Goal: Task Accomplishment & Management: Complete application form

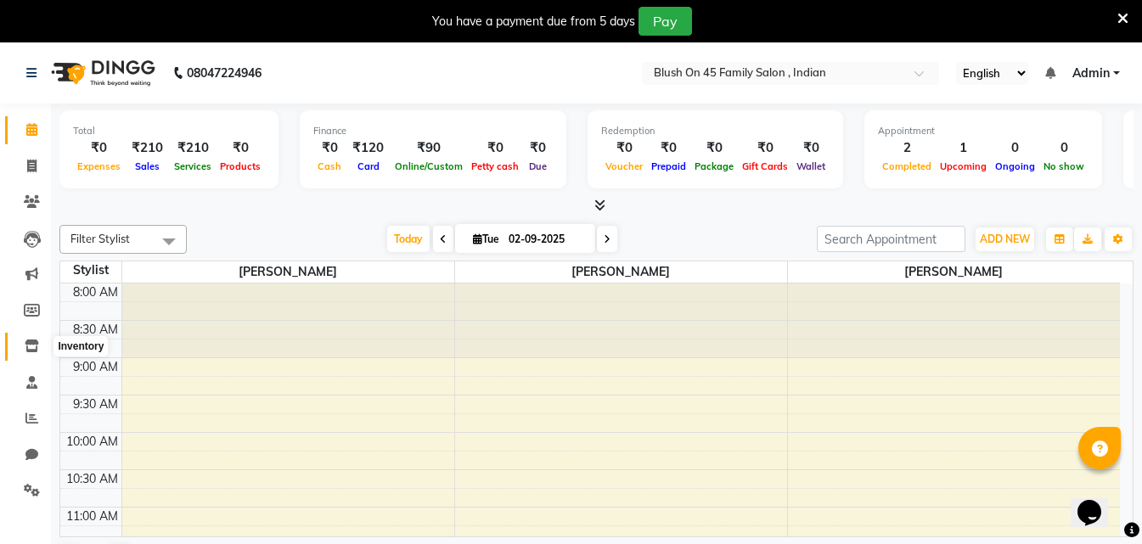
click at [28, 347] on icon at bounding box center [32, 346] width 14 height 13
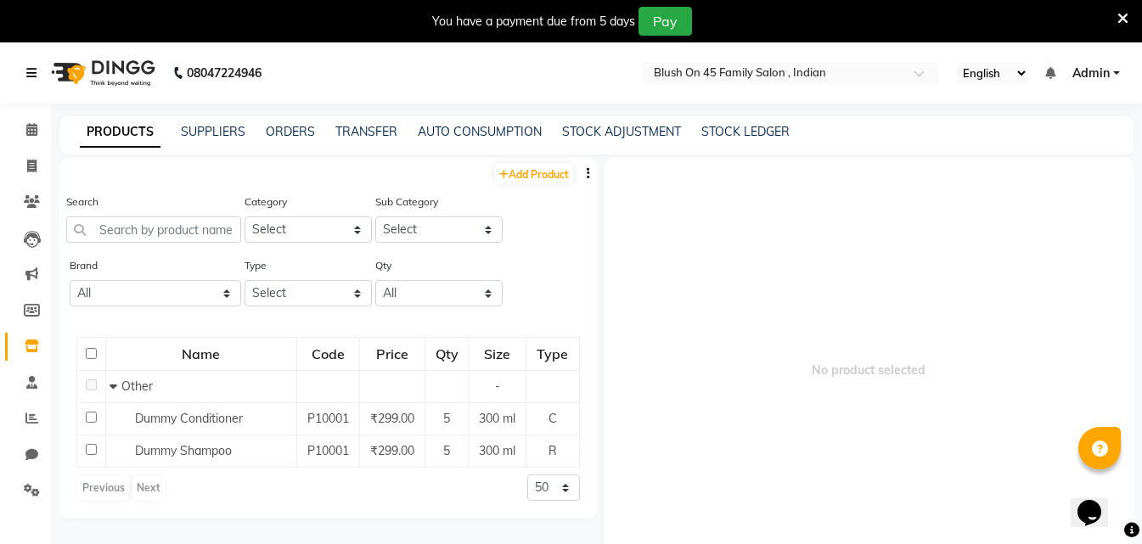
click at [30, 75] on icon at bounding box center [31, 73] width 10 height 12
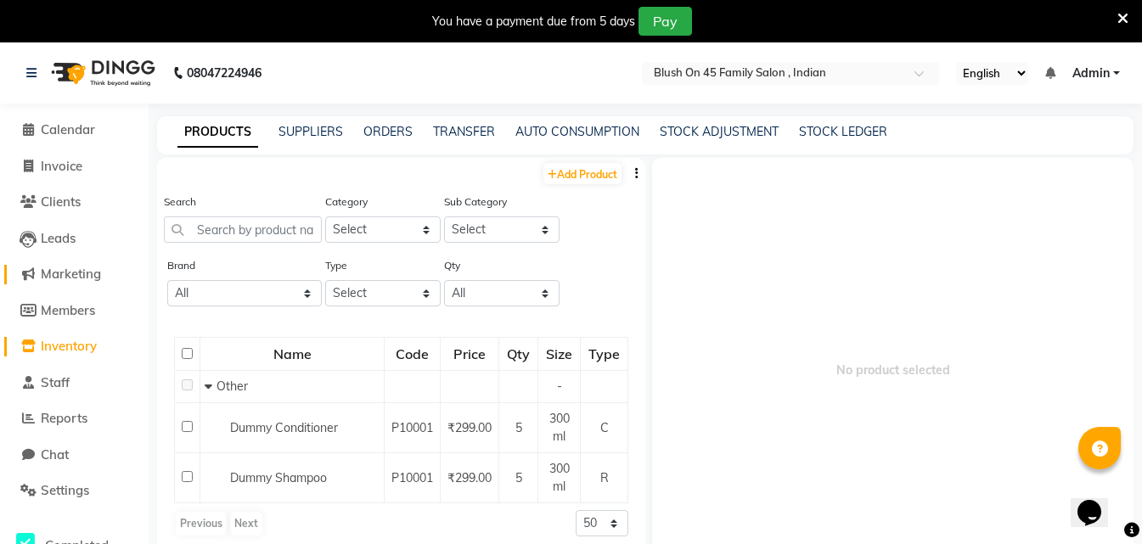
click at [97, 273] on span "Marketing" at bounding box center [71, 274] width 60 height 16
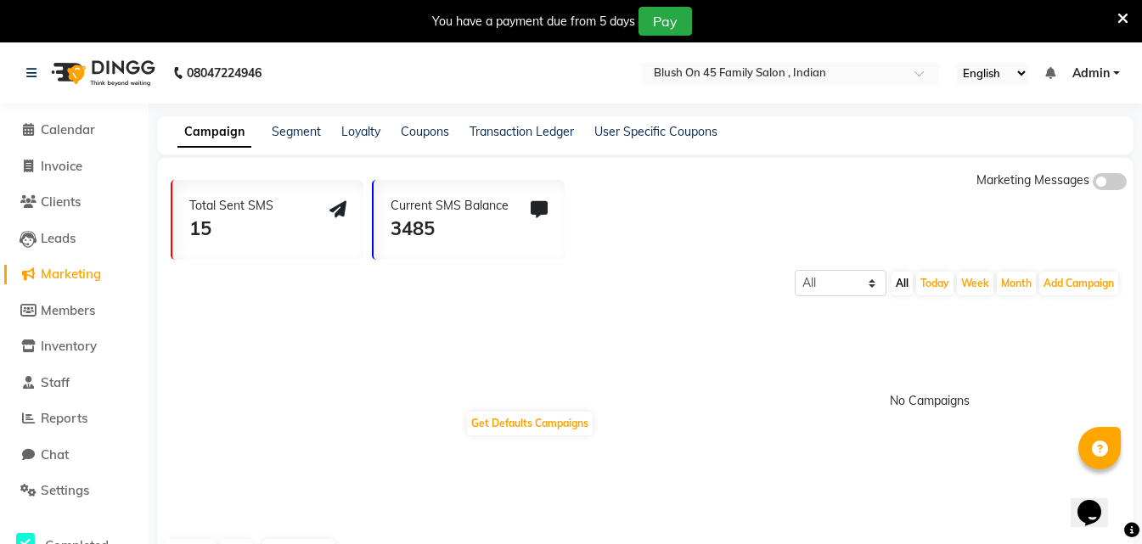
click at [220, 138] on link "Campaign" at bounding box center [214, 132] width 74 height 31
click at [404, 219] on div "3485" at bounding box center [450, 229] width 118 height 28
click at [539, 205] on icon at bounding box center [539, 209] width 17 height 17
click at [340, 206] on icon at bounding box center [337, 209] width 17 height 17
click at [866, 284] on select "All Scheduled Completed" at bounding box center [841, 283] width 92 height 26
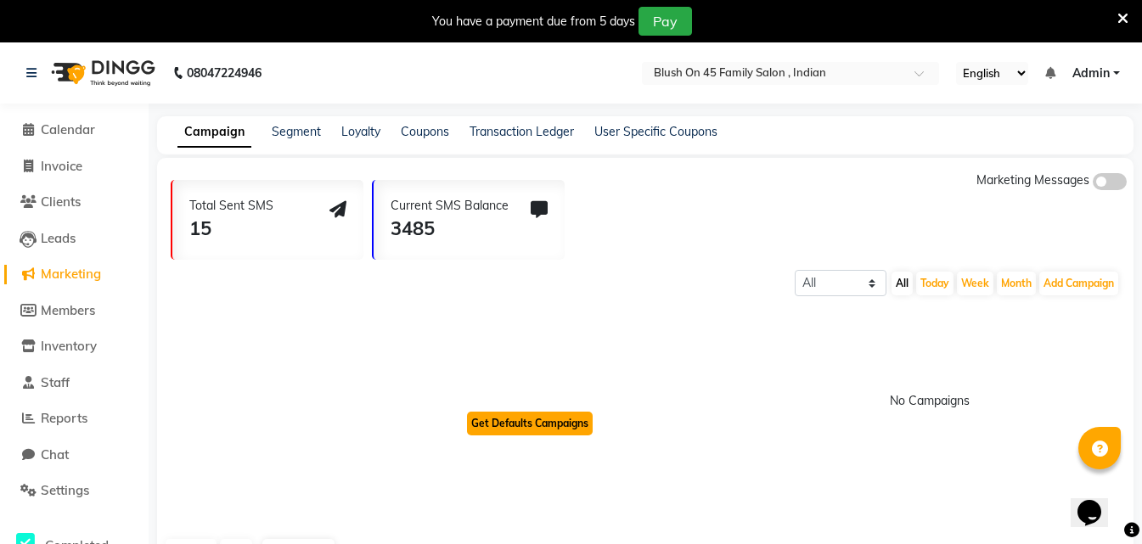
click at [546, 419] on button "Get Defaults Campaigns" at bounding box center [530, 424] width 126 height 24
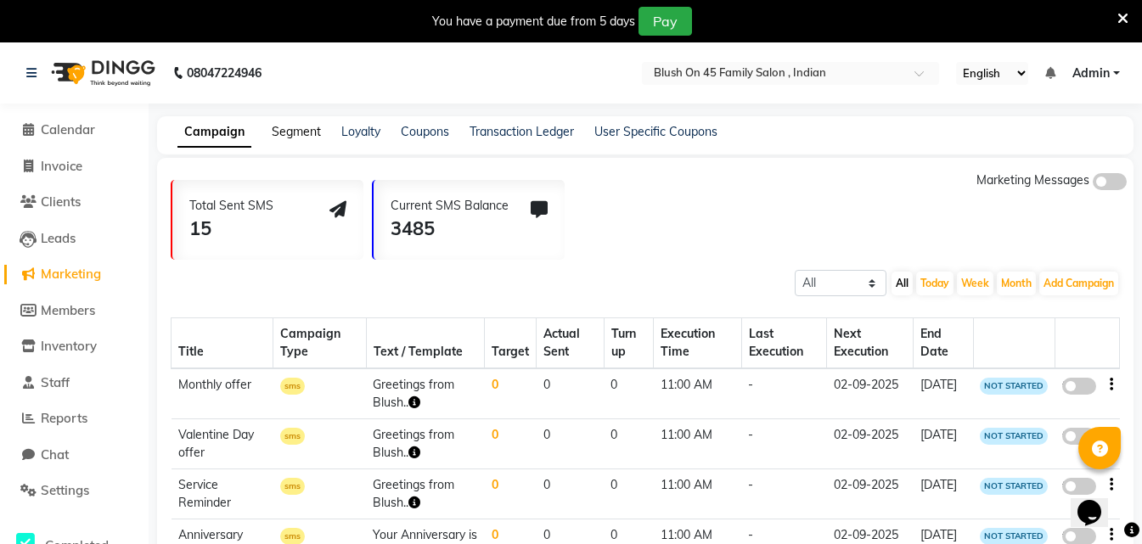
click at [303, 132] on link "Segment" at bounding box center [296, 131] width 49 height 15
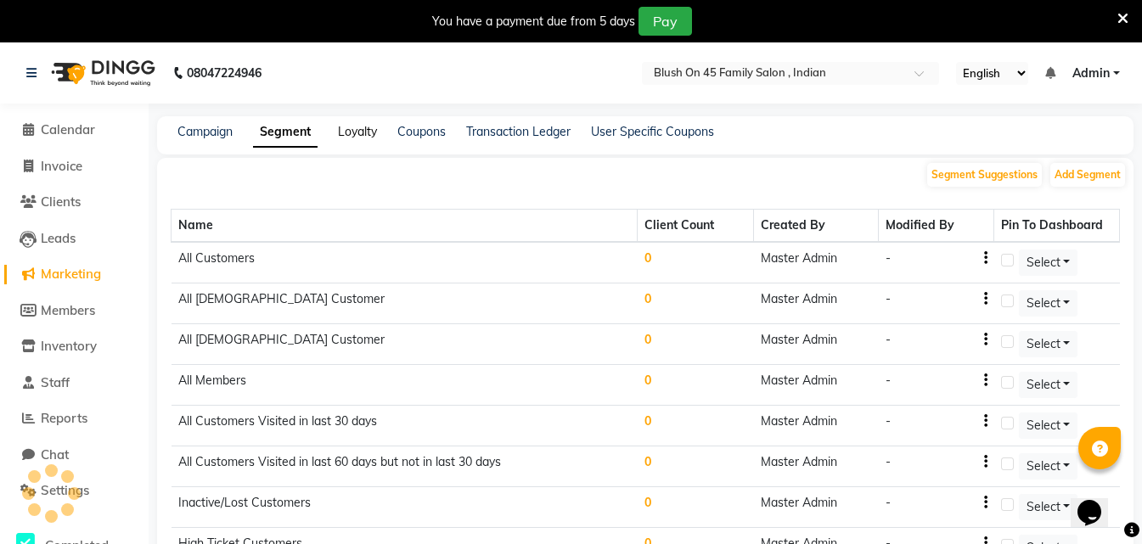
click at [364, 135] on link "Loyalty" at bounding box center [357, 131] width 39 height 15
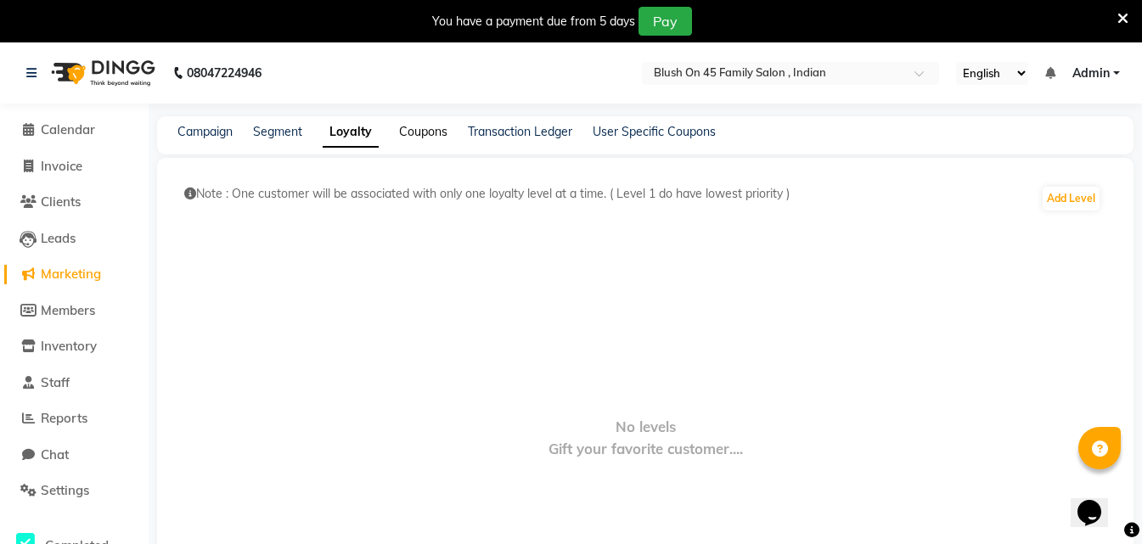
click at [420, 137] on link "Coupons" at bounding box center [423, 131] width 48 height 15
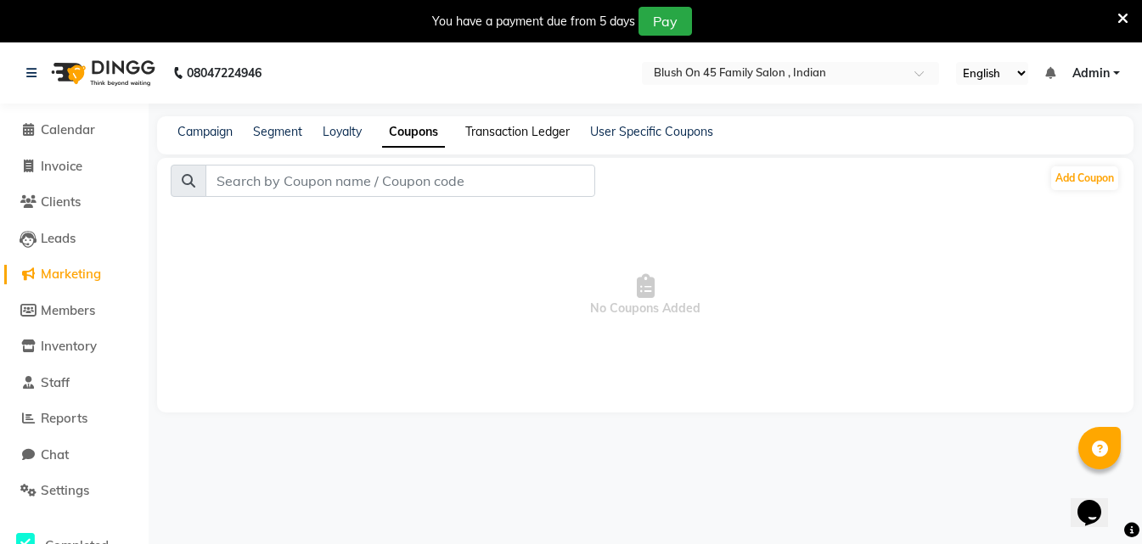
click at [502, 134] on link "Transaction Ledger" at bounding box center [517, 131] width 104 height 15
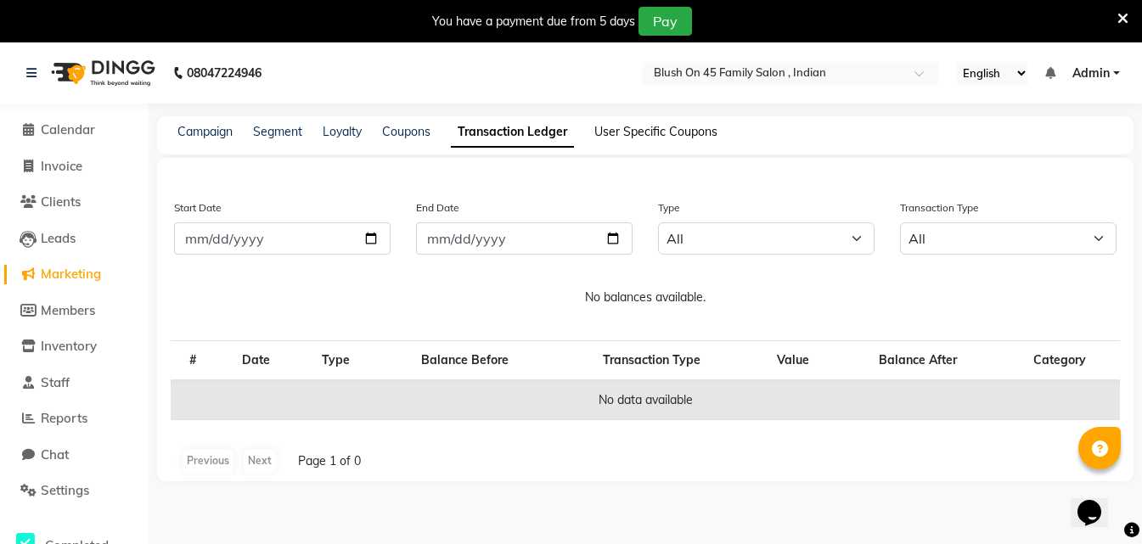
click at [631, 129] on link "User Specific Coupons" at bounding box center [655, 131] width 123 height 15
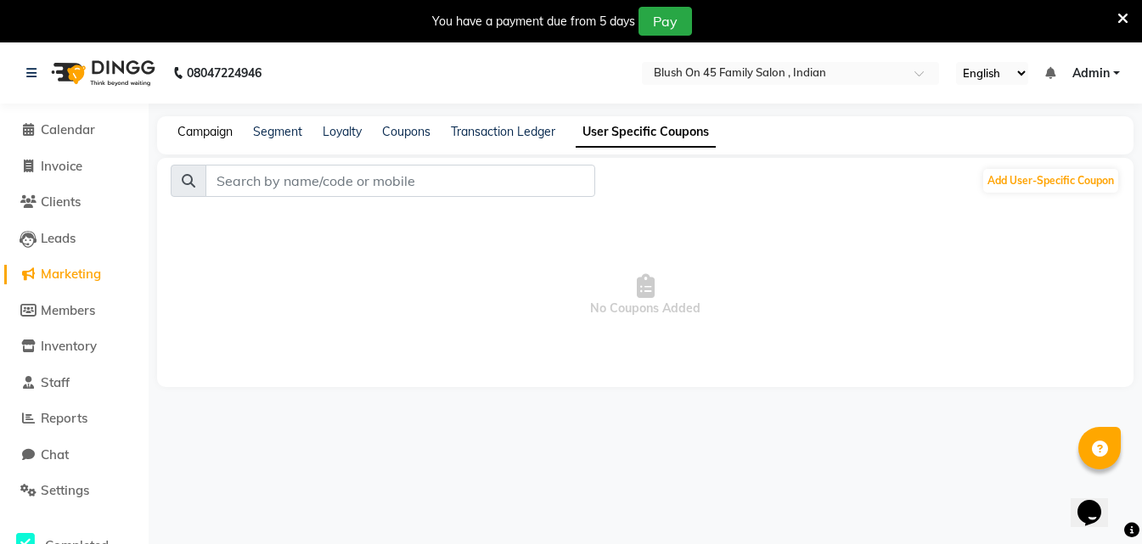
click at [215, 132] on link "Campaign" at bounding box center [204, 131] width 55 height 15
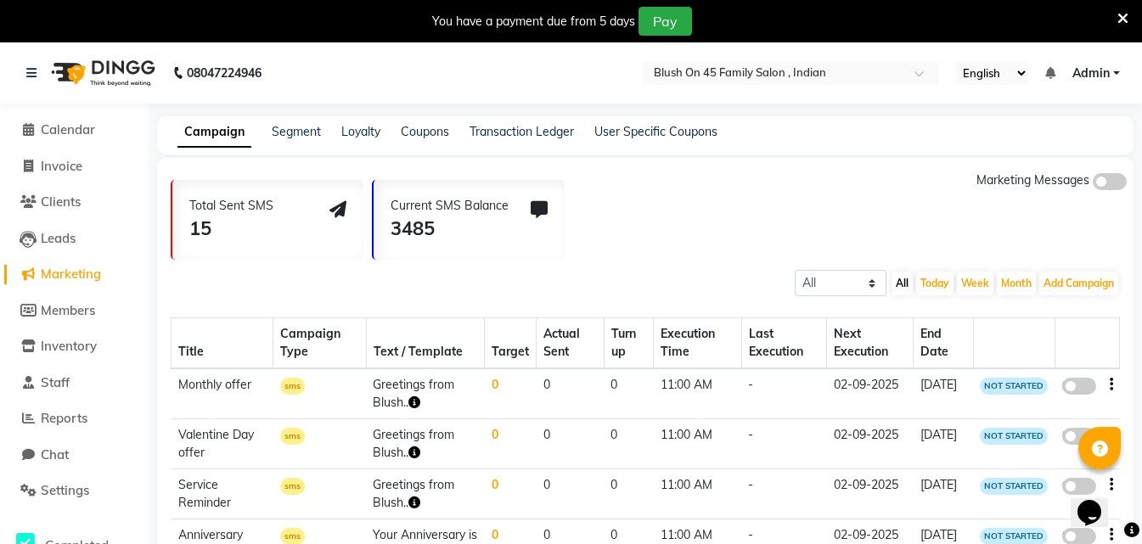
click at [222, 351] on th "Title" at bounding box center [222, 343] width 102 height 51
click at [333, 349] on th "Campaign Type" at bounding box center [319, 343] width 93 height 51
click at [76, 135] on span "Calendar" at bounding box center [68, 129] width 54 height 16
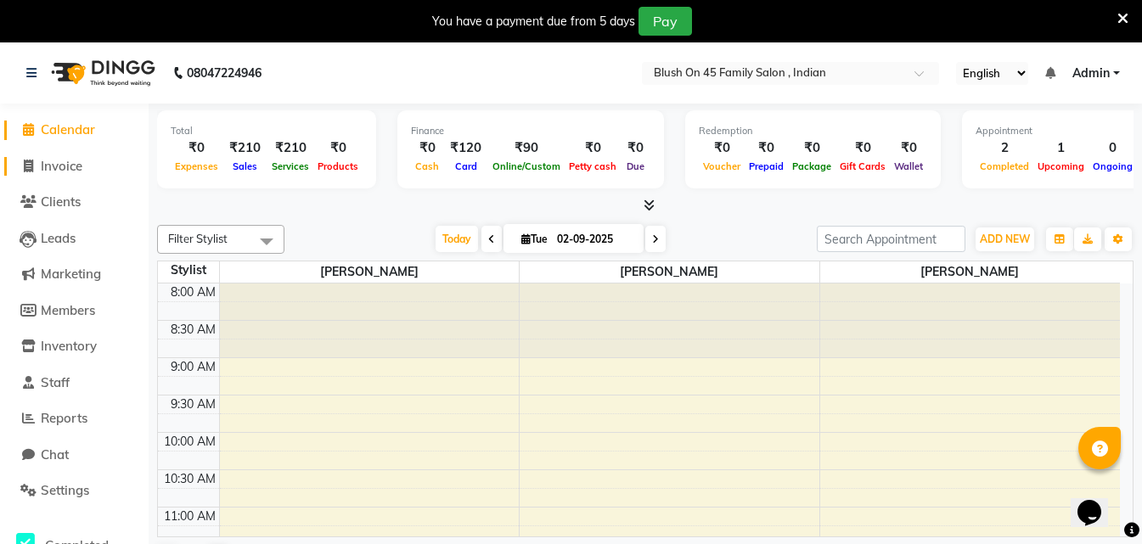
click at [48, 169] on span "Invoice" at bounding box center [62, 166] width 42 height 16
select select "service"
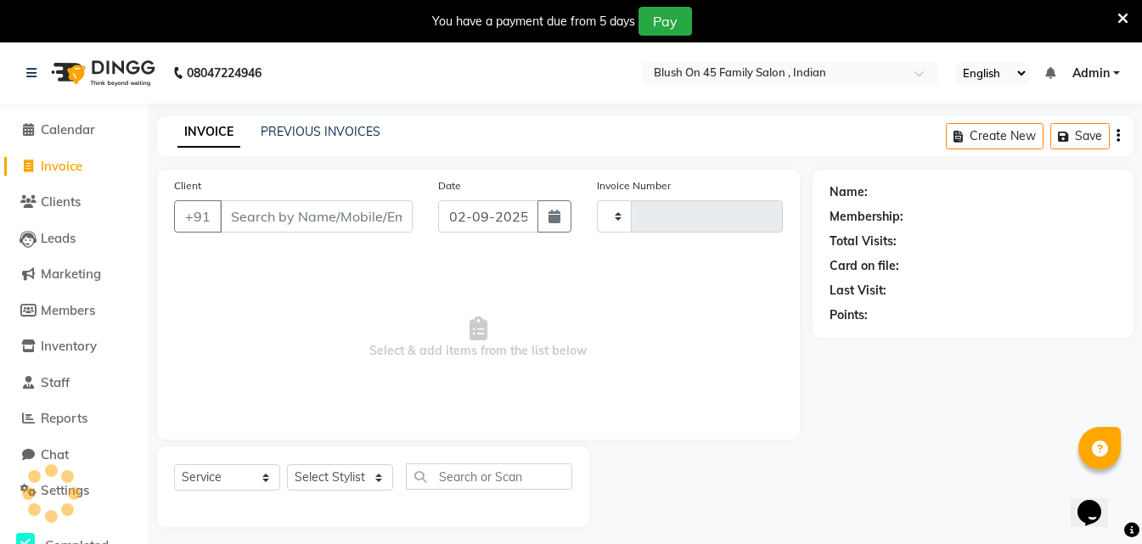
type input "0010"
select select "8921"
click at [276, 220] on input "Client" at bounding box center [316, 216] width 193 height 32
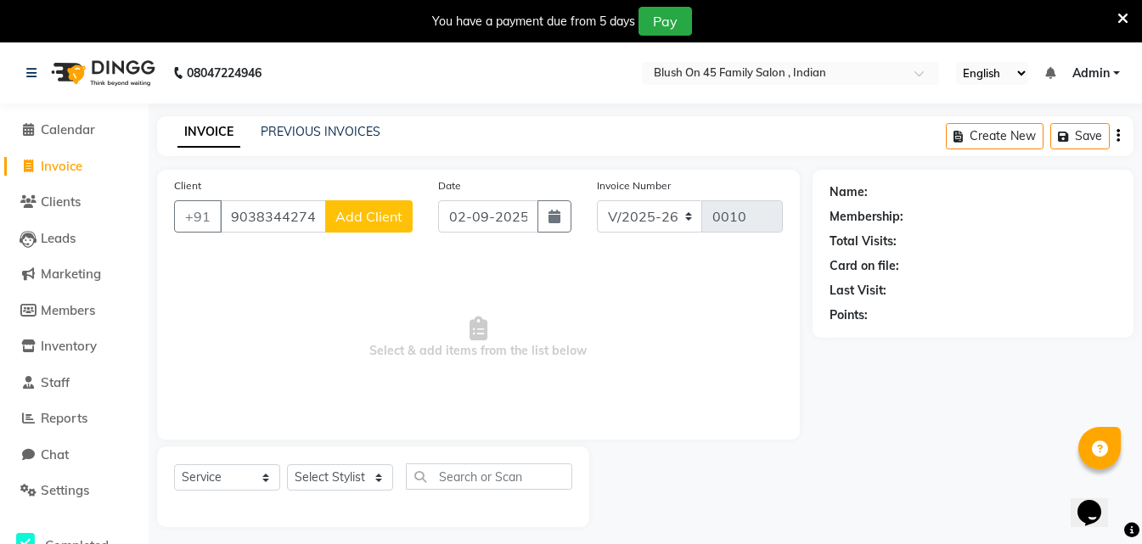
type input "9038344274"
click at [374, 221] on span "Add Client" at bounding box center [368, 216] width 67 height 17
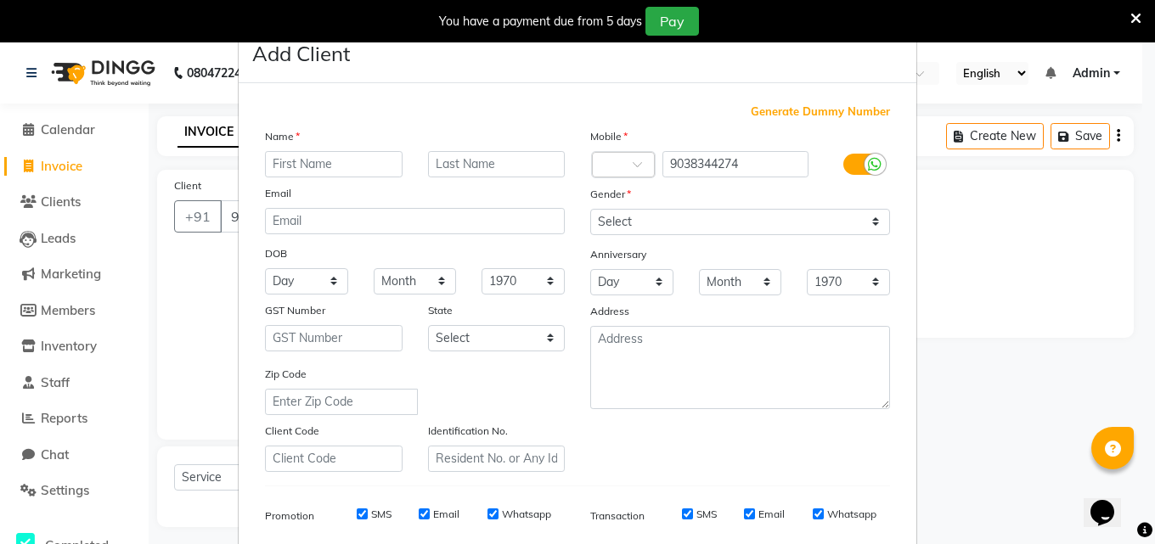
click at [307, 166] on input "text" at bounding box center [334, 164] width 138 height 26
click at [1131, 20] on icon at bounding box center [1135, 18] width 11 height 15
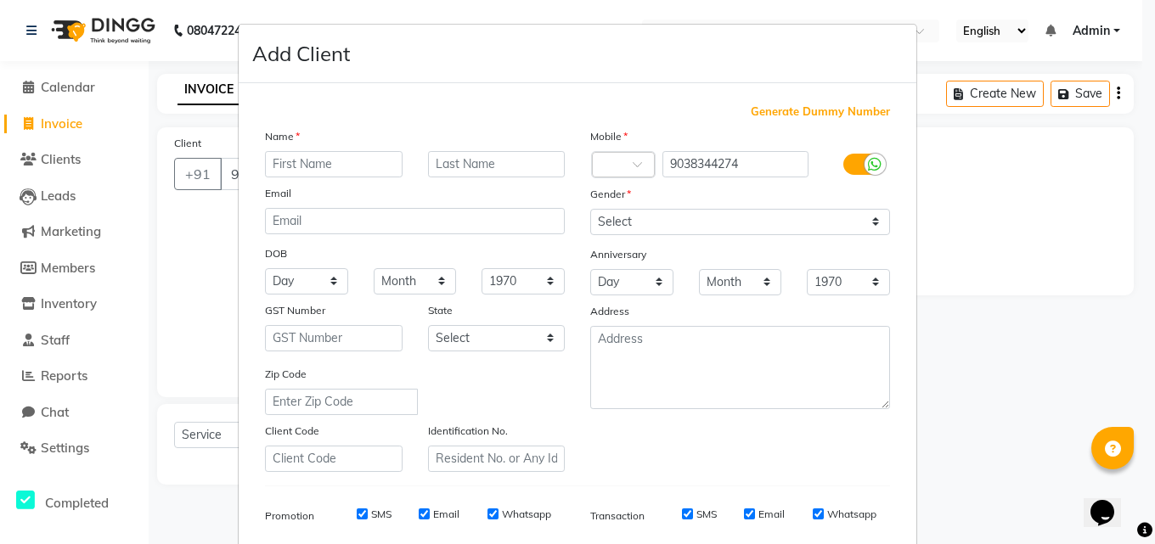
click at [92, 121] on ngb-modal-window "Add Client Generate Dummy Number Name Email DOB Day 01 02 03 04 05 06 07 08 09 …" at bounding box center [577, 272] width 1155 height 544
click at [196, 290] on ngb-modal-window "Add Client Generate Dummy Number Name Email DOB Day 01 02 03 04 05 06 07 08 09 …" at bounding box center [577, 272] width 1155 height 544
click at [338, 161] on input "text" at bounding box center [334, 164] width 138 height 26
click at [473, 164] on input "text" at bounding box center [497, 164] width 138 height 26
click at [277, 161] on input "mala" at bounding box center [334, 164] width 138 height 26
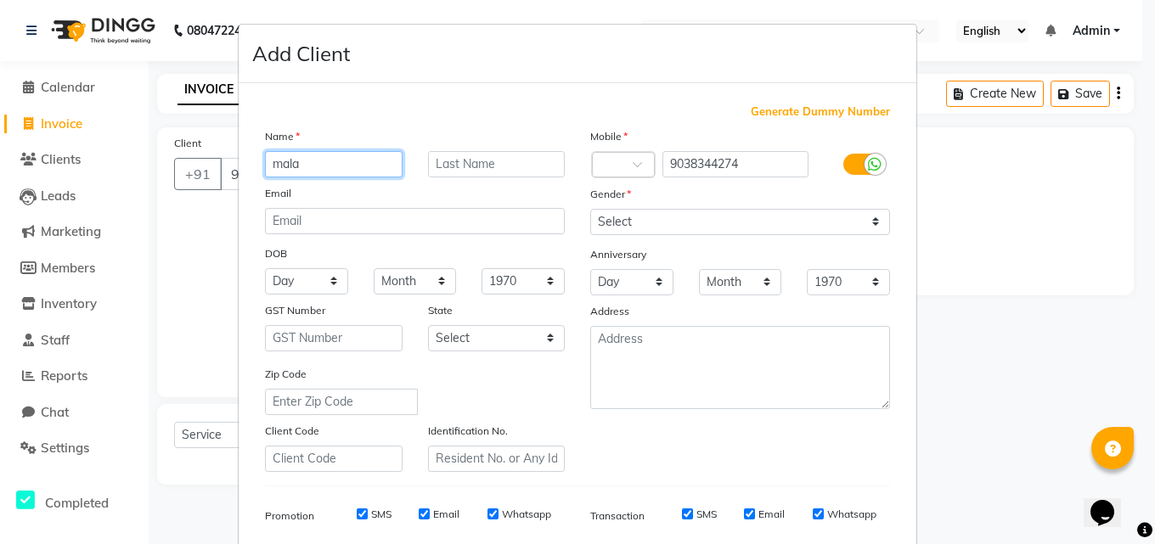
click at [277, 161] on input "mala" at bounding box center [334, 164] width 138 height 26
type input "Mala"
click at [464, 161] on input "text" at bounding box center [497, 164] width 138 height 26
type input "Bose"
click at [496, 294] on select "1940 1941 1942 1943 1944 1945 1946 1947 1948 1949 1950 1951 1952 1953 1954 1955…" at bounding box center [522, 281] width 83 height 26
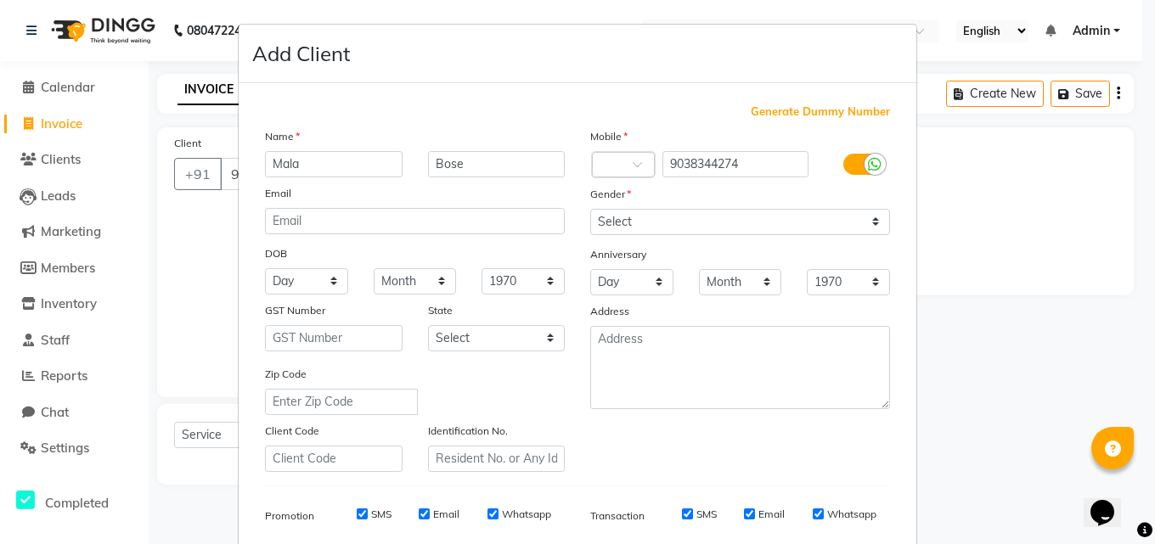
click at [1099, 323] on ngb-modal-window "Add Client Generate Dummy Number Name Mala Bose Email DOB Day 01 02 03 04 05 06…" at bounding box center [577, 272] width 1155 height 544
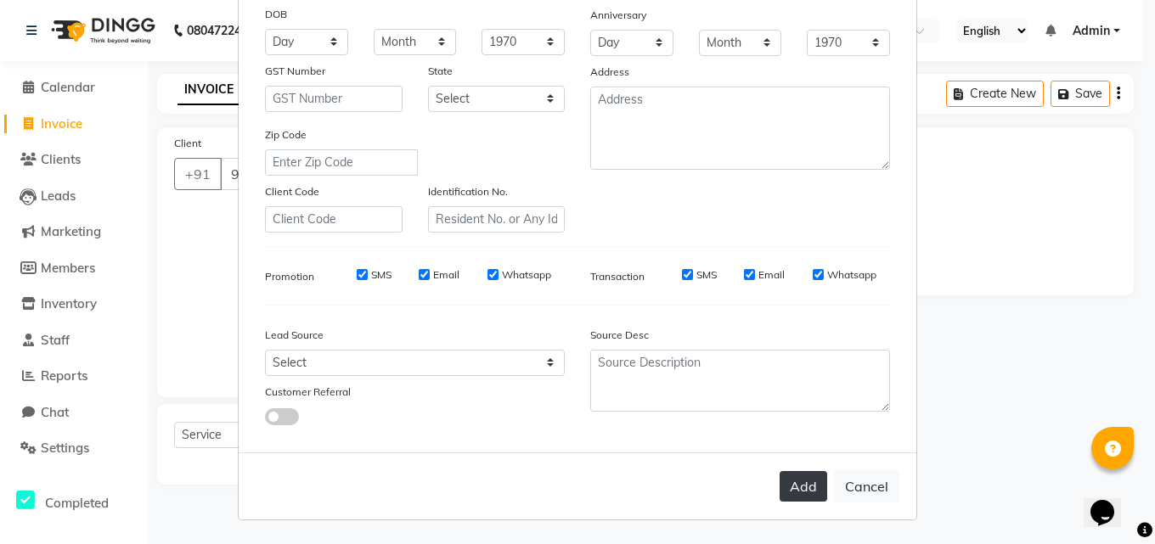
click at [790, 485] on button "Add" at bounding box center [803, 486] width 48 height 31
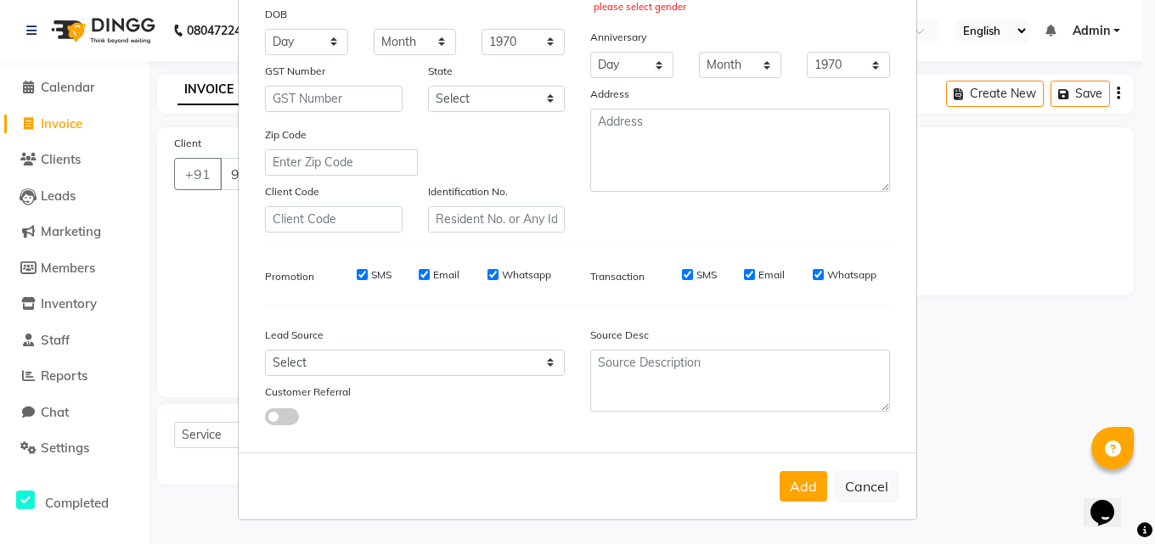
scroll to position [70, 0]
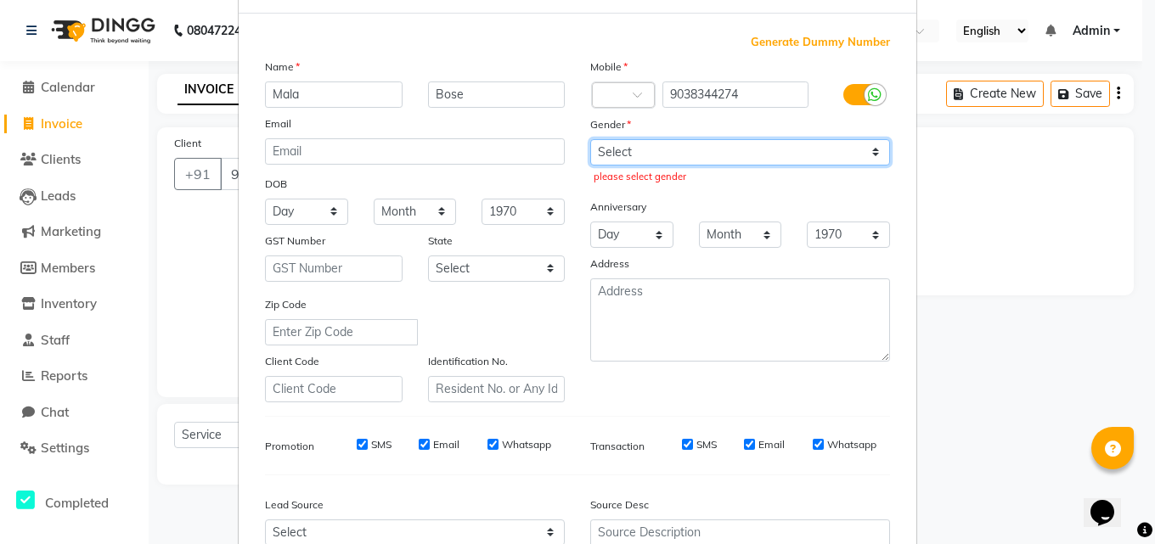
click at [863, 156] on select "Select Male Female Other Prefer Not To Say" at bounding box center [740, 152] width 300 height 26
select select "female"
click at [590, 139] on select "Select Male Female Other Prefer Not To Say" at bounding box center [740, 152] width 300 height 26
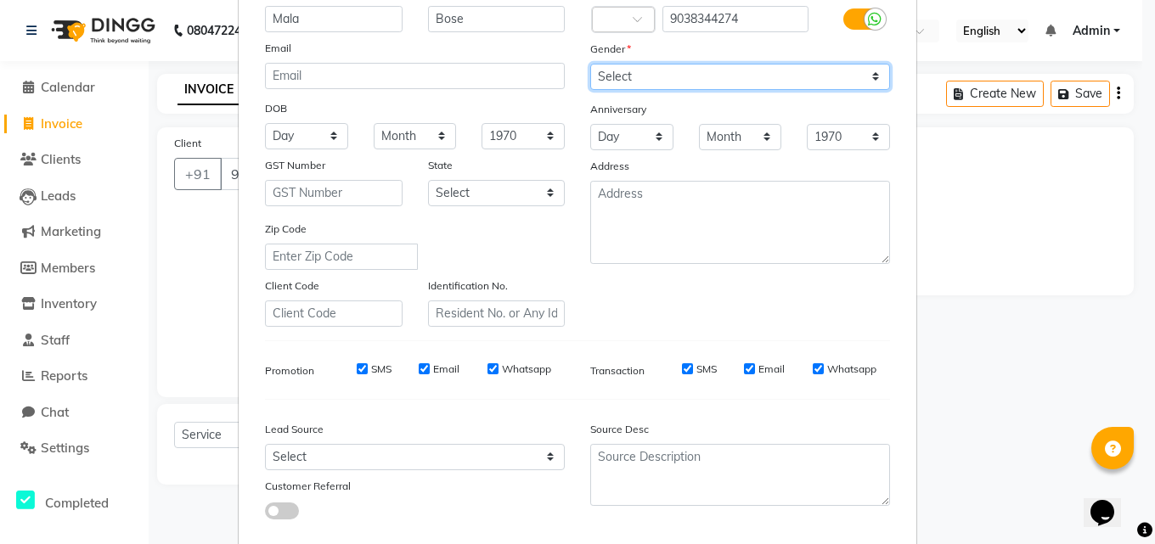
scroll to position [239, 0]
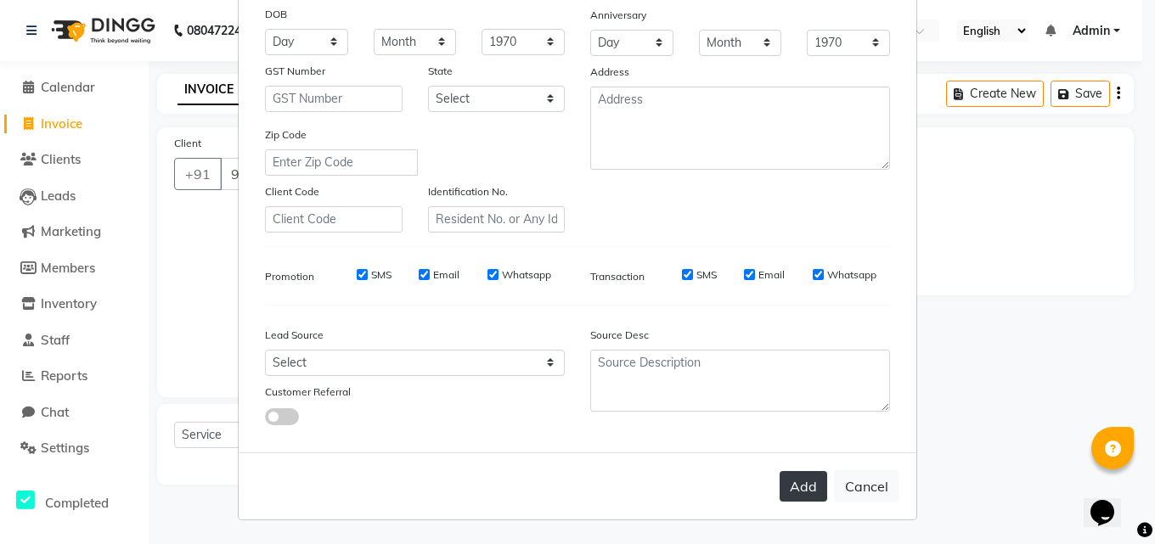
click at [799, 485] on button "Add" at bounding box center [803, 486] width 48 height 31
click at [751, 273] on div "Email" at bounding box center [764, 274] width 41 height 15
click at [792, 486] on div "Add Cancel" at bounding box center [577, 486] width 677 height 67
click at [748, 273] on input "Email" at bounding box center [749, 274] width 11 height 11
checkbox input "false"
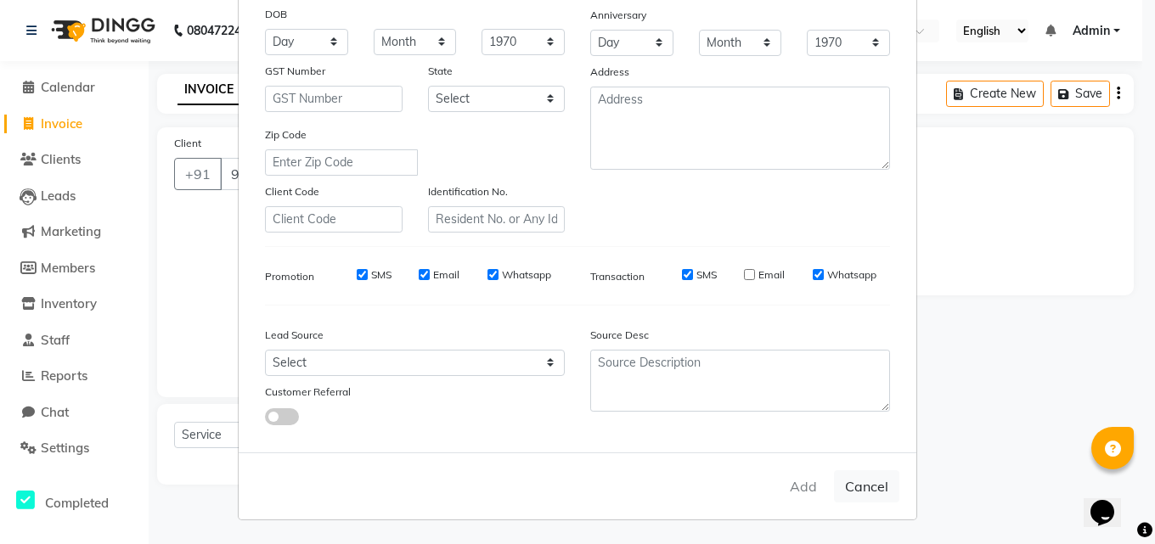
click at [420, 277] on input "Email" at bounding box center [424, 274] width 11 height 11
checkbox input "false"
click at [801, 488] on div "Add Cancel" at bounding box center [577, 486] width 677 height 67
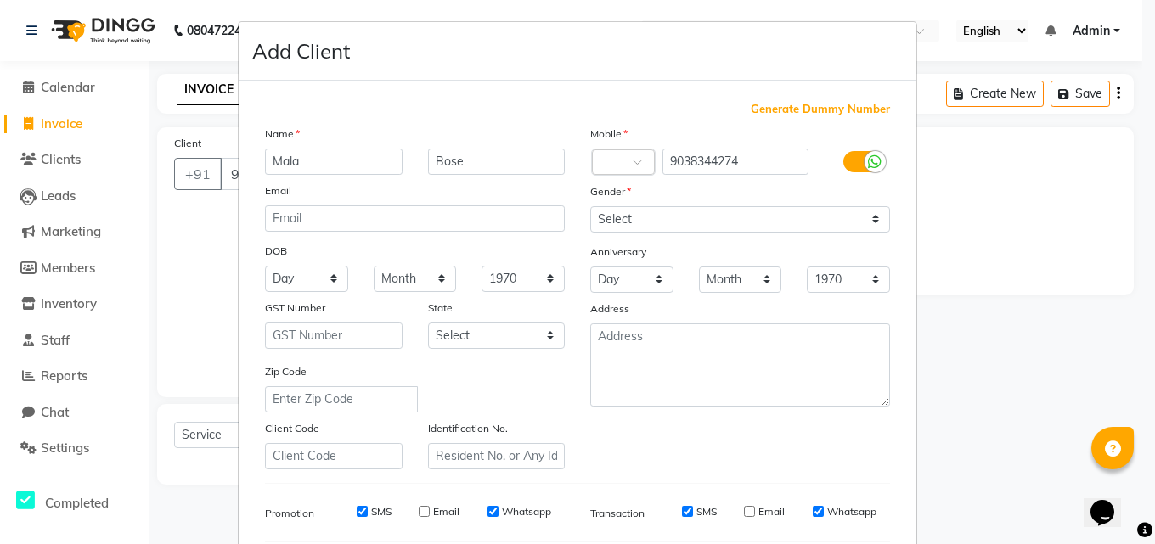
scroll to position [0, 0]
click at [118, 120] on ngb-modal-window "Add Client Generate Dummy Number Name Mala Bose Email DOB Day 01 02 03 04 05 06…" at bounding box center [577, 272] width 1155 height 544
click at [1090, 84] on ngb-modal-window "Add Client Generate Dummy Number Name Mala Bose Email DOB Day 01 02 03 04 05 06…" at bounding box center [577, 272] width 1155 height 544
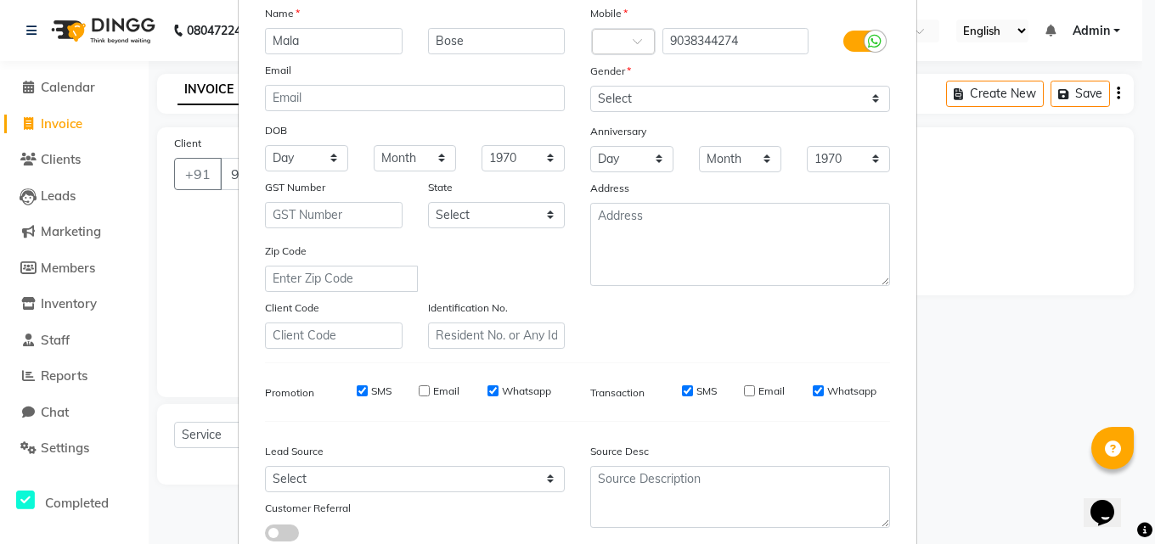
scroll to position [239, 0]
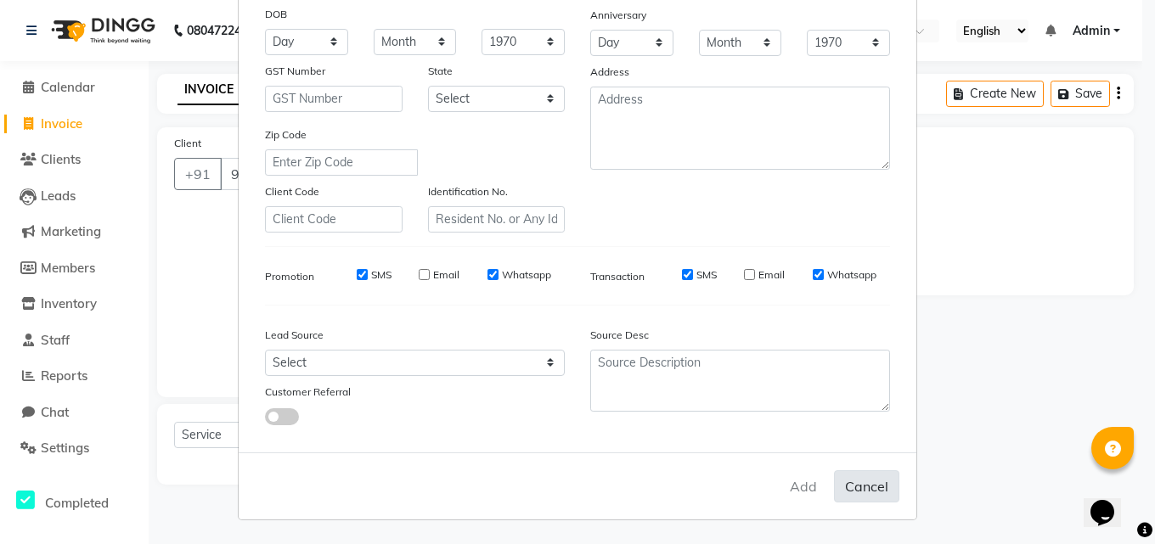
click at [879, 492] on button "Cancel" at bounding box center [866, 486] width 65 height 32
select select
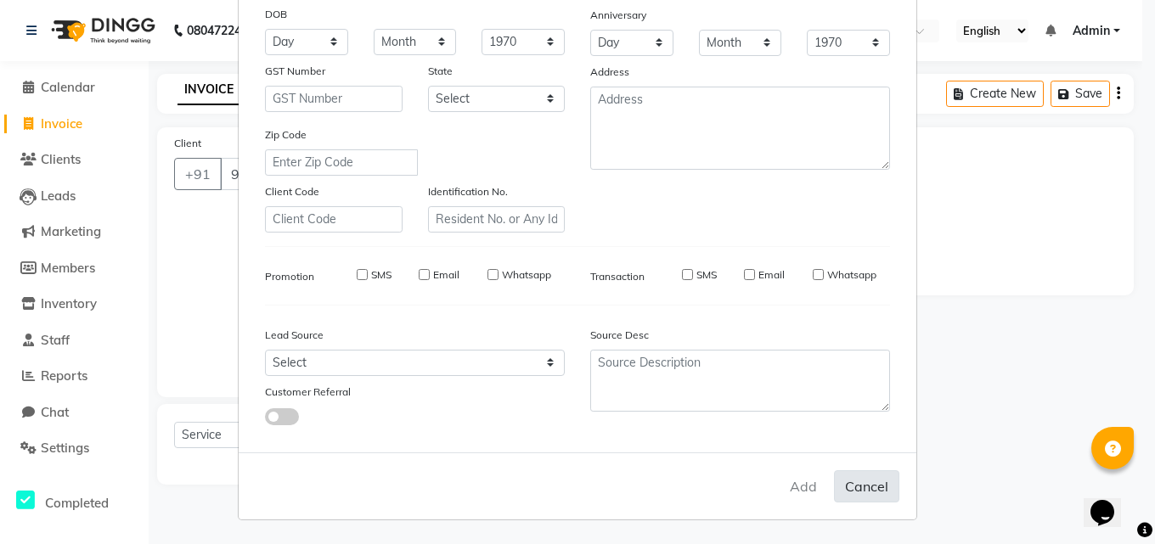
select select
checkbox input "false"
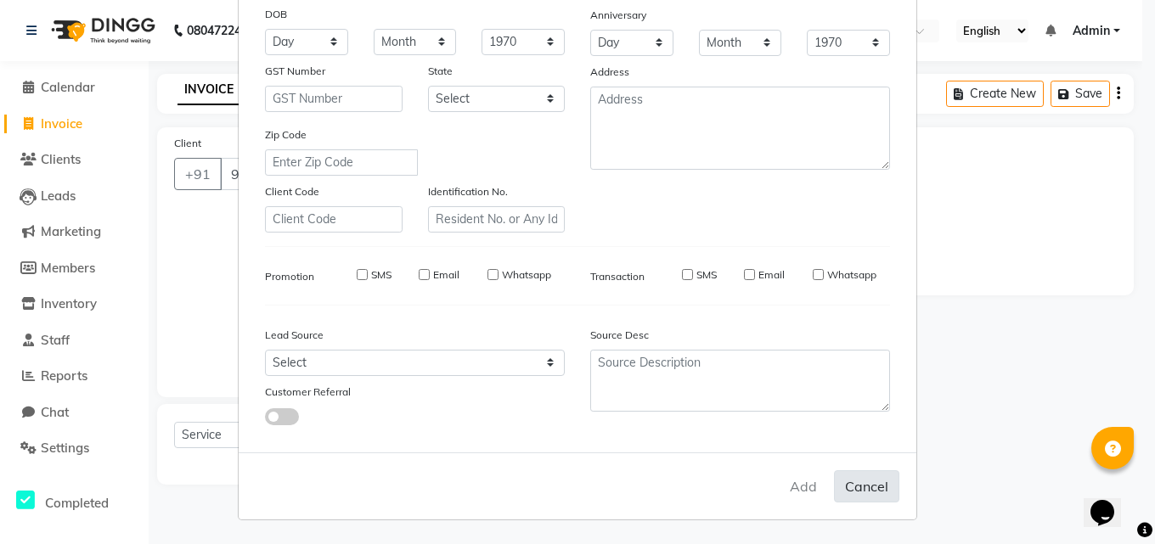
checkbox input "false"
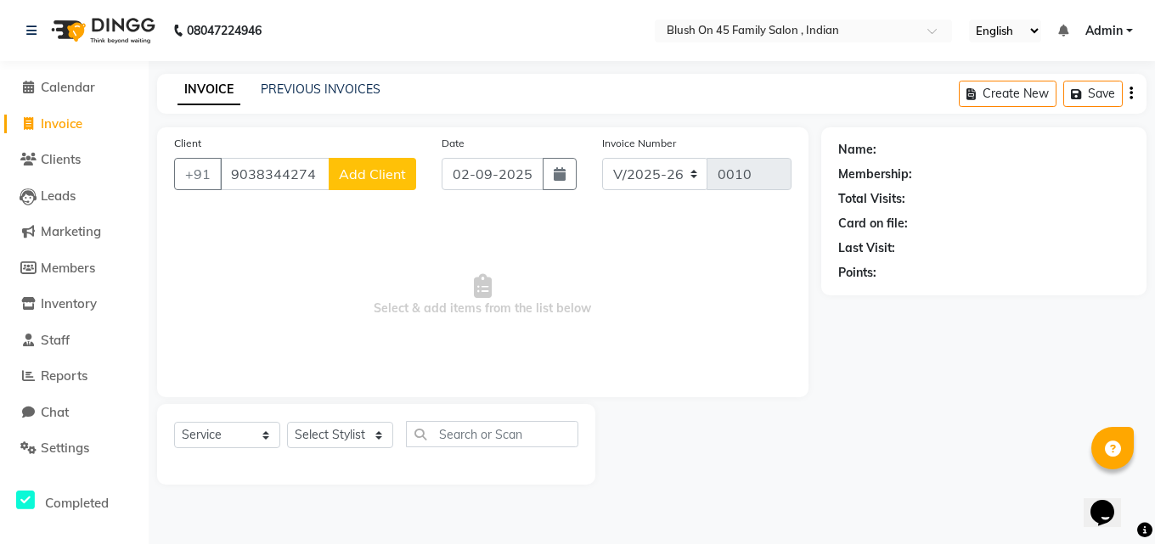
click at [376, 183] on button "Add Client" at bounding box center [372, 174] width 87 height 32
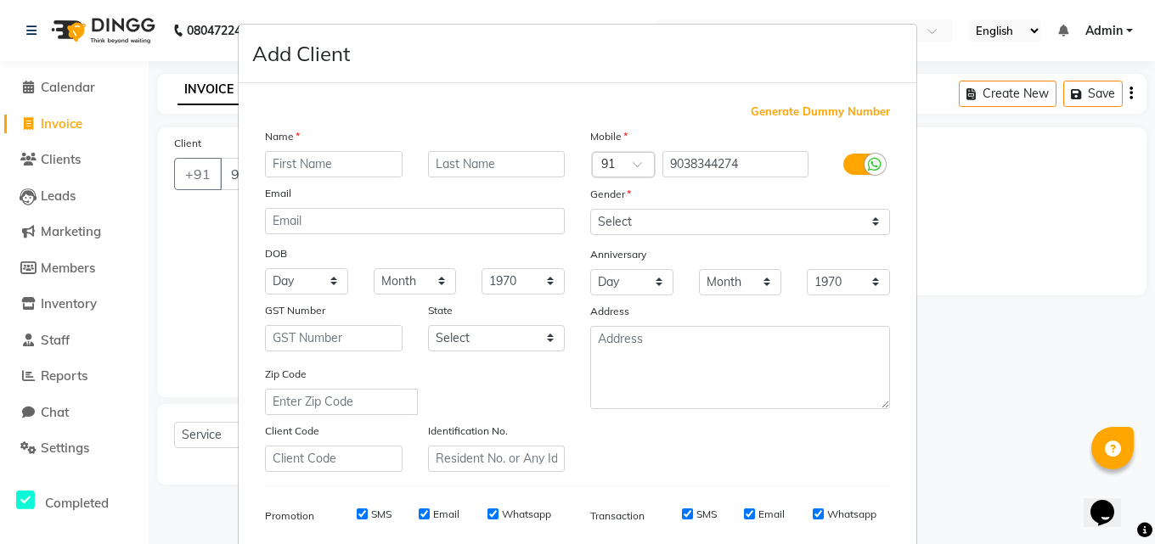
click at [278, 165] on input "text" at bounding box center [334, 164] width 138 height 26
type input "m"
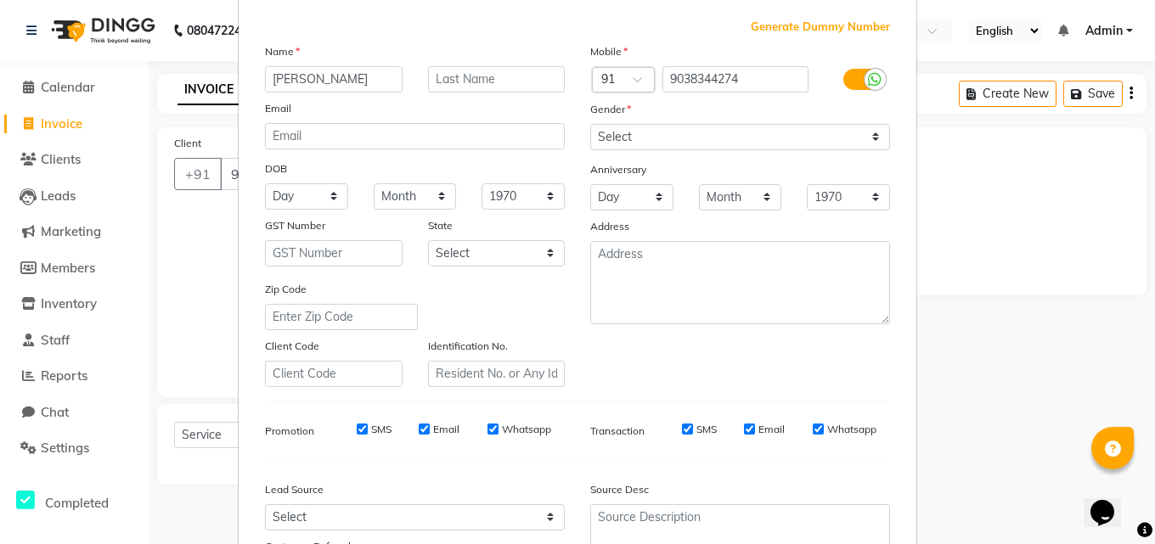
type input "[PERSON_NAME]"
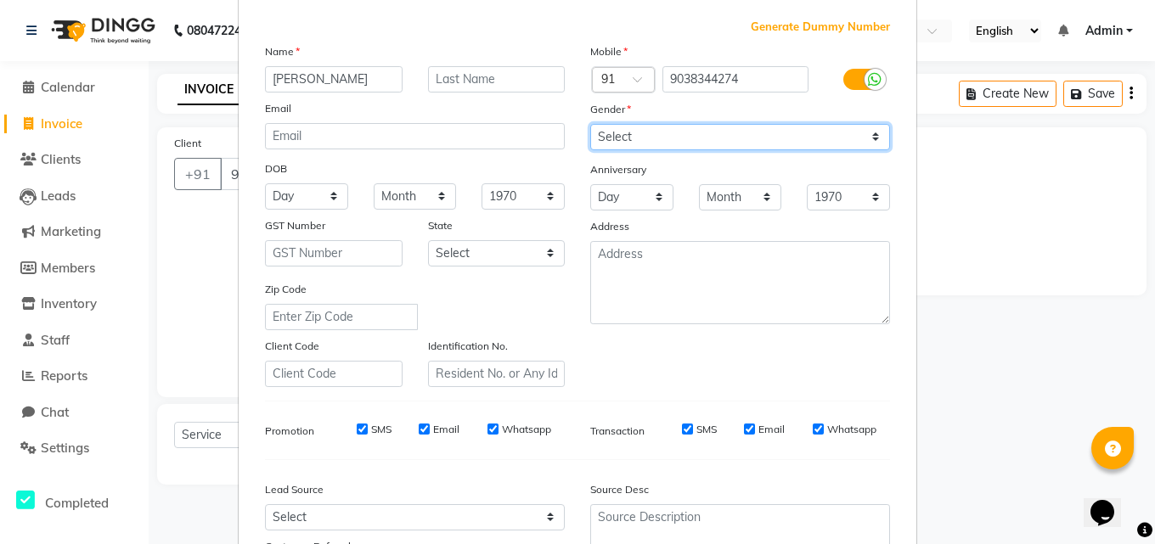
click at [865, 134] on select "Select Male Female Other Prefer Not To Say" at bounding box center [740, 137] width 300 height 26
select select "female"
click at [590, 124] on select "Select Male Female Other Prefer Not To Say" at bounding box center [740, 137] width 300 height 26
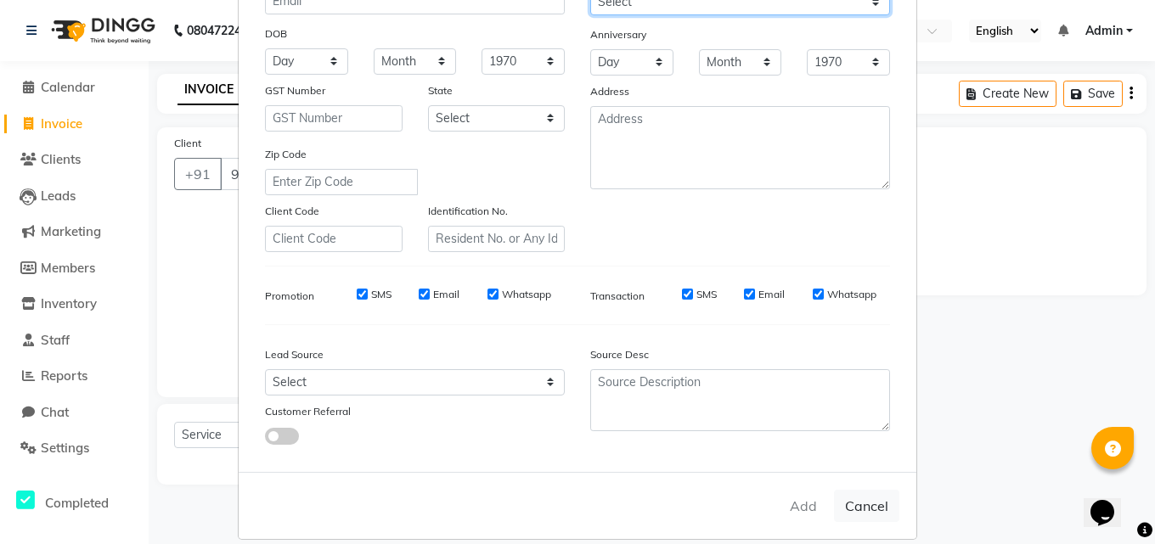
scroll to position [239, 0]
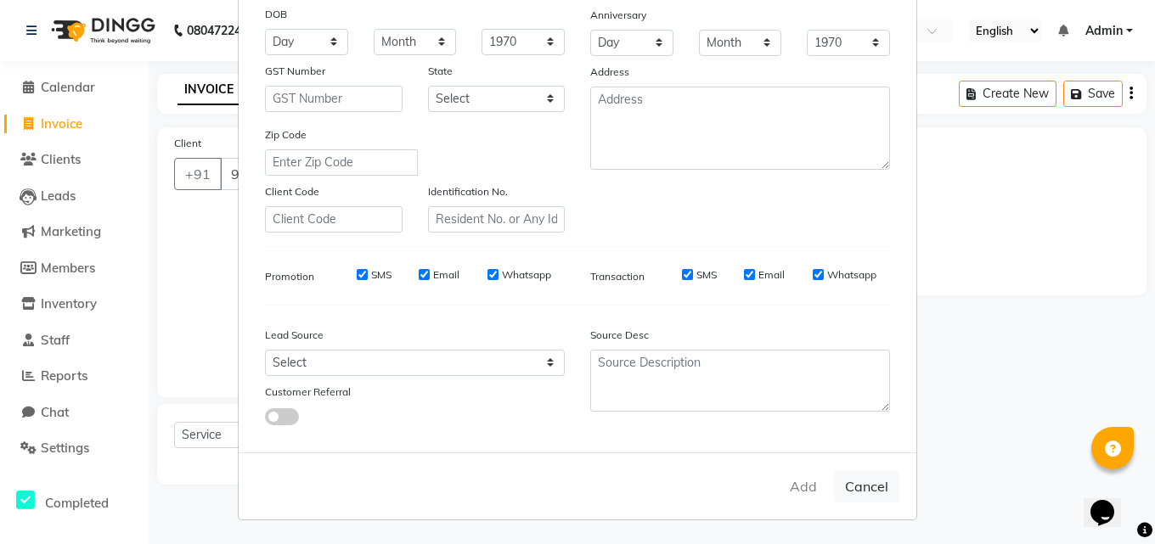
click at [744, 278] on input "Email" at bounding box center [749, 274] width 11 height 11
checkbox input "false"
click at [412, 275] on div "SMS Email Whatsapp" at bounding box center [441, 274] width 245 height 15
click at [423, 275] on input "Email" at bounding box center [424, 274] width 11 height 11
checkbox input "false"
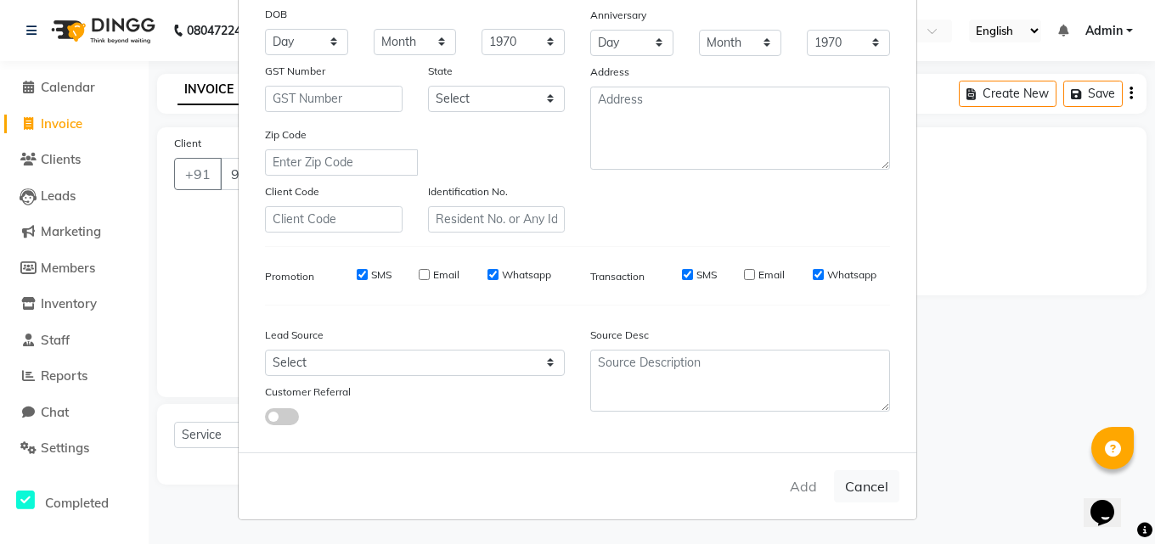
click at [802, 482] on div "Add Cancel" at bounding box center [577, 486] width 677 height 67
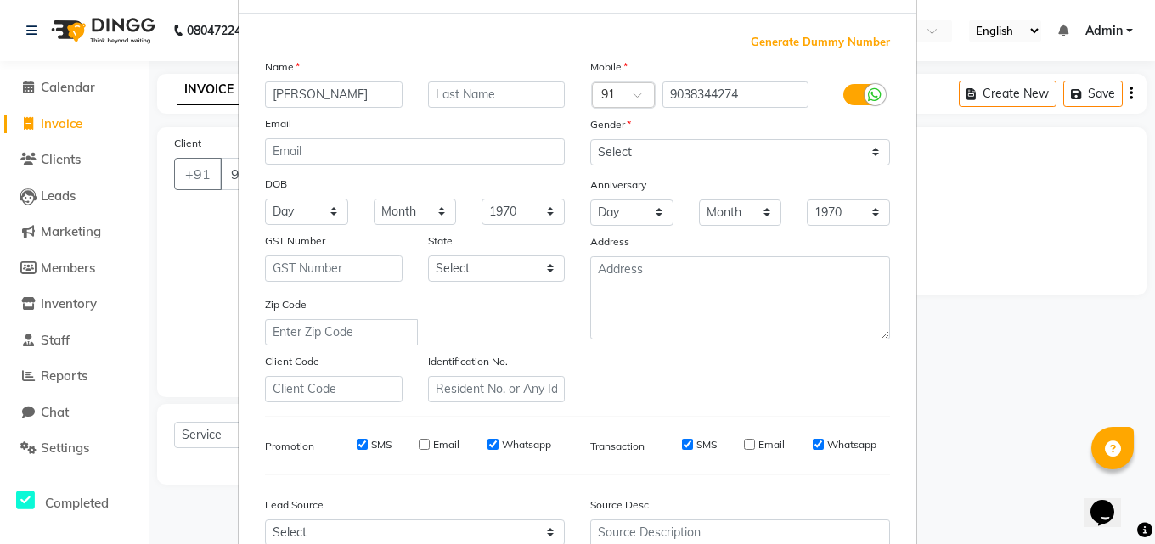
scroll to position [155, 0]
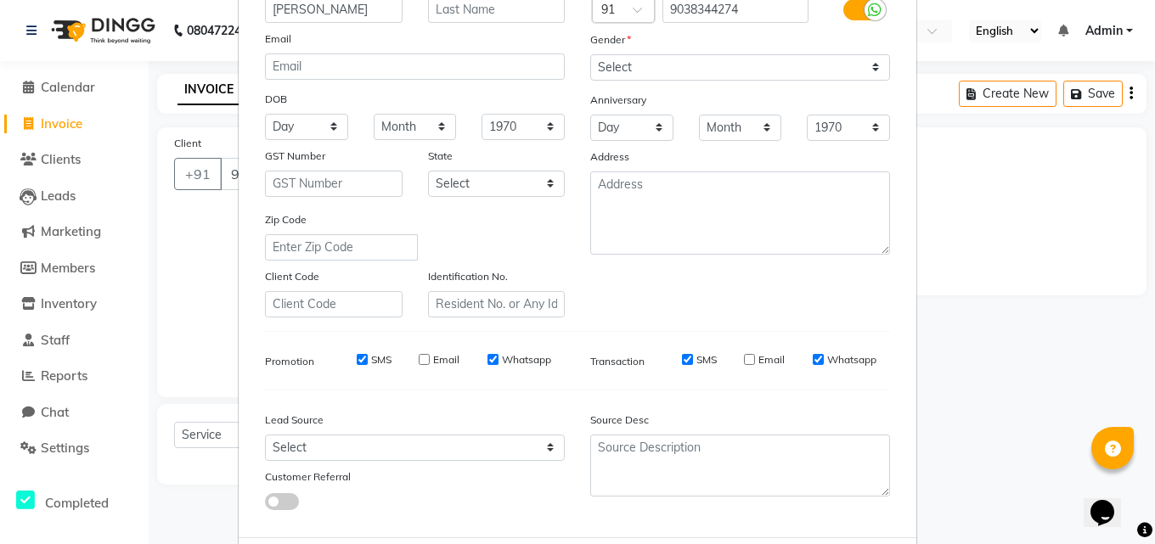
click at [815, 363] on input "Whatsapp" at bounding box center [817, 359] width 11 height 11
checkbox input "false"
click at [487, 360] on input "Whatsapp" at bounding box center [492, 359] width 11 height 11
checkbox input "false"
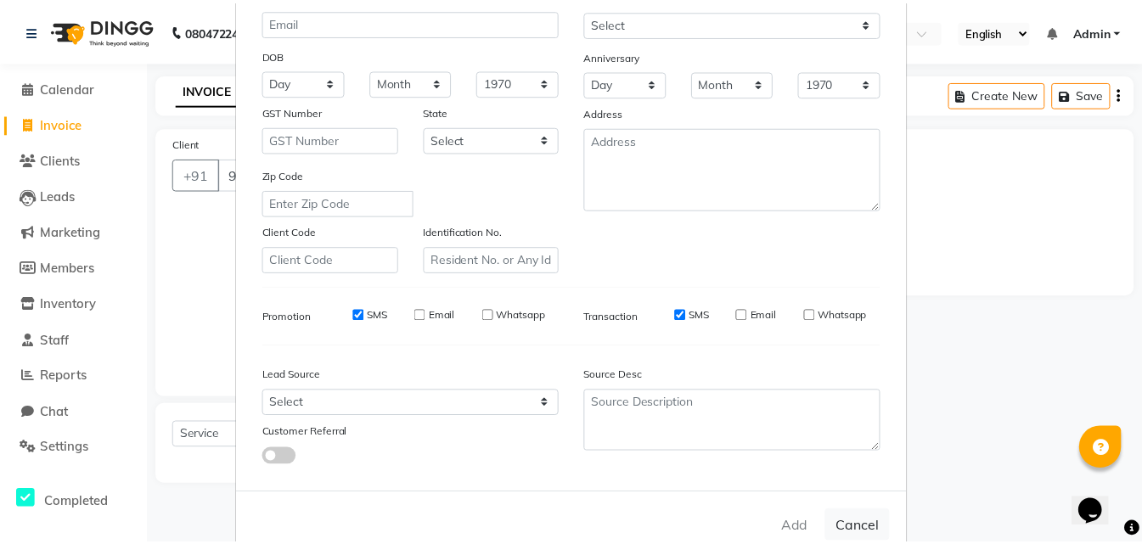
scroll to position [239, 0]
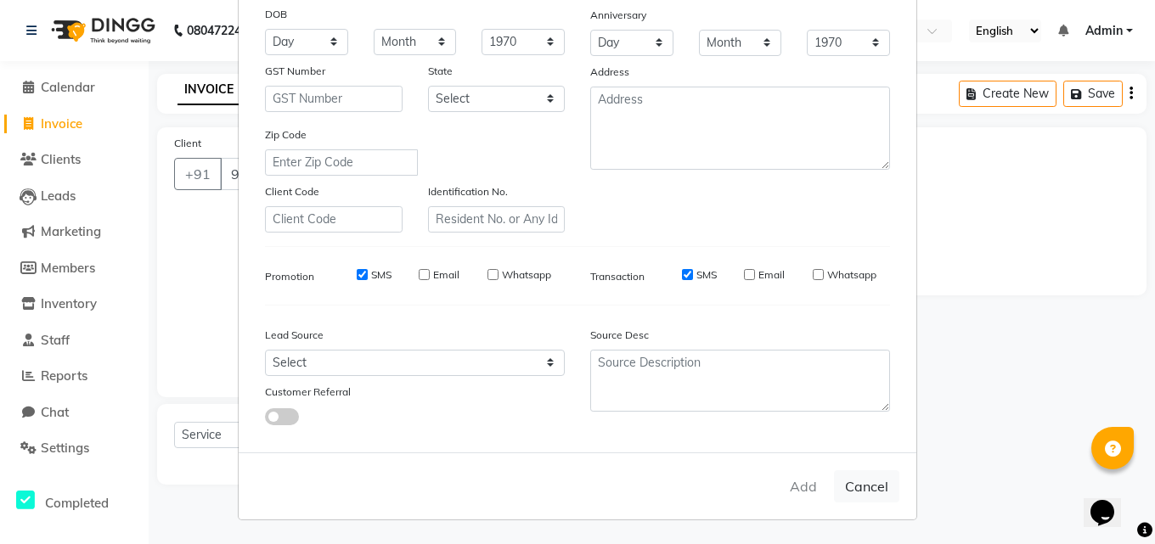
click at [803, 493] on div "Add Cancel" at bounding box center [577, 486] width 677 height 67
click at [854, 491] on button "Cancel" at bounding box center [866, 486] width 65 height 32
select select
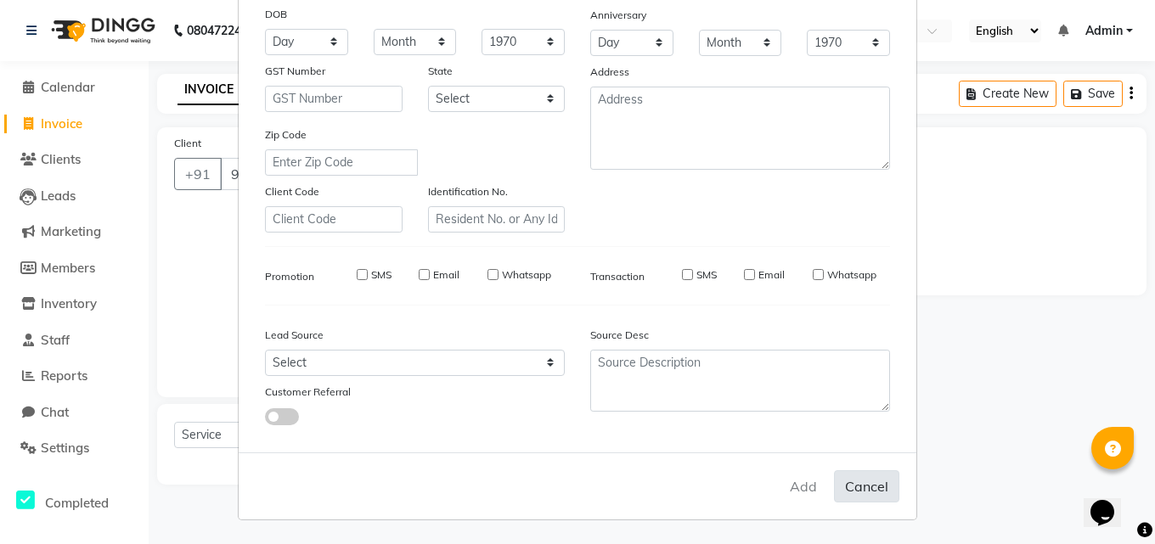
select select
checkbox input "false"
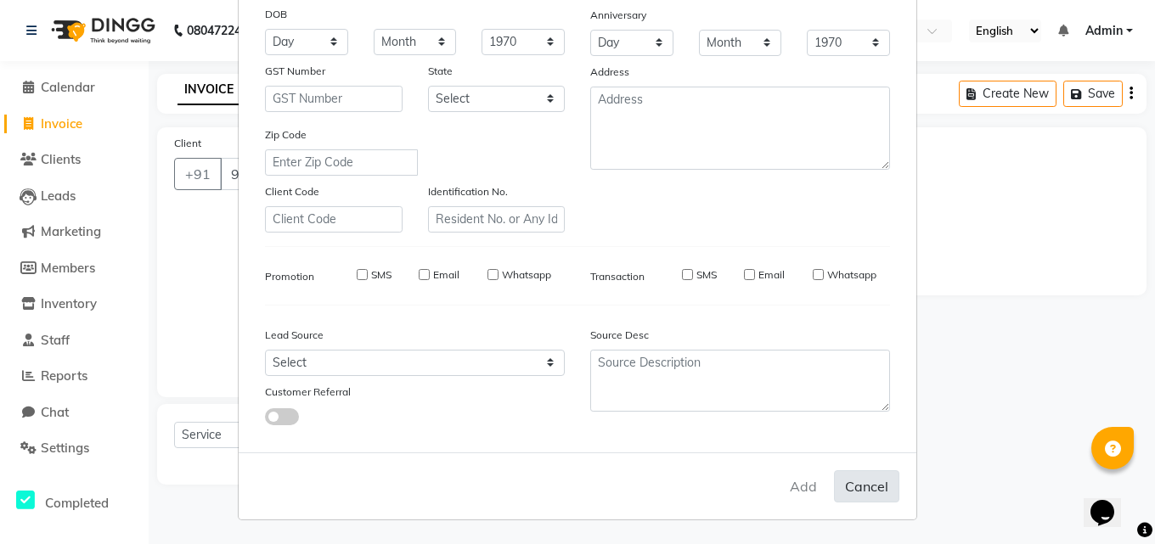
checkbox input "false"
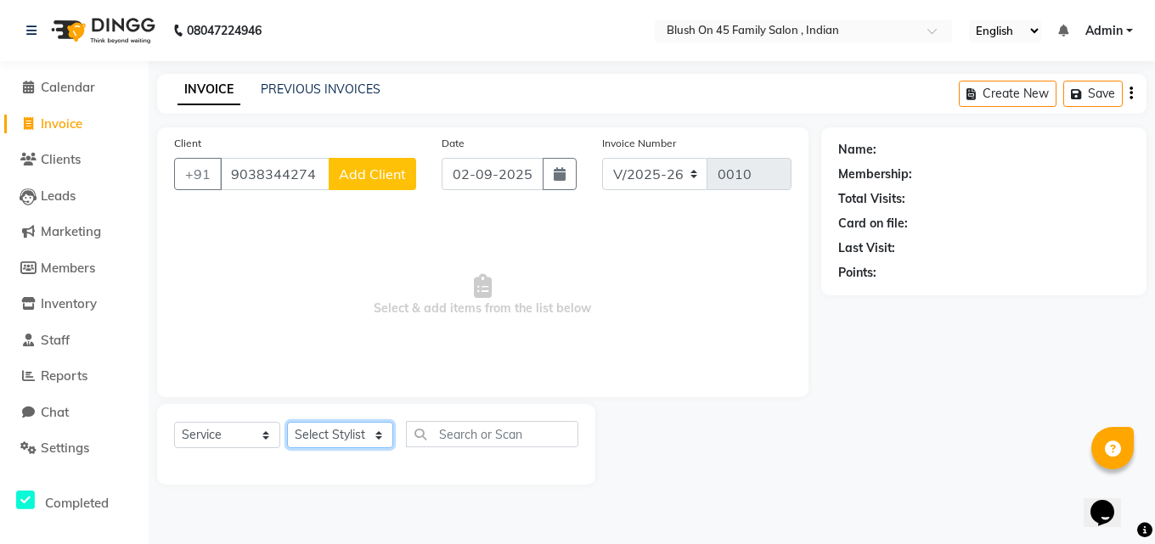
click at [374, 434] on select "Select Stylist ALO [PERSON_NAME] ARIPITA DAS [PERSON_NAME] [PERSON_NAME] [PERSO…" at bounding box center [340, 435] width 106 height 26
select select "90289"
click at [287, 422] on select "Select Stylist ALO [PERSON_NAME] ARIPITA DAS [PERSON_NAME] [PERSON_NAME] [PERSO…" at bounding box center [340, 435] width 106 height 26
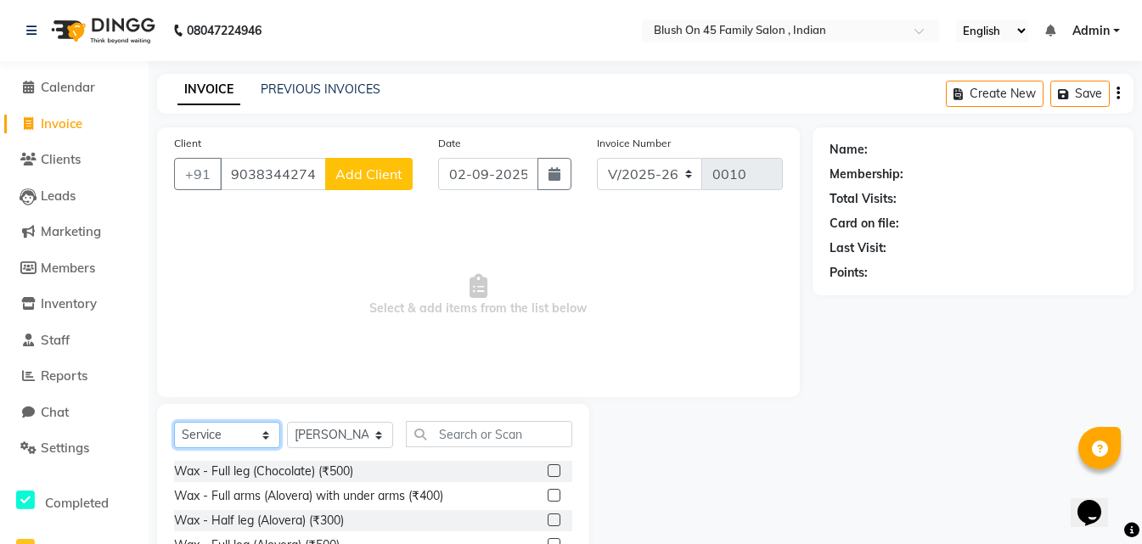
click at [260, 435] on select "Select Service Product Membership Package Voucher Prepaid Gift Card" at bounding box center [227, 435] width 106 height 26
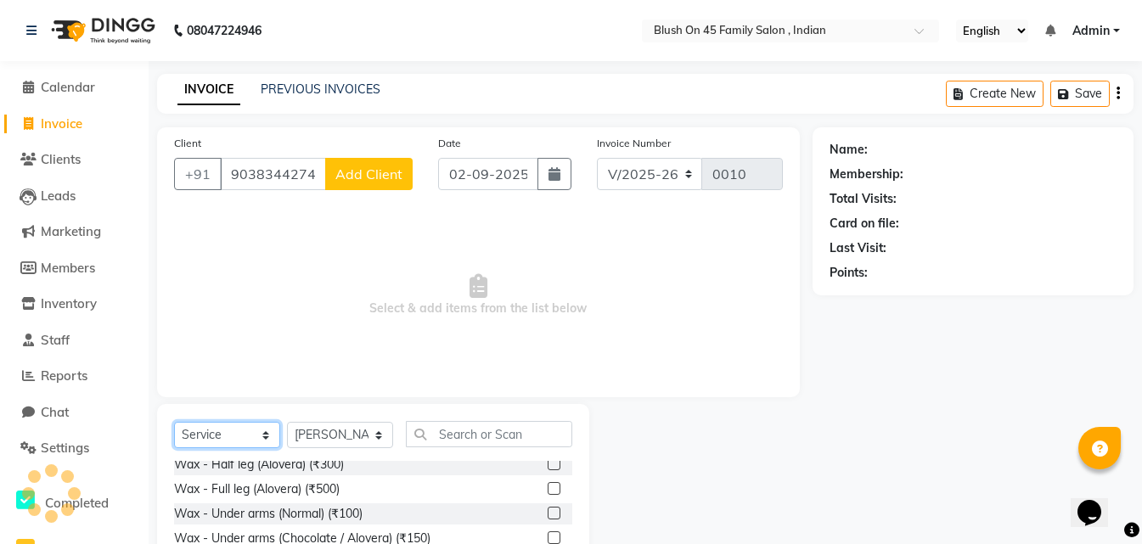
scroll to position [85, 0]
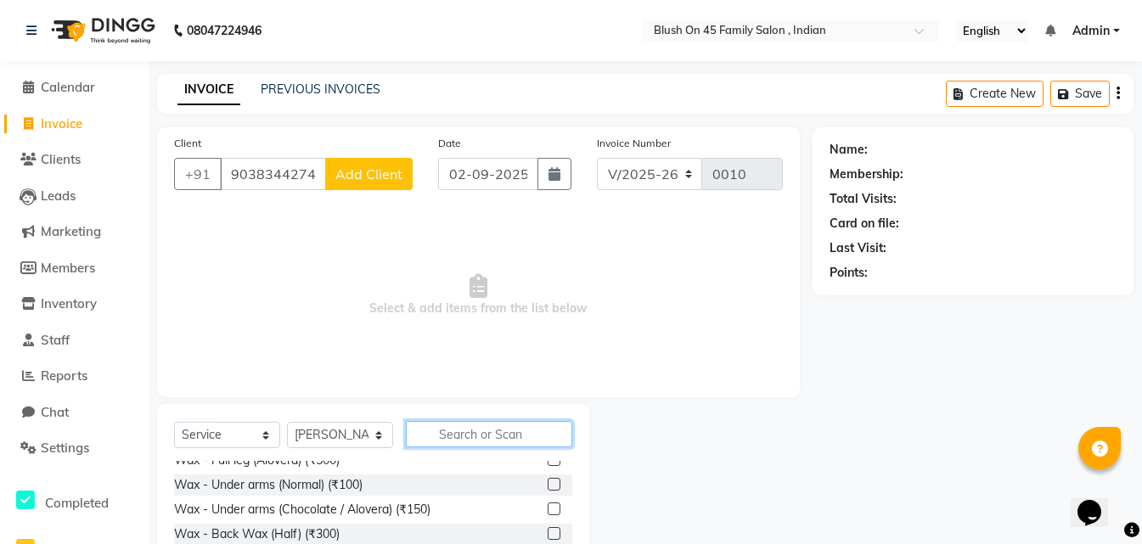
click at [443, 429] on input "text" at bounding box center [489, 434] width 166 height 26
type input "FACIAL"
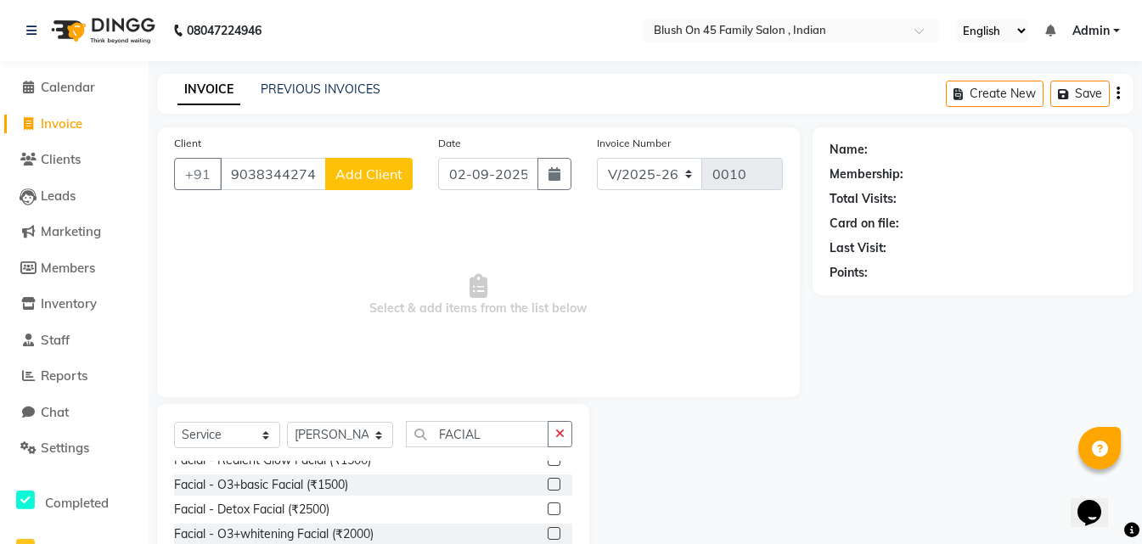
click at [548, 486] on label at bounding box center [554, 484] width 13 height 13
click at [548, 486] on input "checkbox" at bounding box center [553, 485] width 11 height 11
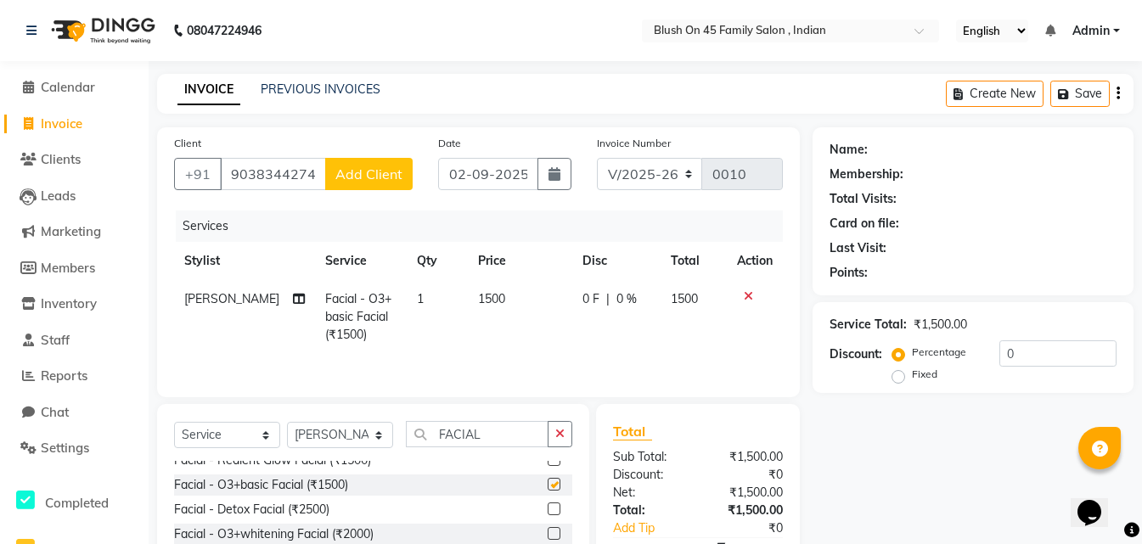
checkbox input "false"
click at [488, 304] on span "1500" at bounding box center [491, 298] width 27 height 15
select select "90289"
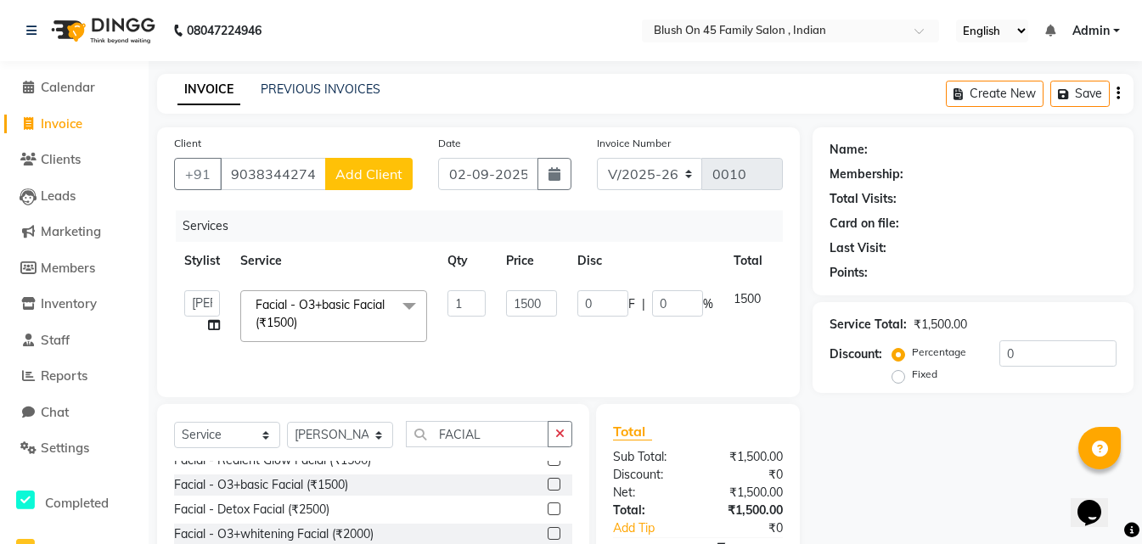
click at [488, 304] on td "1" at bounding box center [466, 316] width 59 height 72
click at [543, 301] on input "1500" at bounding box center [531, 303] width 51 height 26
type input "1"
type input "1900"
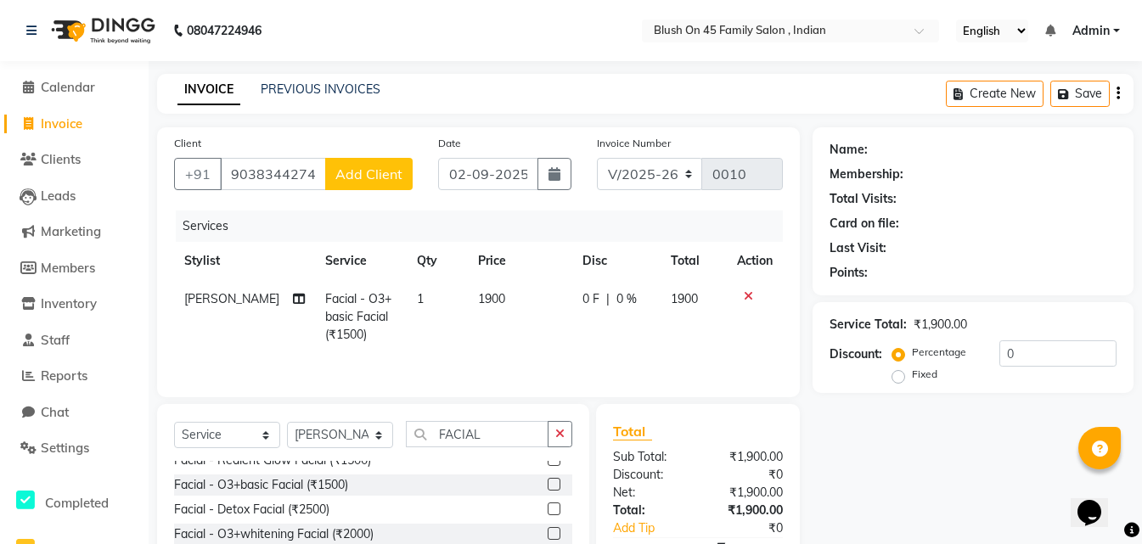
click at [898, 468] on div "Name: Membership: Total Visits: Card on file: Last Visit: Points: Service Total…" at bounding box center [979, 390] width 334 height 527
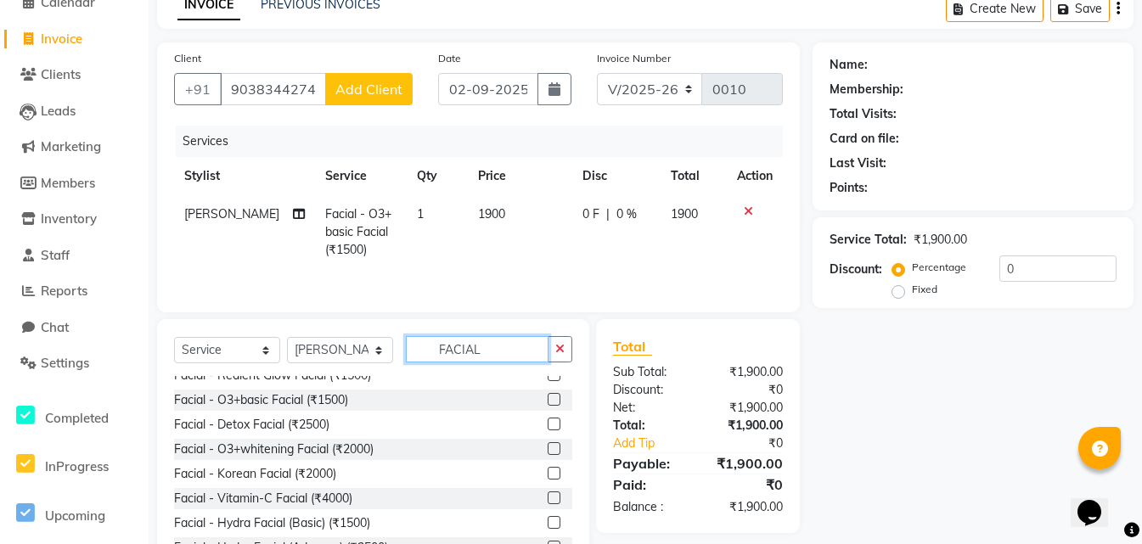
click at [428, 349] on input "FACIAL" at bounding box center [477, 349] width 143 height 26
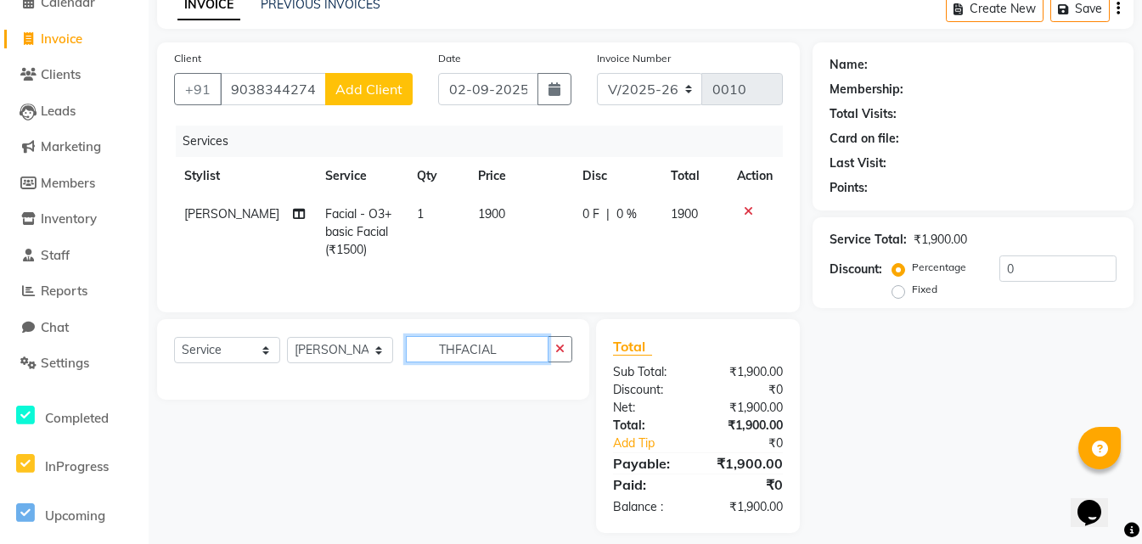
drag, startPoint x: 490, startPoint y: 350, endPoint x: 502, endPoint y: 350, distance: 11.9
click at [501, 350] on input "THFACIAL" at bounding box center [477, 349] width 143 height 26
type input "T"
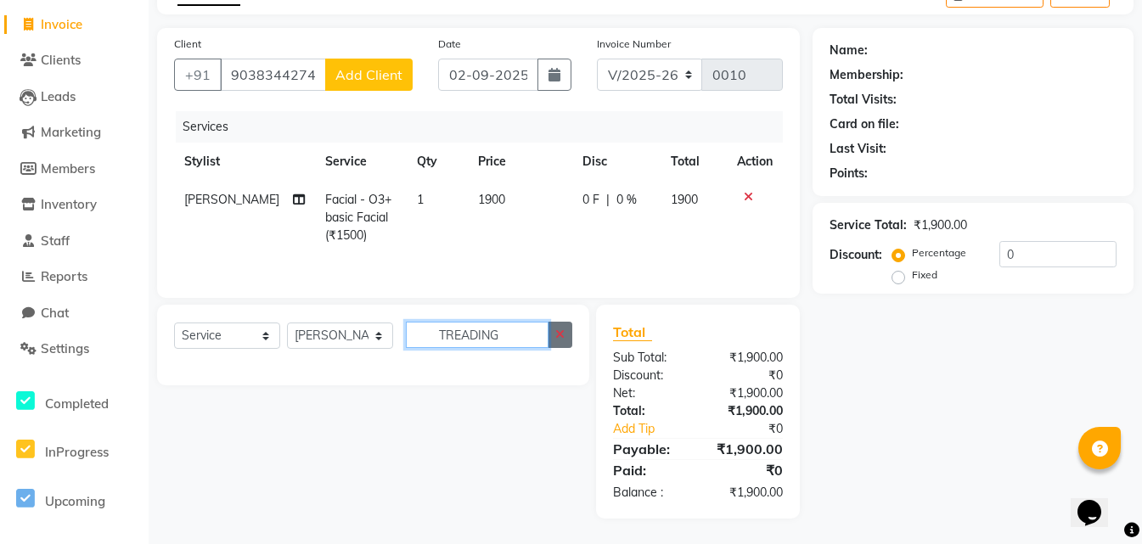
type input "TREADING"
click at [562, 335] on icon "button" at bounding box center [559, 335] width 9 height 12
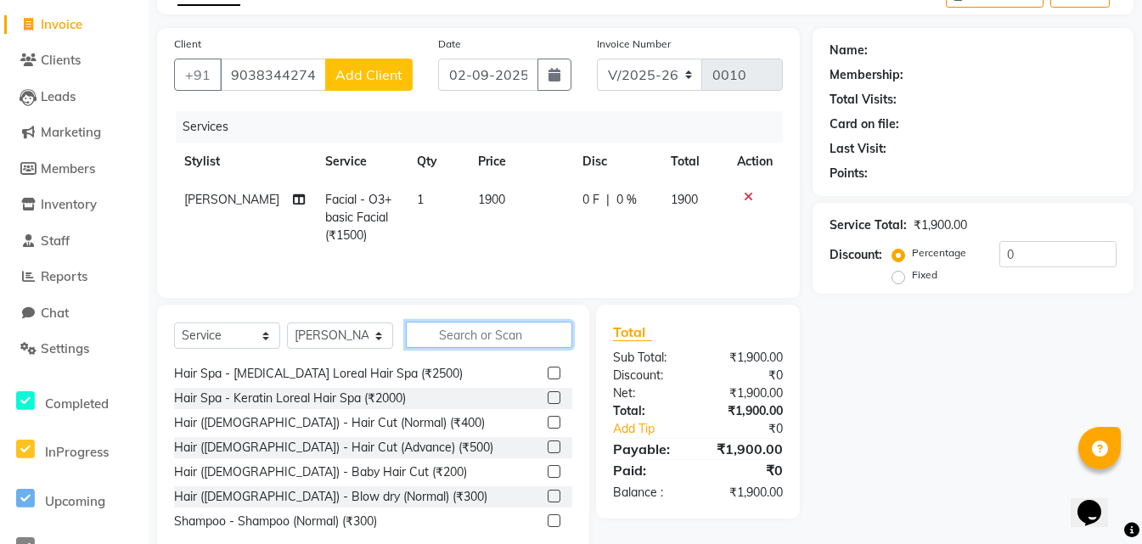
scroll to position [934, 0]
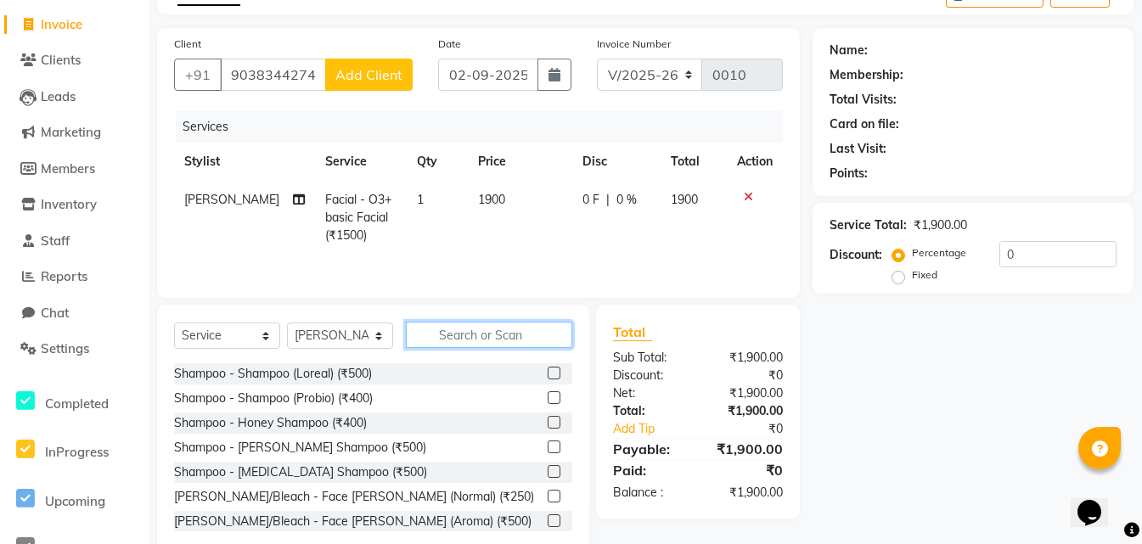
click at [445, 339] on input "text" at bounding box center [489, 335] width 166 height 26
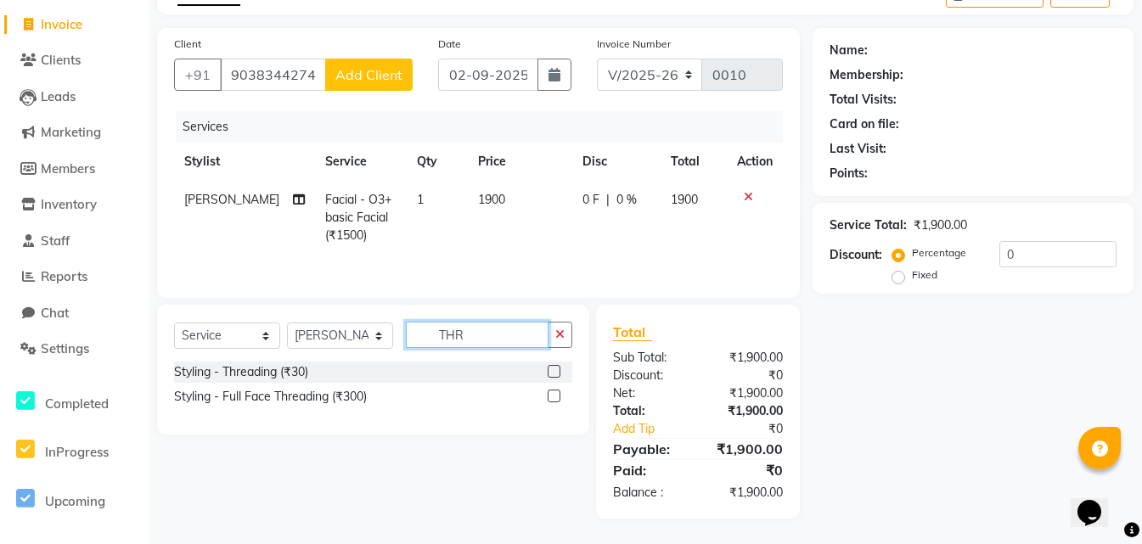
scroll to position [0, 0]
type input "THREAD"
click at [550, 374] on label at bounding box center [554, 371] width 13 height 13
click at [550, 374] on input "checkbox" at bounding box center [553, 372] width 11 height 11
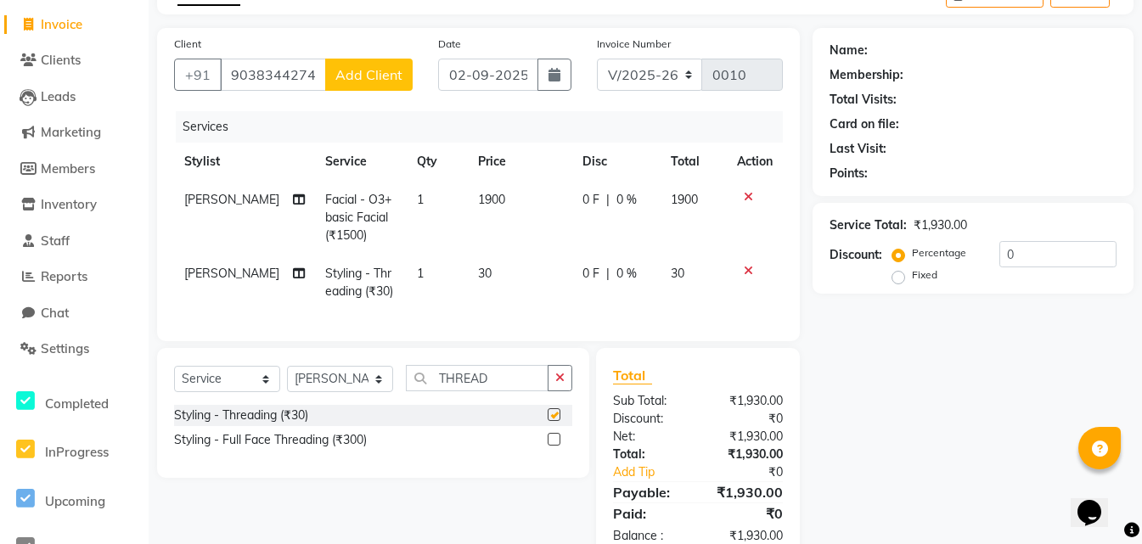
checkbox input "false"
click at [475, 264] on td "30" at bounding box center [520, 283] width 104 height 56
select select "90289"
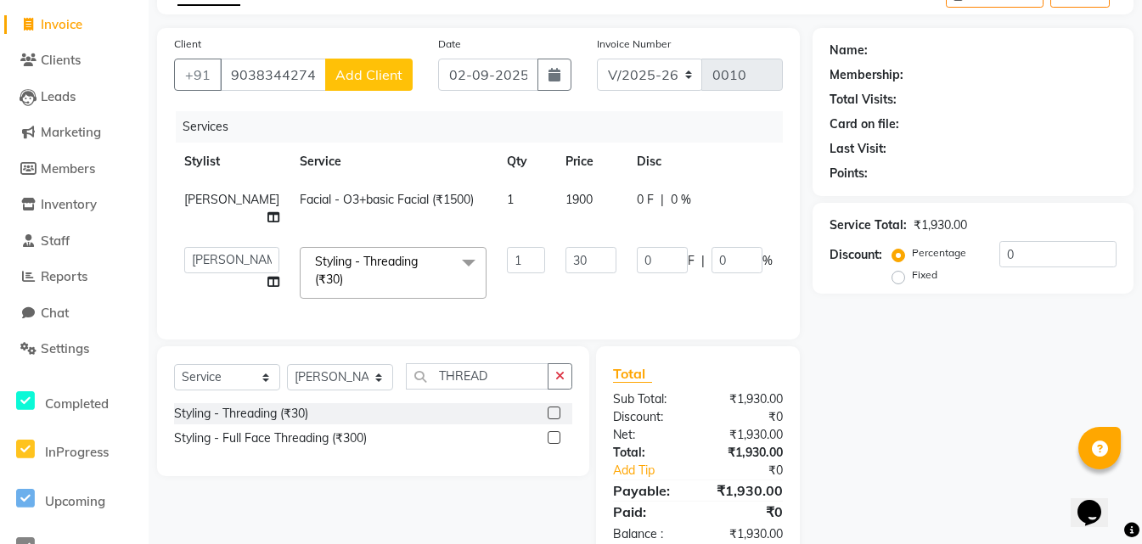
click at [497, 264] on td "1" at bounding box center [526, 273] width 59 height 72
click at [565, 273] on input "30" at bounding box center [590, 260] width 51 height 26
type input "3"
type input "60"
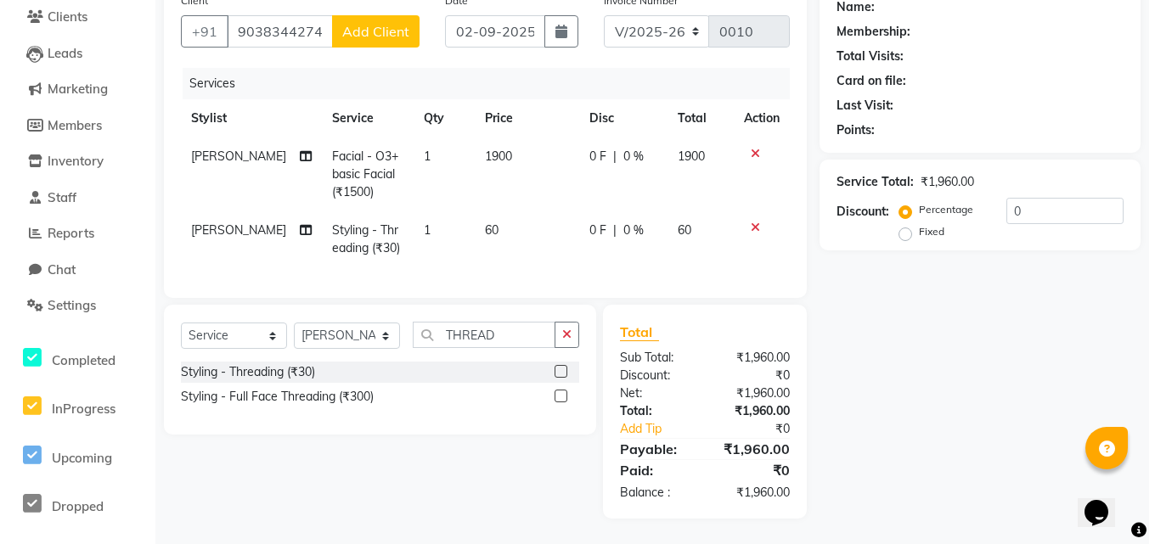
scroll to position [155, 0]
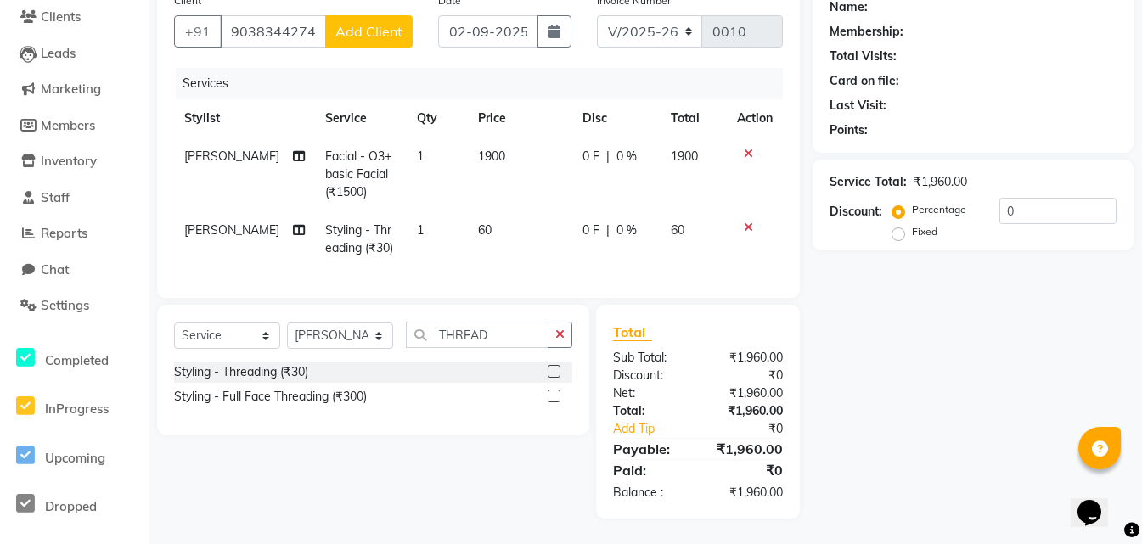
click at [882, 337] on div "Name: Membership: Total Visits: Card on file: Last Visit: Points: Service Total…" at bounding box center [979, 252] width 334 height 534
click at [391, 23] on span "Add Client" at bounding box center [368, 31] width 67 height 17
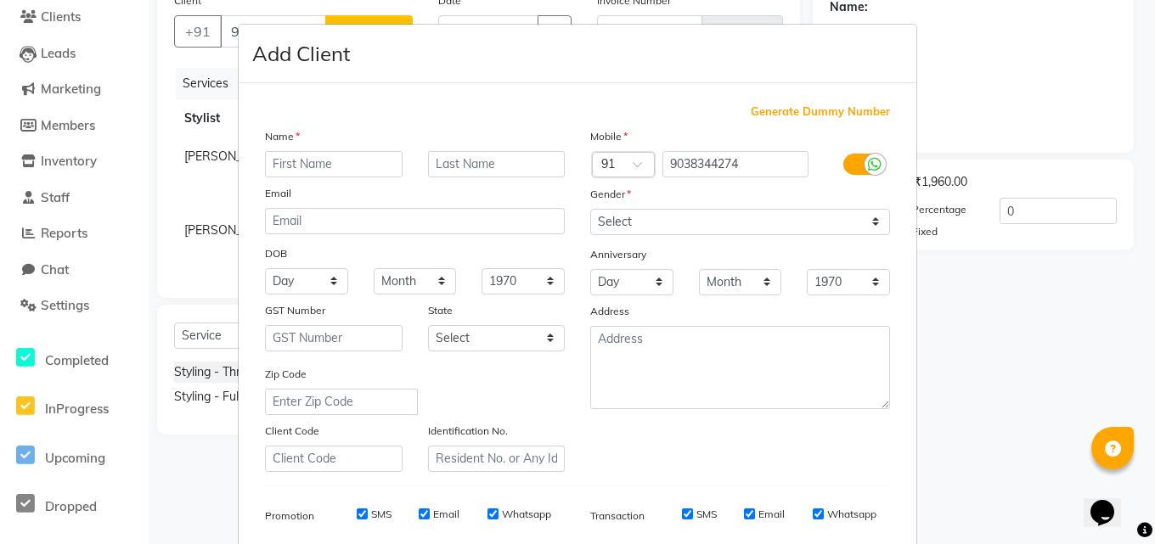
click at [293, 160] on input "text" at bounding box center [334, 164] width 138 height 26
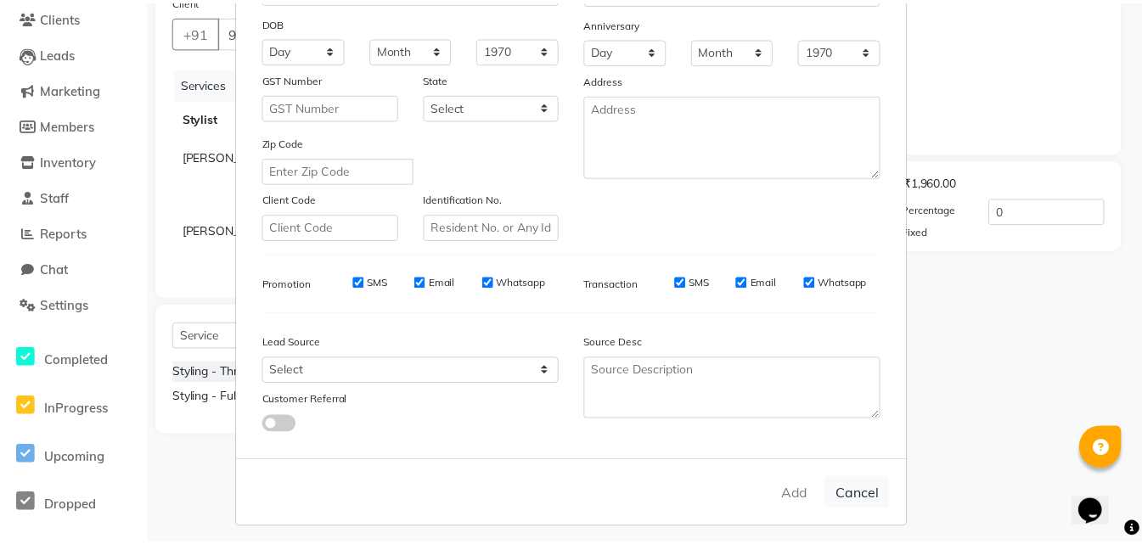
scroll to position [239, 0]
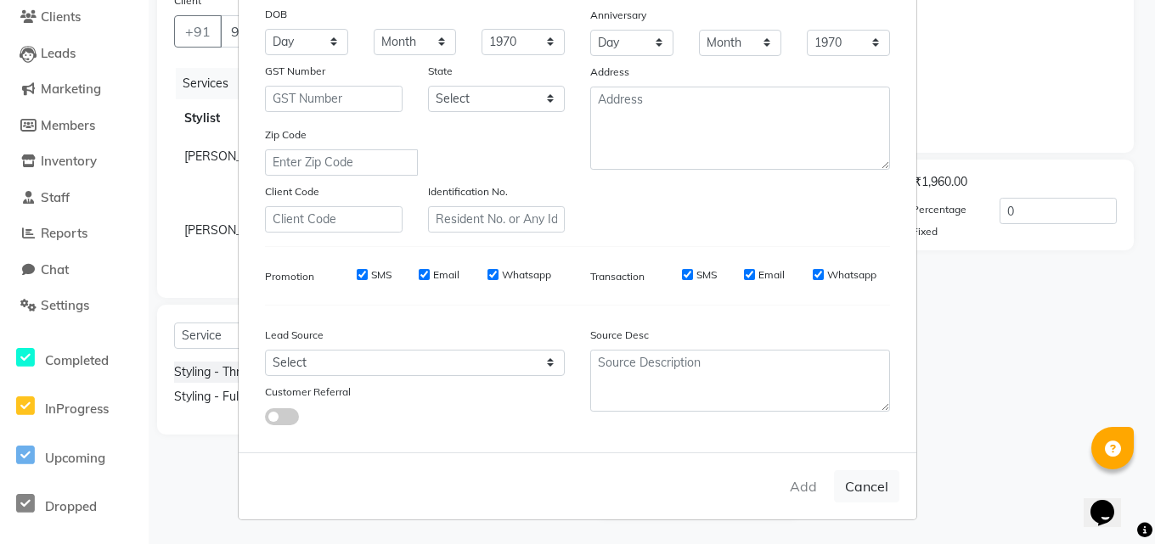
type input "[PERSON_NAME]"
click at [744, 273] on input "Email" at bounding box center [749, 274] width 11 height 11
checkbox input "false"
click at [421, 273] on input "Email" at bounding box center [424, 274] width 11 height 11
checkbox input "false"
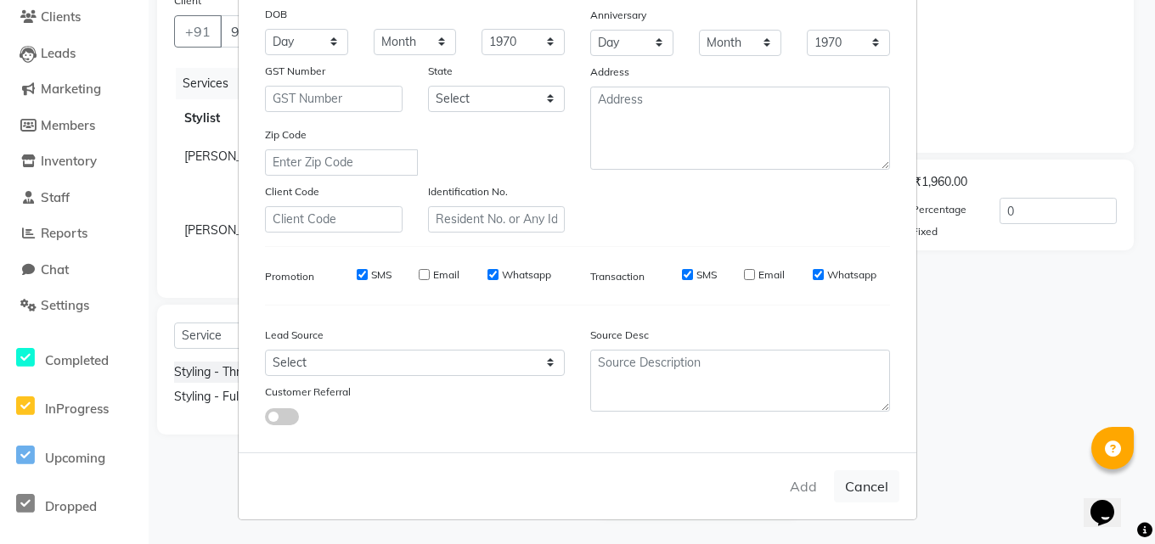
click at [807, 489] on div "Add Cancel" at bounding box center [577, 486] width 677 height 67
click at [863, 489] on button "Cancel" at bounding box center [866, 486] width 65 height 32
select select
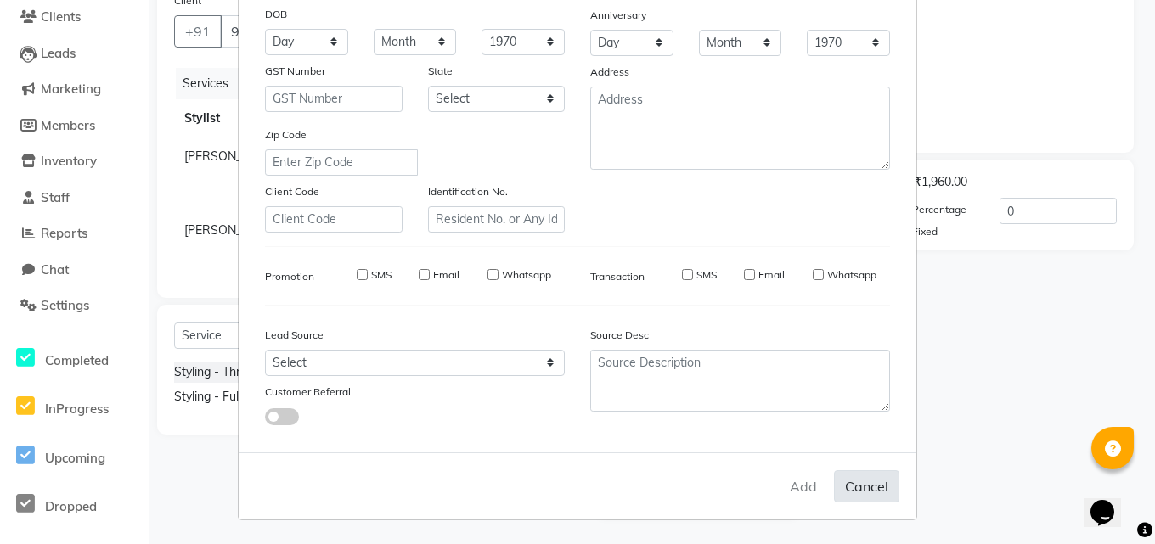
select select
checkbox input "false"
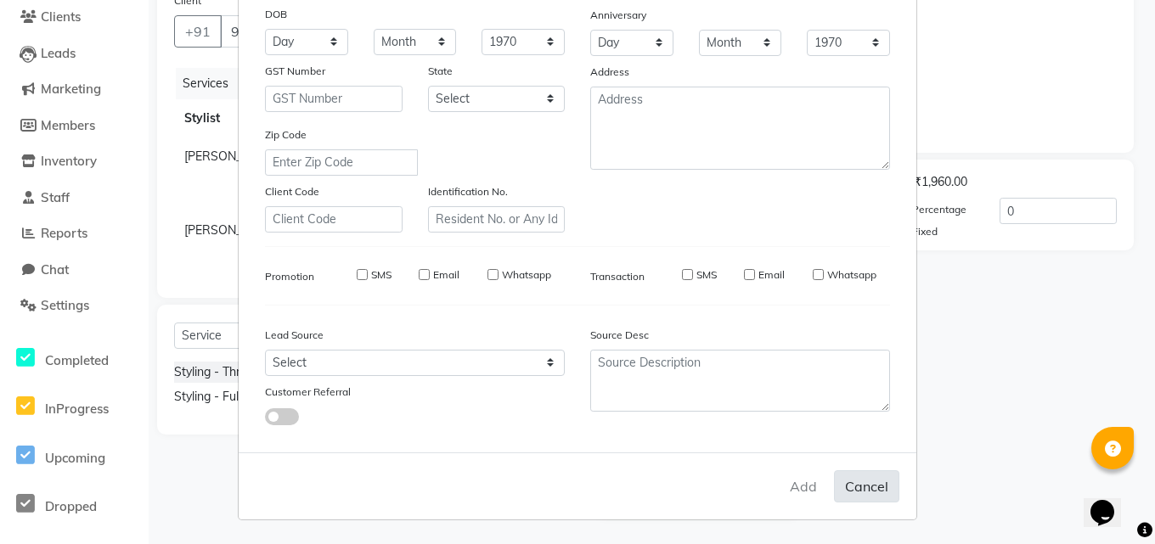
checkbox input "false"
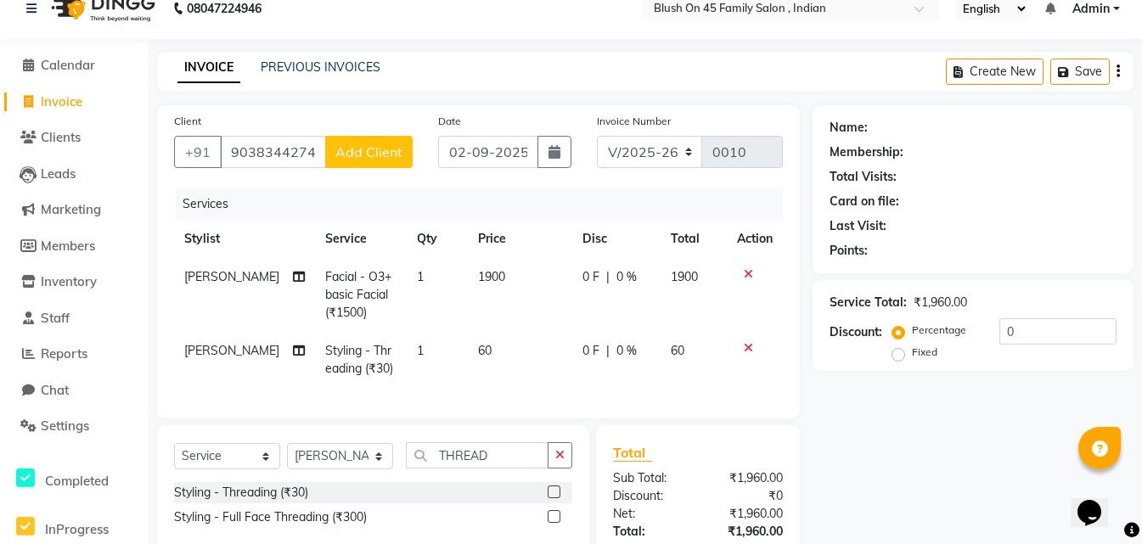
scroll to position [0, 0]
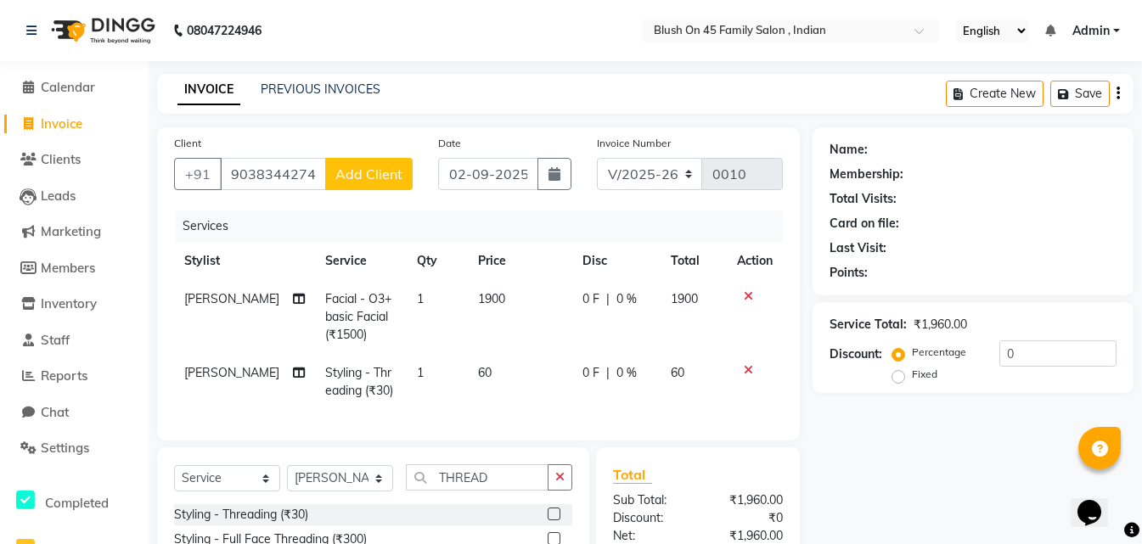
click at [876, 144] on div "Name:" at bounding box center [972, 150] width 287 height 18
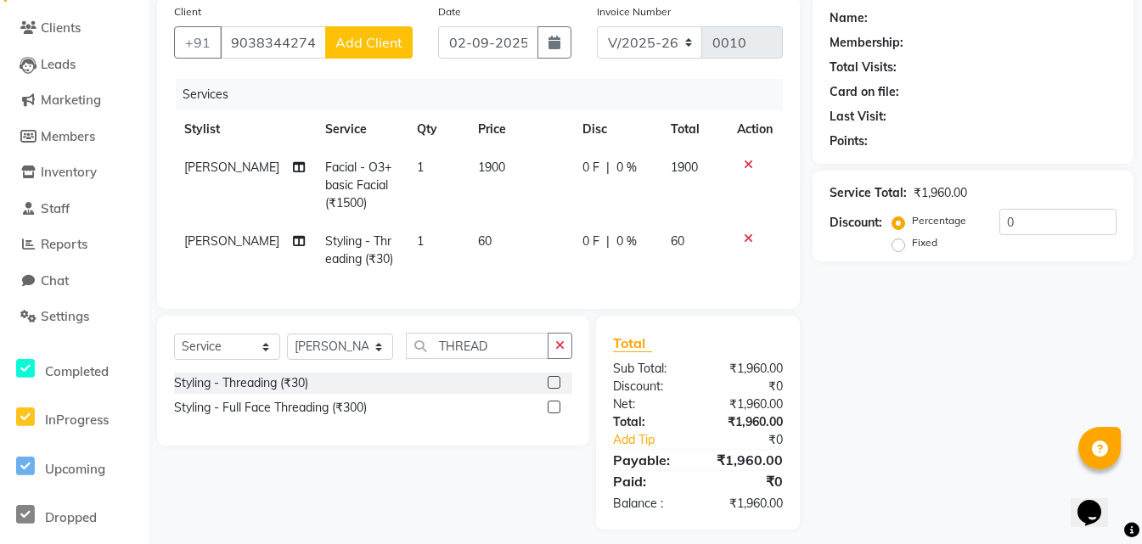
scroll to position [155, 0]
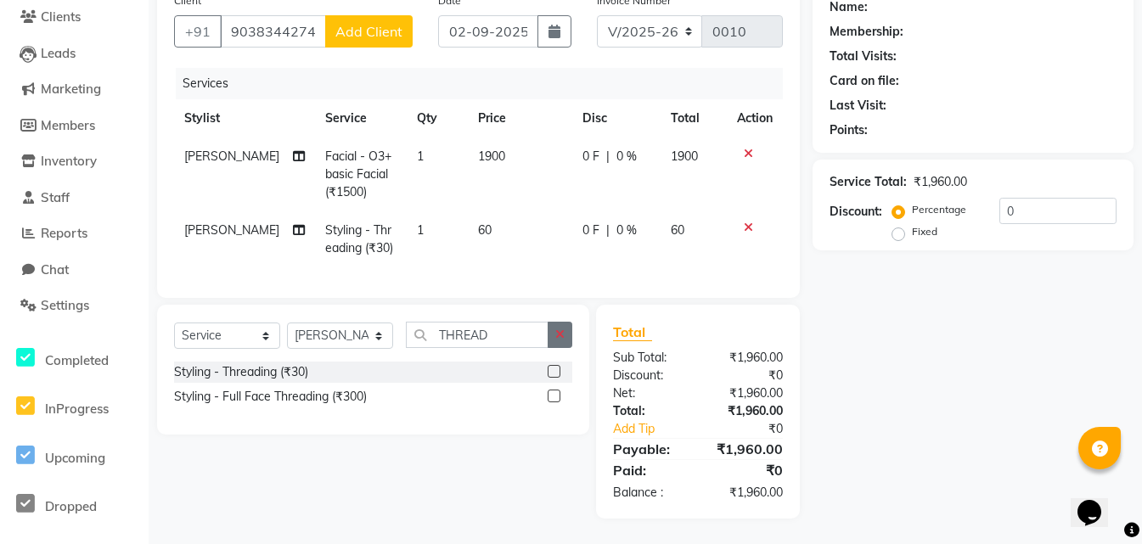
click at [557, 336] on icon "button" at bounding box center [559, 335] width 9 height 12
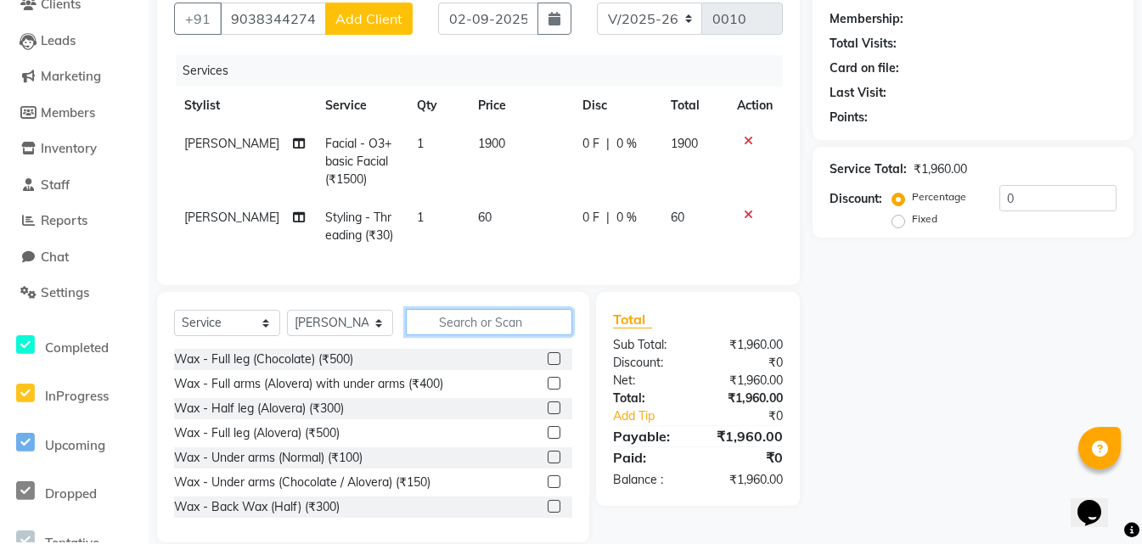
scroll to position [192, 0]
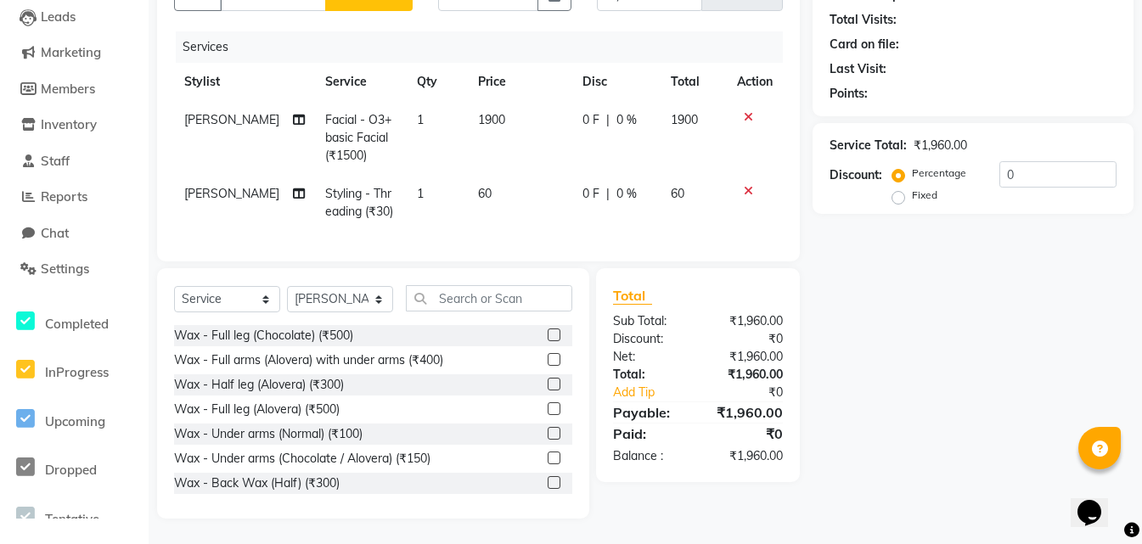
click at [918, 166] on label "Percentage" at bounding box center [939, 173] width 54 height 15
click at [908, 167] on input "Percentage" at bounding box center [902, 173] width 12 height 12
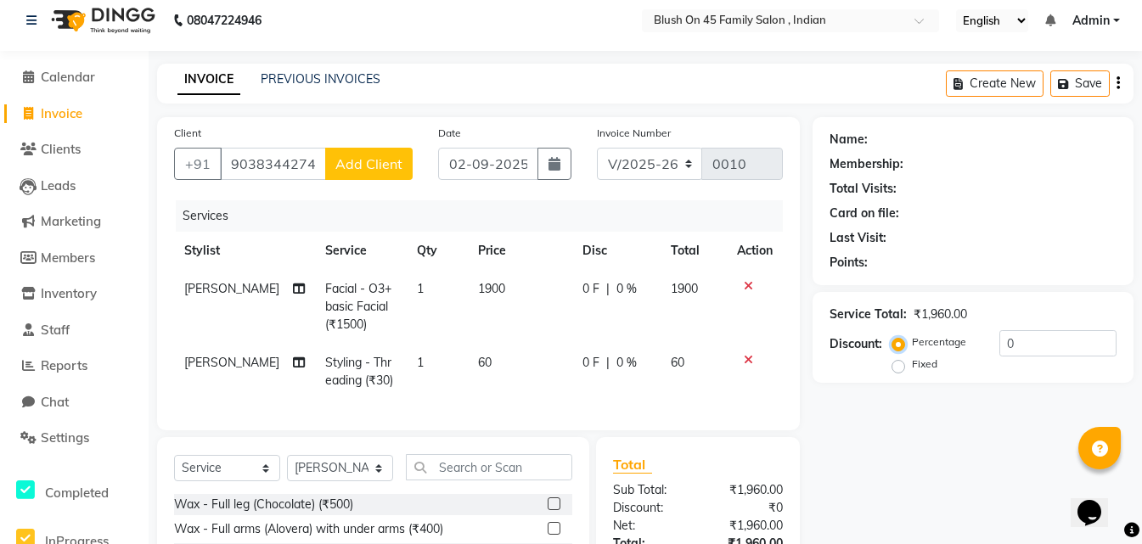
scroll to position [0, 0]
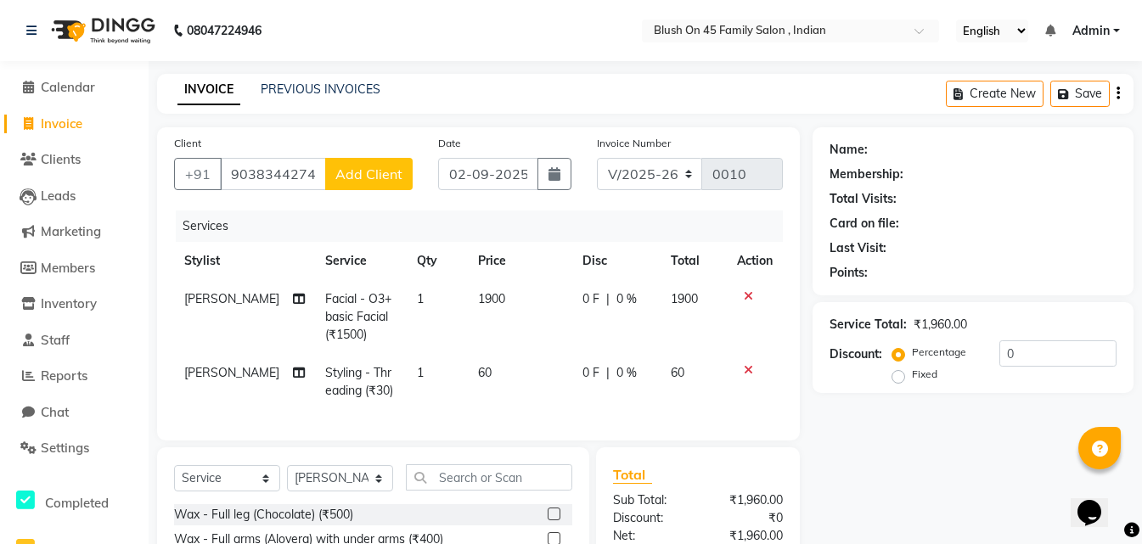
click at [891, 158] on div "Name:" at bounding box center [972, 150] width 287 height 18
click at [897, 155] on div "Name:" at bounding box center [972, 150] width 287 height 18
click at [355, 175] on span "Add Client" at bounding box center [368, 174] width 67 height 17
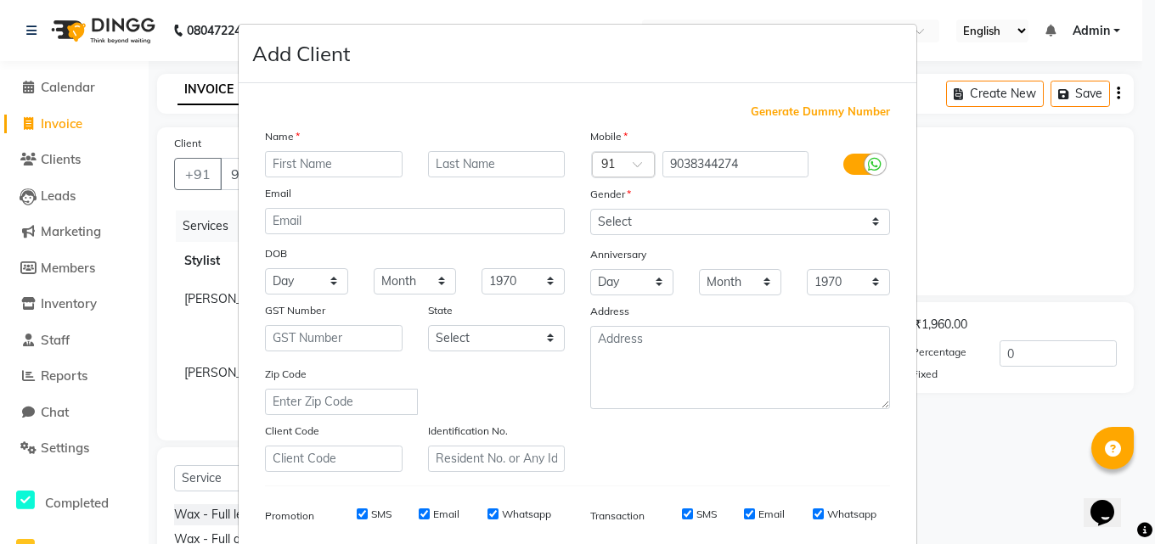
click at [308, 169] on input "text" at bounding box center [334, 164] width 138 height 26
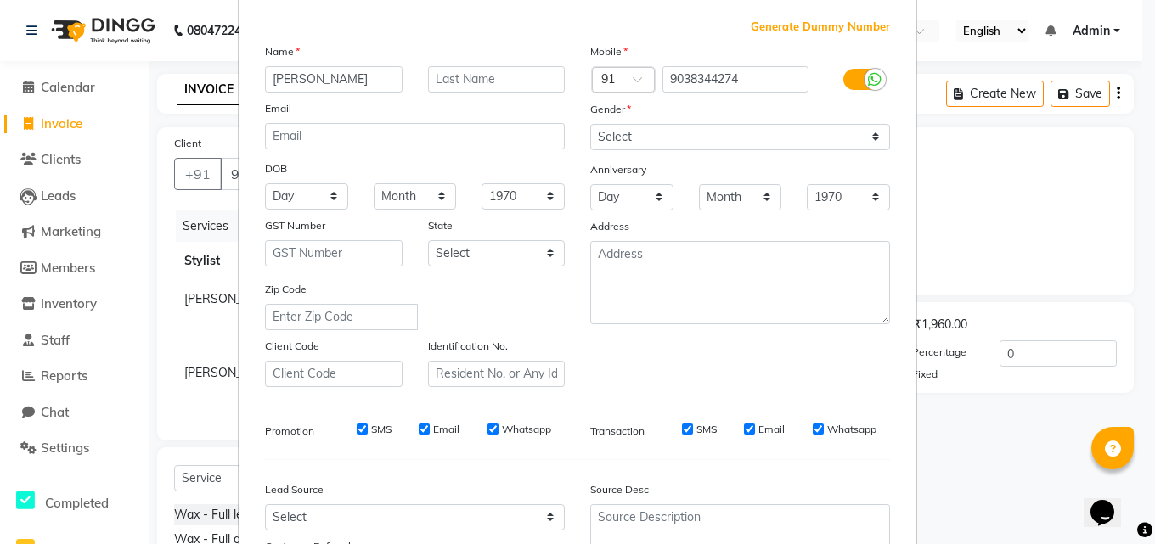
type input "[PERSON_NAME]"
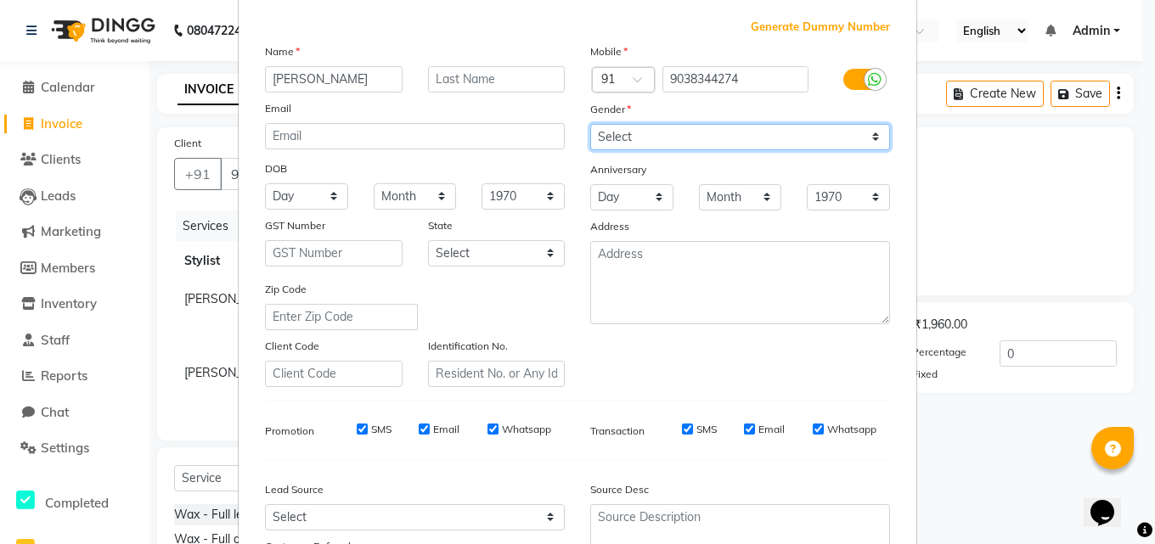
click at [868, 134] on select "Select Male Female Other Prefer Not To Say" at bounding box center [740, 137] width 300 height 26
select select "female"
click at [590, 124] on select "Select Male Female Other Prefer Not To Say" at bounding box center [740, 137] width 300 height 26
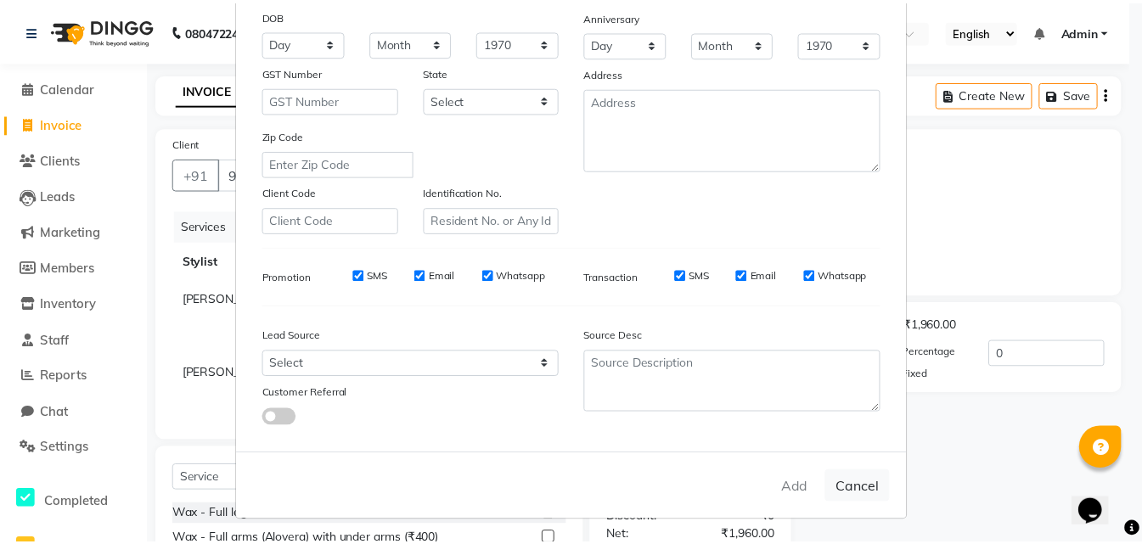
scroll to position [239, 0]
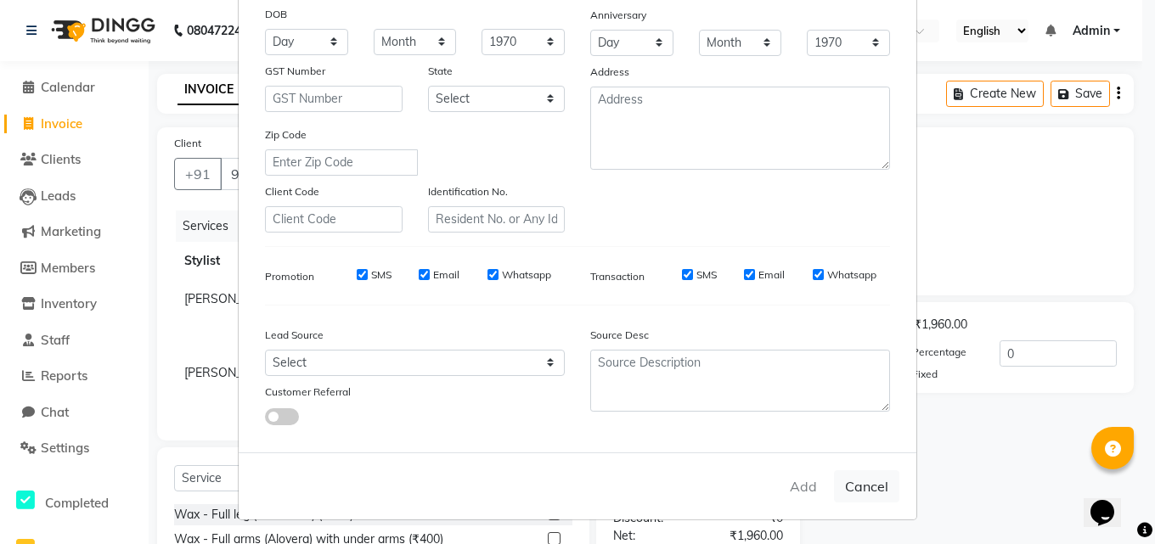
click at [751, 278] on div "Email" at bounding box center [764, 274] width 41 height 15
click at [423, 275] on input "Email" at bounding box center [424, 274] width 11 height 11
checkbox input "false"
click at [759, 273] on label "Email" at bounding box center [771, 274] width 26 height 15
click at [755, 273] on input "Email" at bounding box center [749, 274] width 11 height 11
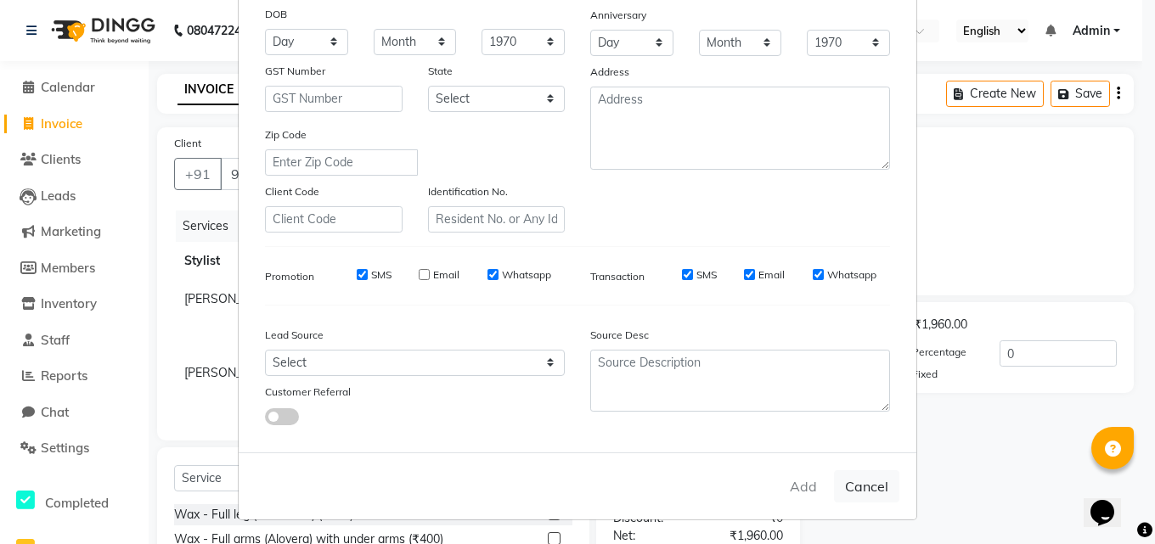
checkbox input "false"
click at [827, 267] on label "Whatsapp" at bounding box center [851, 274] width 49 height 15
click at [823, 269] on input "Whatsapp" at bounding box center [817, 274] width 11 height 11
checkbox input "false"
click at [487, 277] on input "Whatsapp" at bounding box center [492, 274] width 11 height 11
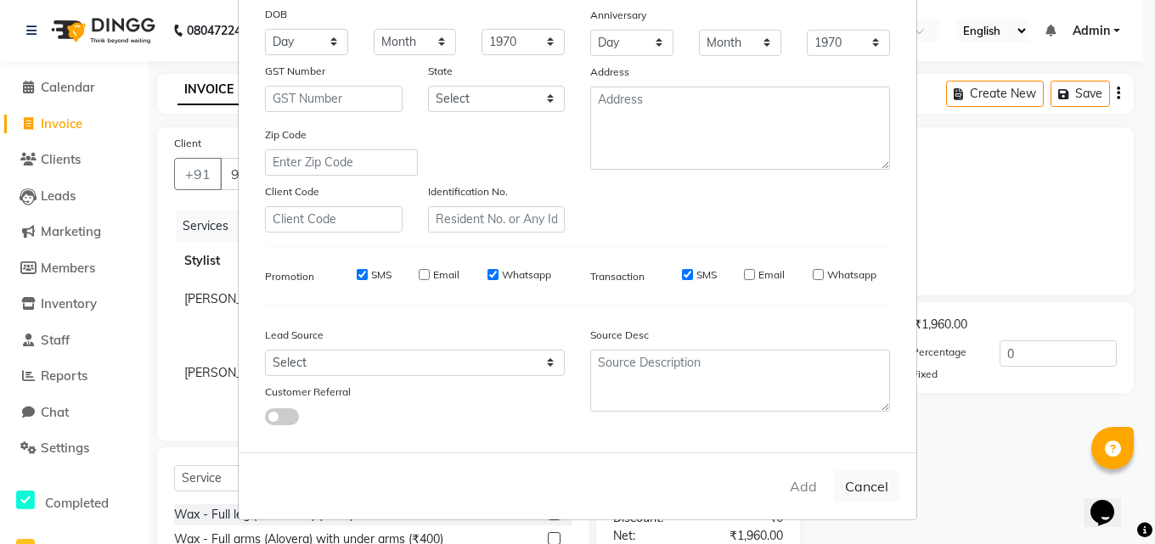
checkbox input "false"
click at [827, 274] on label "Whatsapp" at bounding box center [851, 274] width 49 height 15
click at [819, 274] on input "Whatsapp" at bounding box center [817, 274] width 11 height 11
checkbox input "true"
click at [487, 268] on div "Whatsapp" at bounding box center [519, 274] width 64 height 15
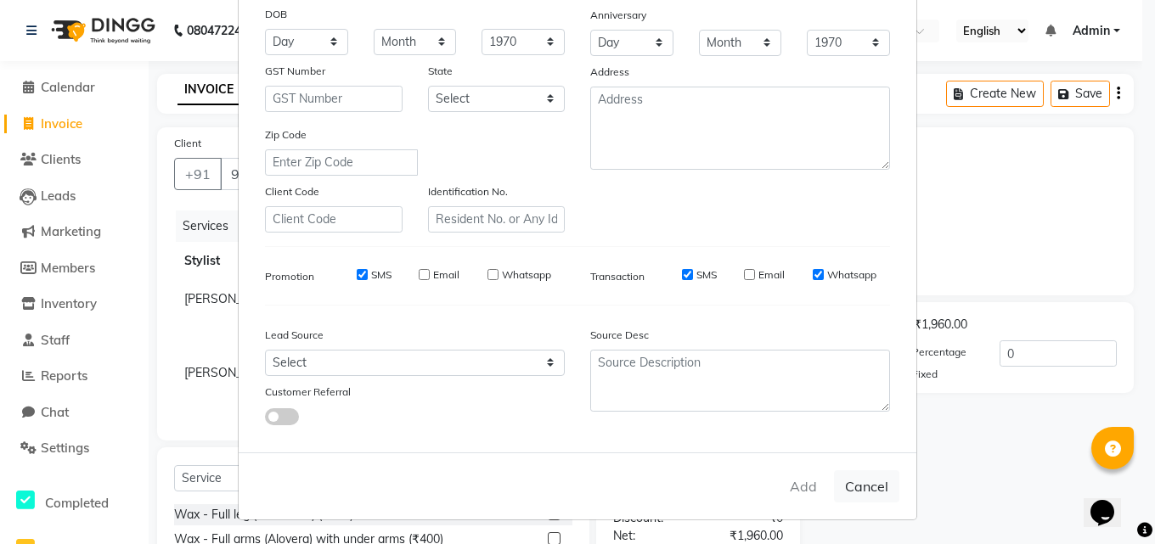
click at [502, 275] on label "Whatsapp" at bounding box center [526, 274] width 49 height 15
click at [496, 275] on input "Whatsapp" at bounding box center [492, 274] width 11 height 11
checkbox input "true"
click at [867, 492] on button "Cancel" at bounding box center [866, 486] width 65 height 32
select select
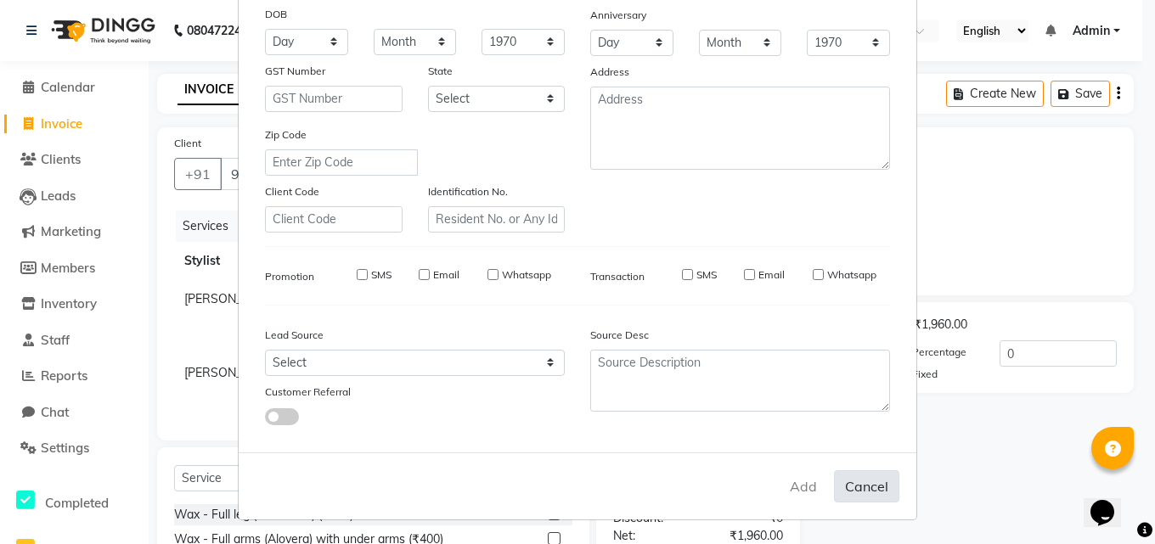
select select
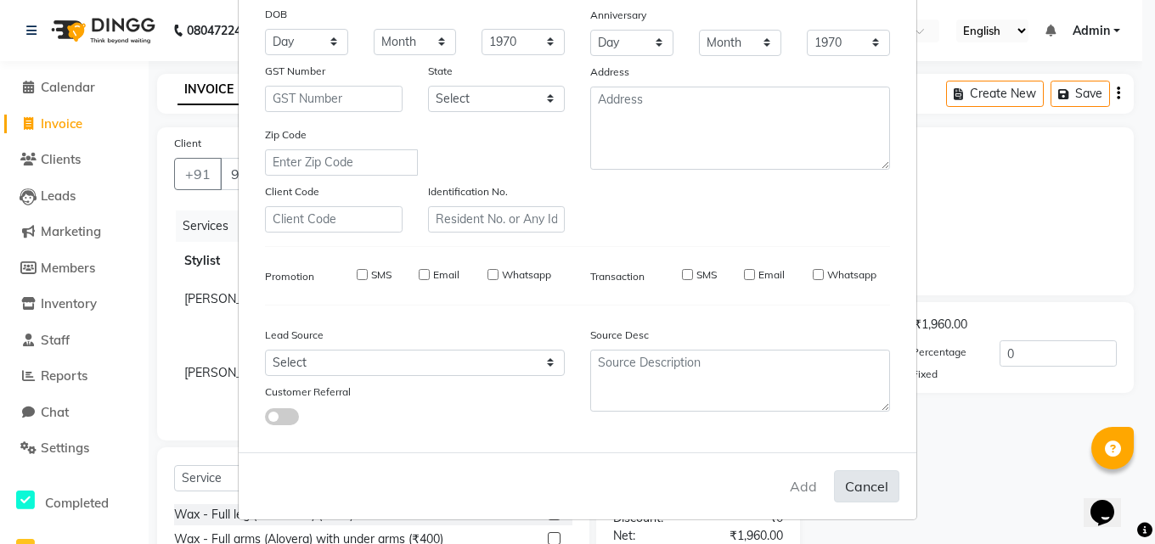
select select
checkbox input "false"
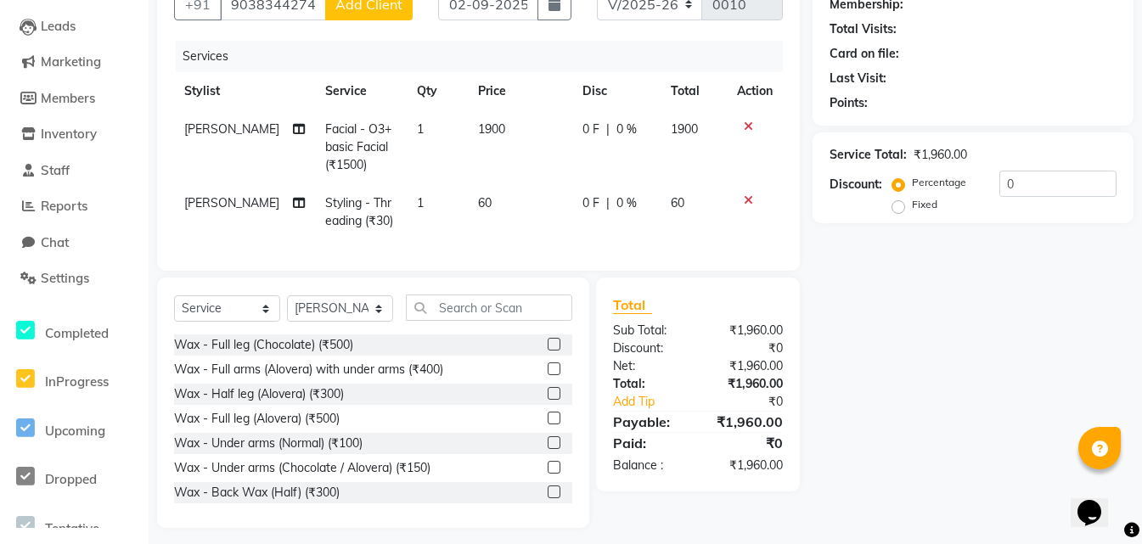
scroll to position [192, 0]
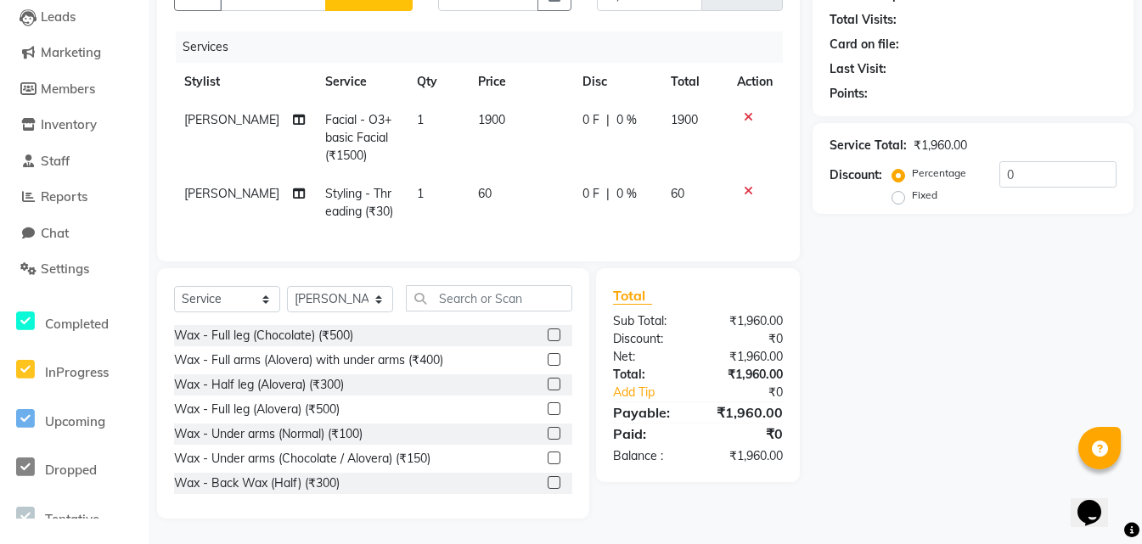
click at [937, 139] on div "₹1,960.00" at bounding box center [939, 146] width 53 height 18
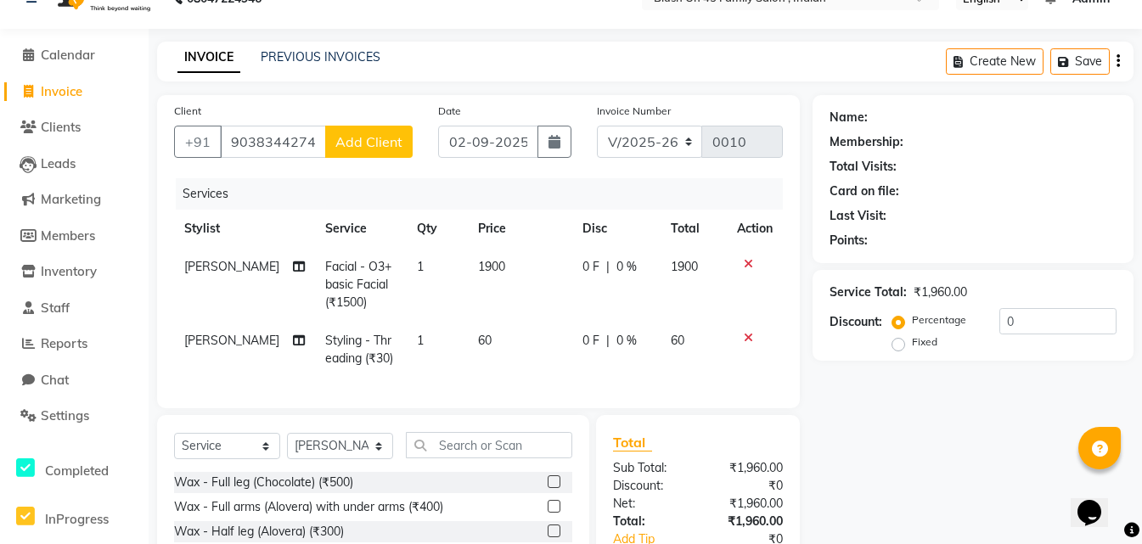
scroll to position [0, 0]
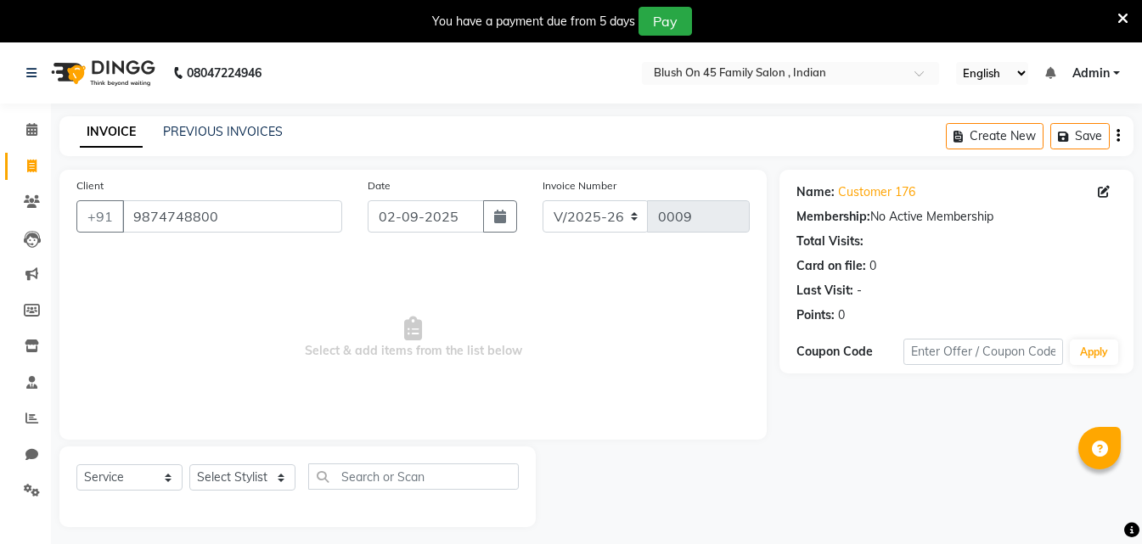
select select "8921"
select select "service"
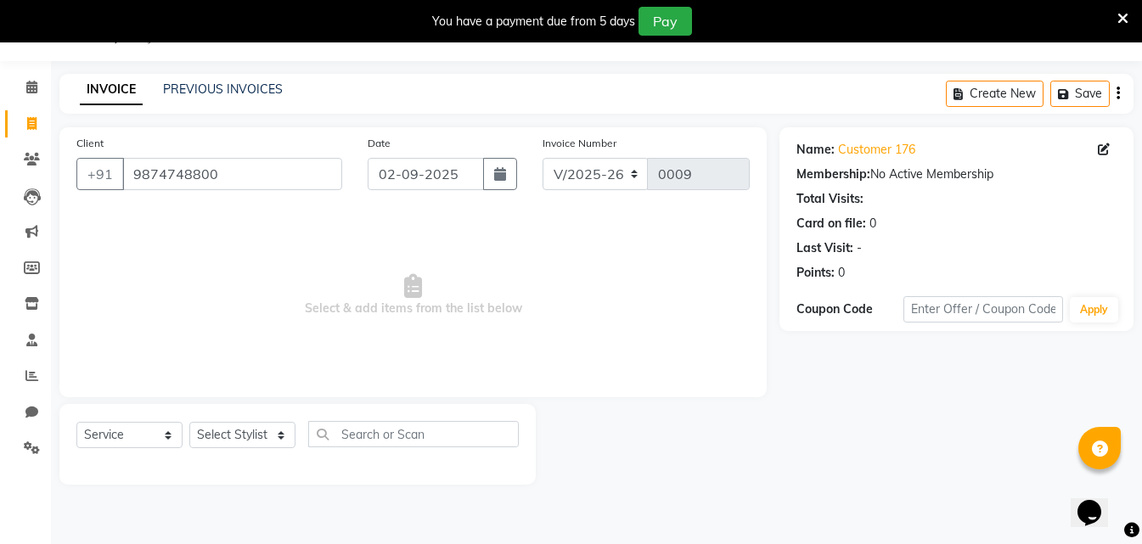
click at [1126, 14] on icon at bounding box center [1122, 18] width 11 height 15
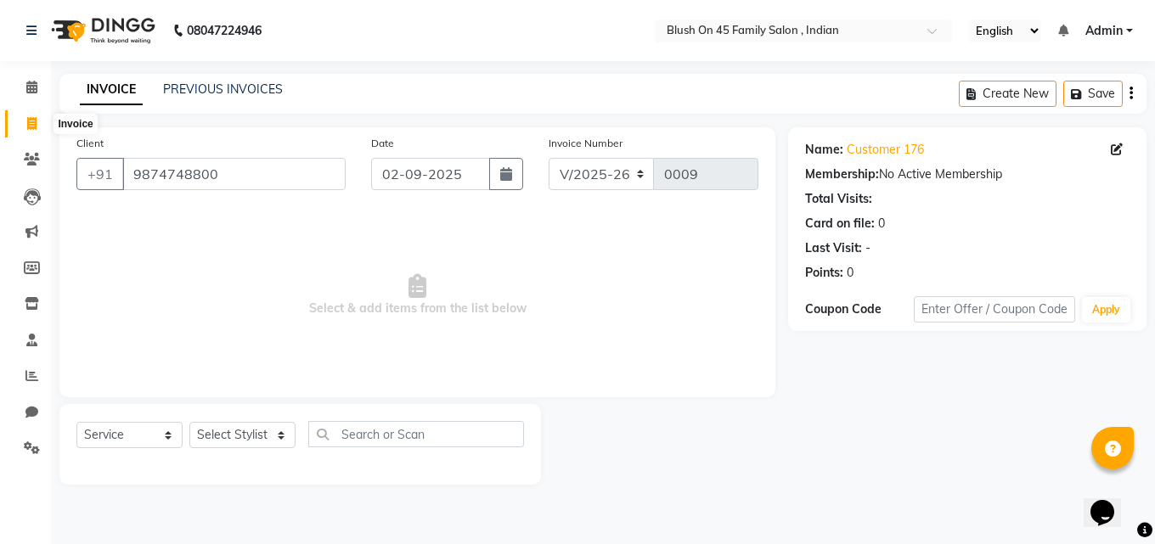
click at [32, 123] on icon at bounding box center [31, 123] width 9 height 13
click at [36, 159] on icon at bounding box center [32, 159] width 16 height 13
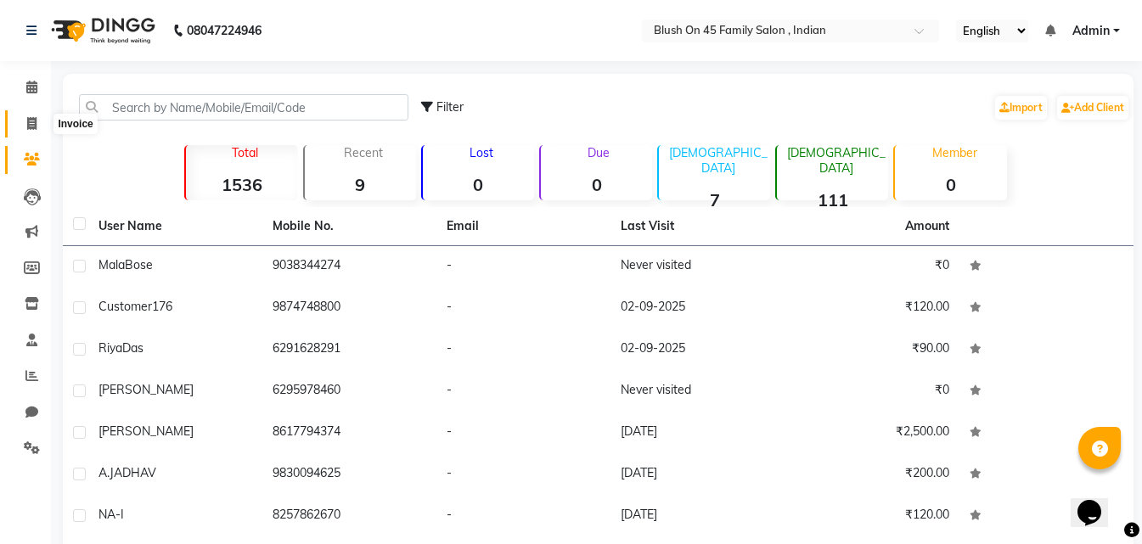
click at [31, 121] on icon at bounding box center [31, 123] width 9 height 13
select select "8921"
select select "service"
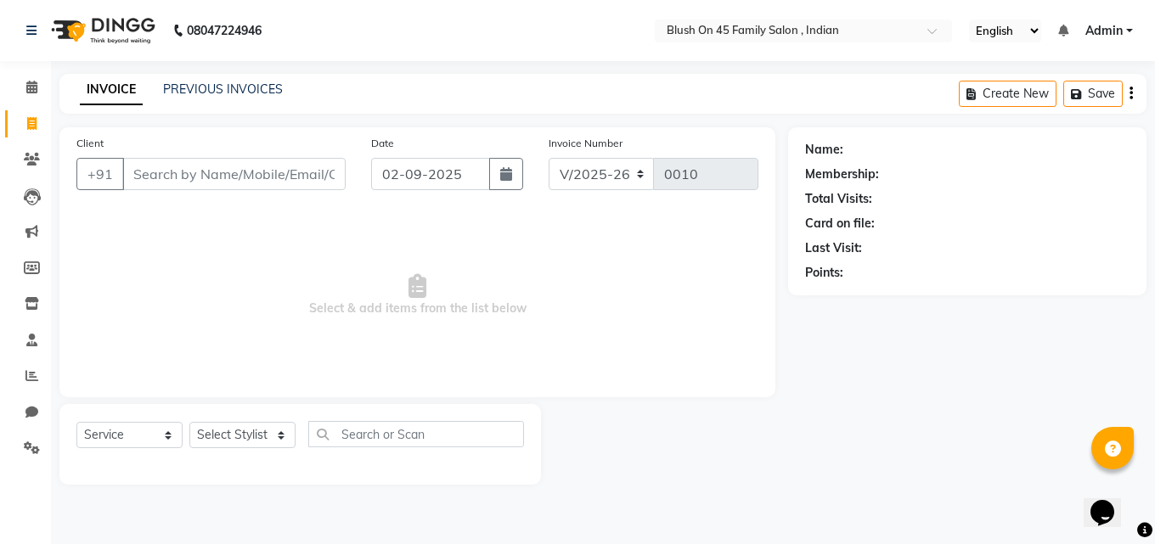
click at [267, 180] on input "Client" at bounding box center [233, 174] width 223 height 32
type input "0"
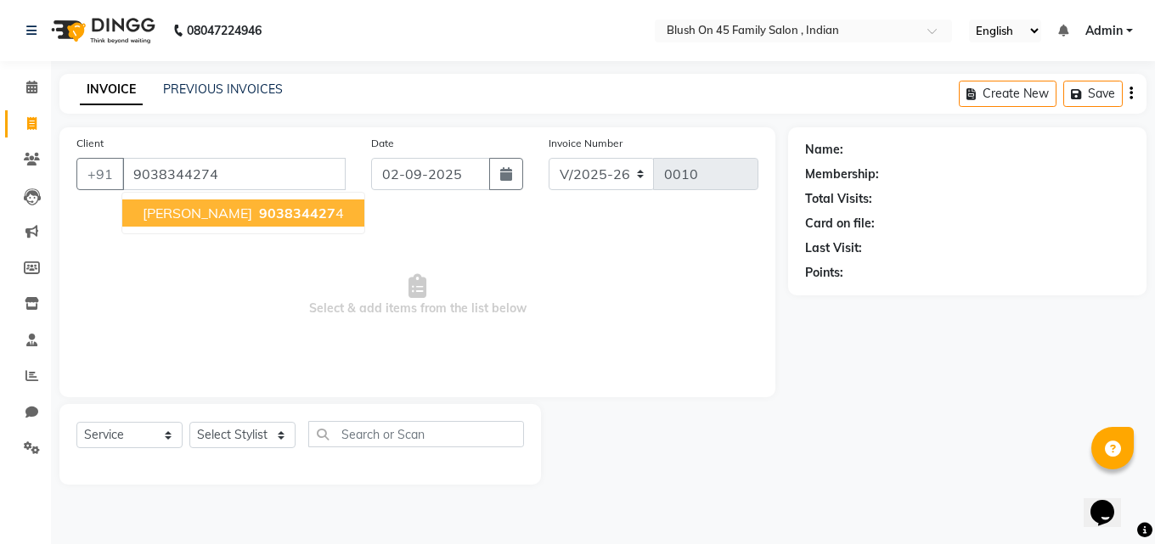
type input "9038344274"
click at [259, 215] on span "903834427" at bounding box center [297, 213] width 76 height 17
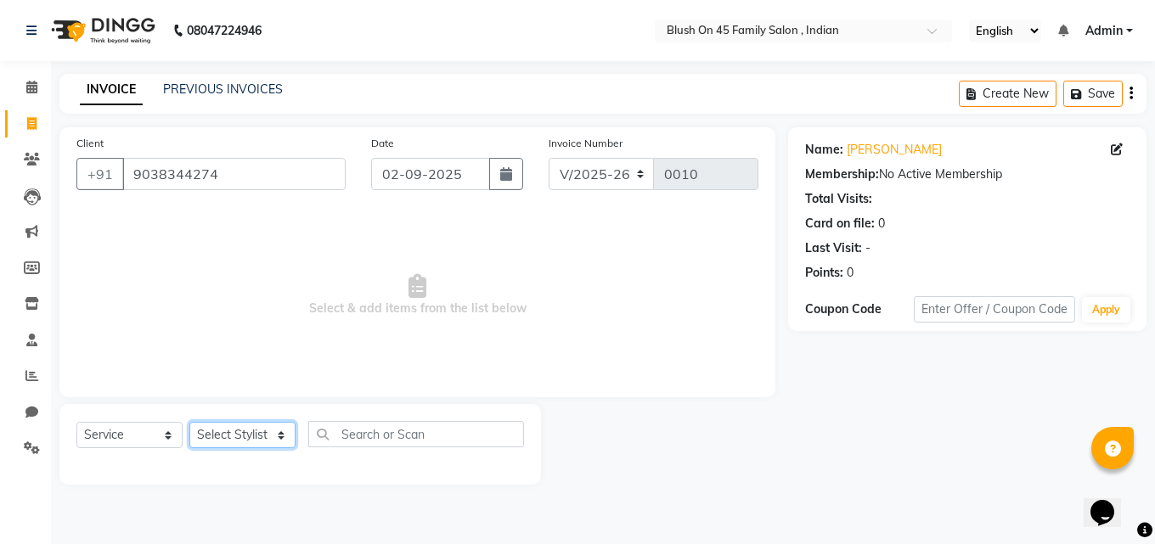
click at [284, 435] on select "Select Stylist ALO [PERSON_NAME] ARIPITA DAS [PERSON_NAME] [PERSON_NAME] [PERSO…" at bounding box center [242, 435] width 106 height 26
select select "90289"
click at [189, 422] on select "Select Stylist ALO [PERSON_NAME] ARIPITA DAS [PERSON_NAME] [PERSON_NAME] [PERSO…" at bounding box center [242, 435] width 106 height 26
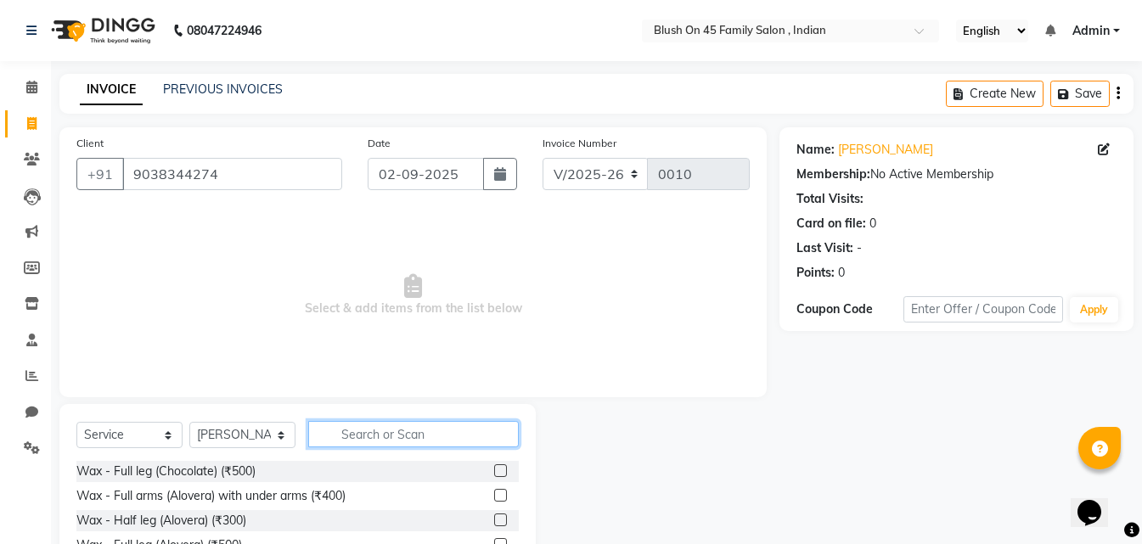
click at [387, 436] on input "text" at bounding box center [413, 434] width 211 height 26
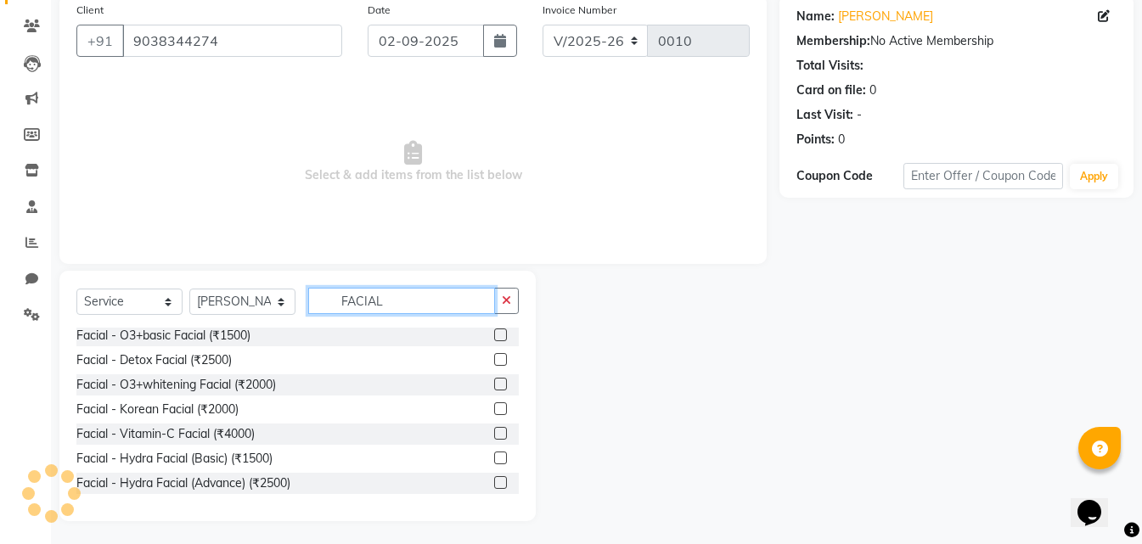
scroll to position [136, 0]
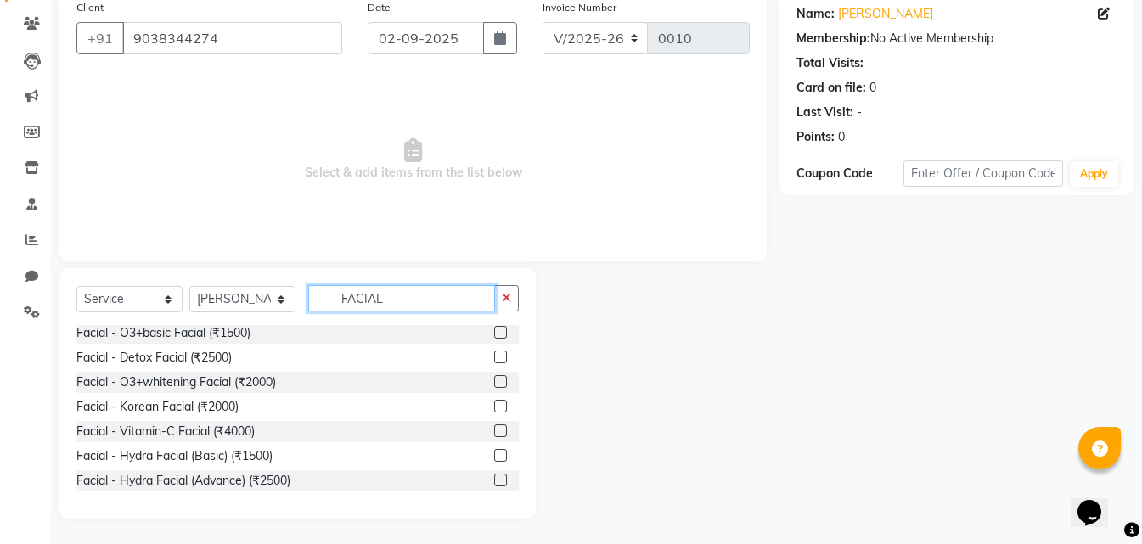
type input "FACIAL"
click at [494, 458] on label at bounding box center [500, 455] width 13 height 13
click at [494, 458] on input "checkbox" at bounding box center [499, 456] width 11 height 11
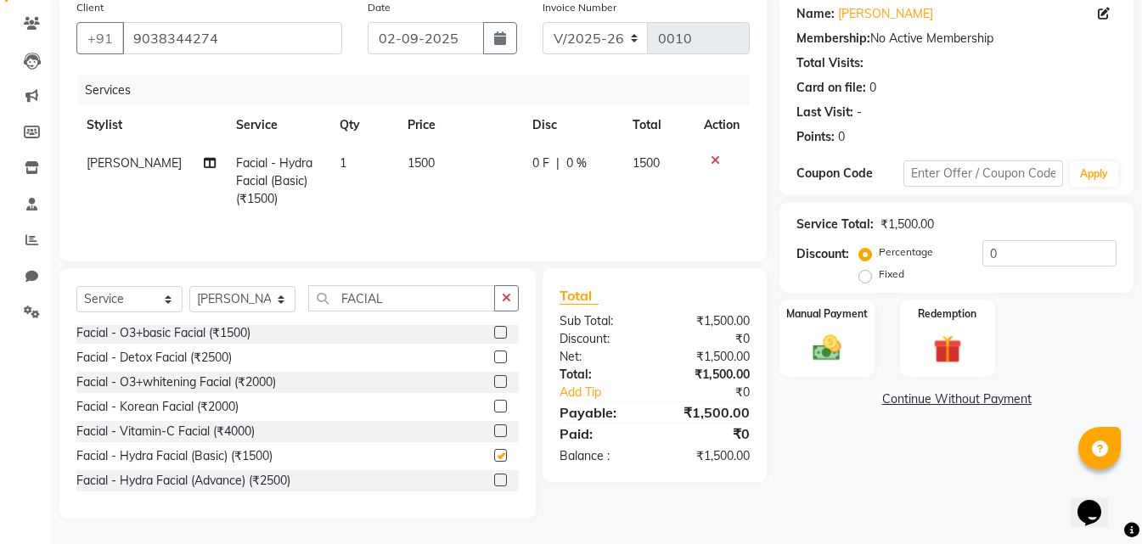
checkbox input "false"
click at [655, 166] on span "1500" at bounding box center [645, 162] width 27 height 15
select select "90289"
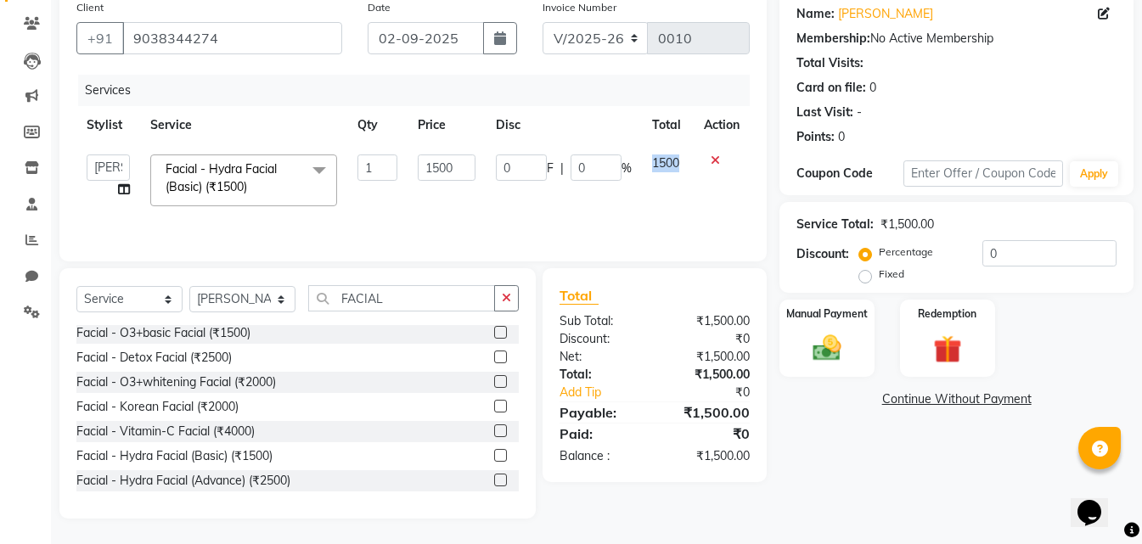
click at [655, 166] on span "1500" at bounding box center [665, 162] width 27 height 15
click at [453, 169] on input "1500" at bounding box center [447, 168] width 58 height 26
click at [453, 167] on input "1500" at bounding box center [447, 168] width 58 height 26
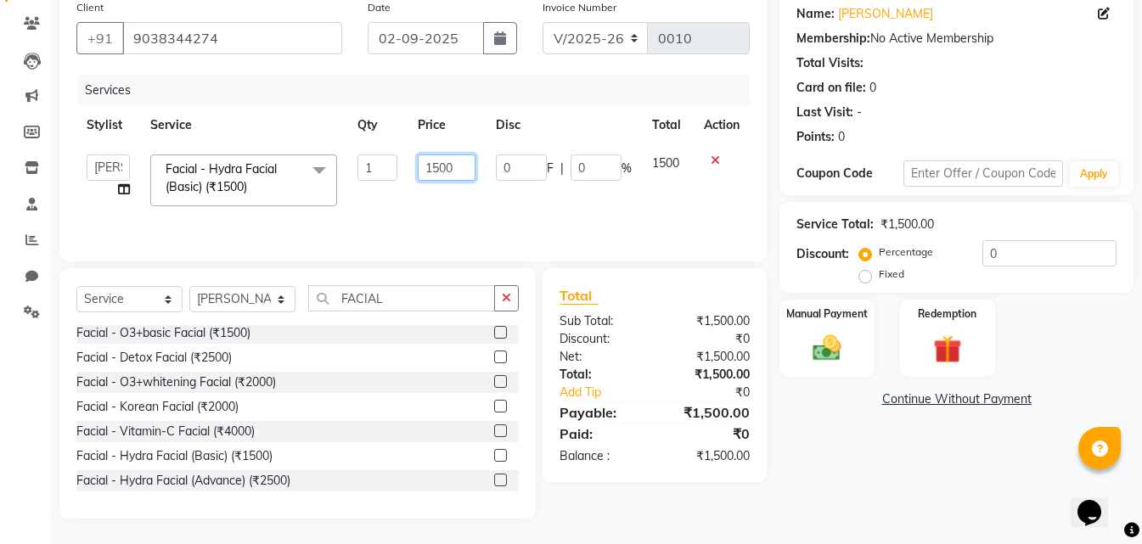
click at [453, 167] on input "1500" at bounding box center [447, 168] width 58 height 26
type input "1900"
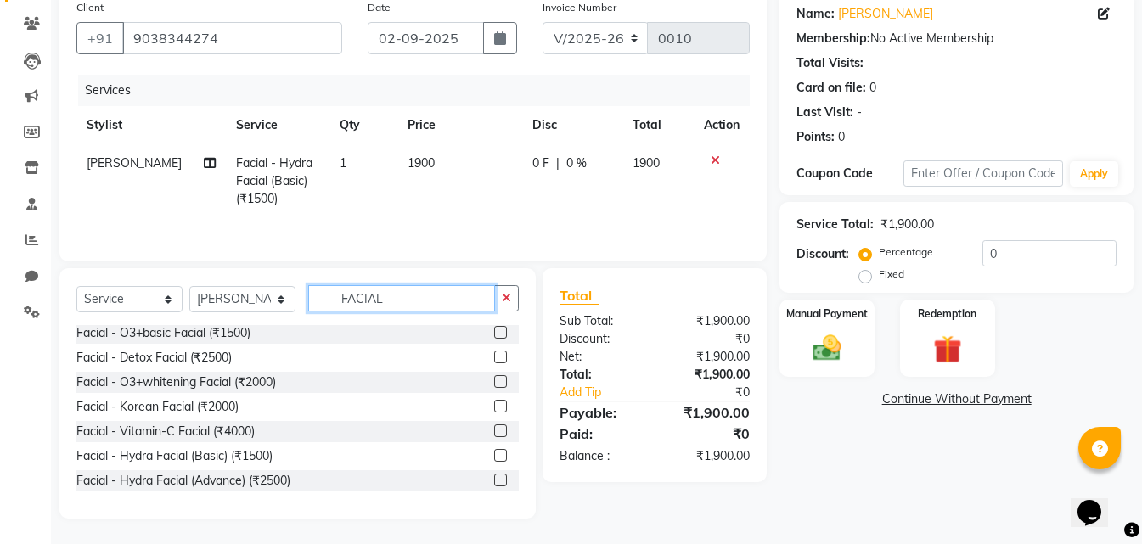
click at [396, 303] on input "FACIAL" at bounding box center [401, 298] width 187 height 26
click at [396, 302] on input "FACIAL" at bounding box center [401, 298] width 187 height 26
type input "F"
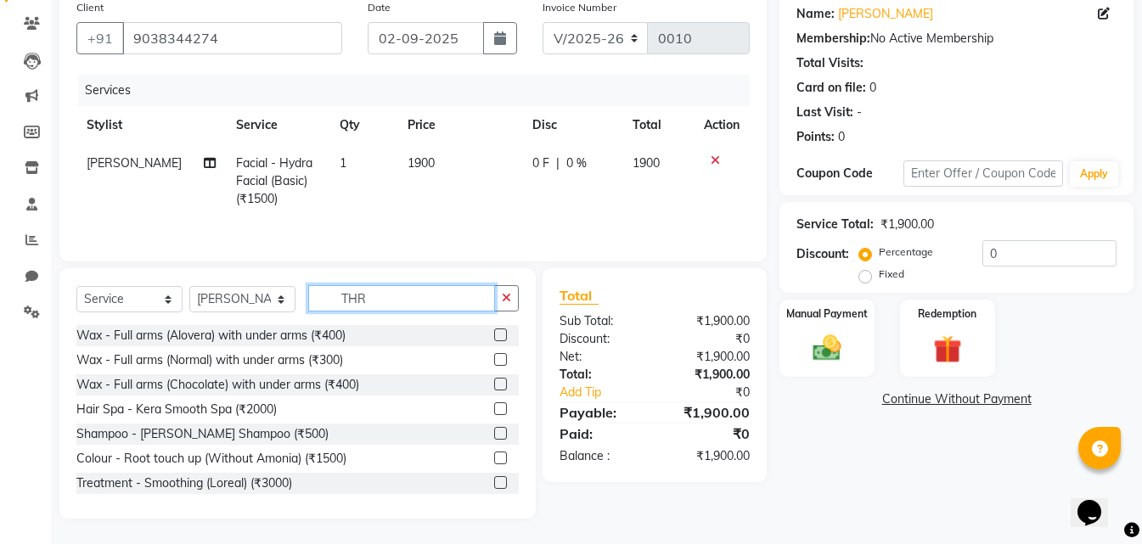
scroll to position [99, 0]
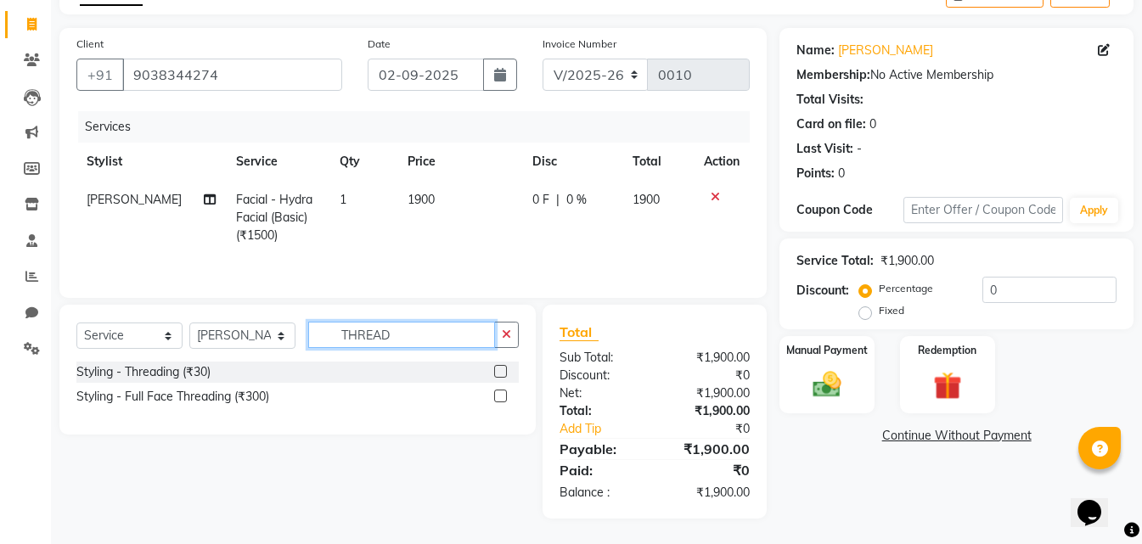
type input "THREAD"
click at [499, 369] on label at bounding box center [500, 371] width 13 height 13
click at [499, 369] on input "checkbox" at bounding box center [499, 372] width 11 height 11
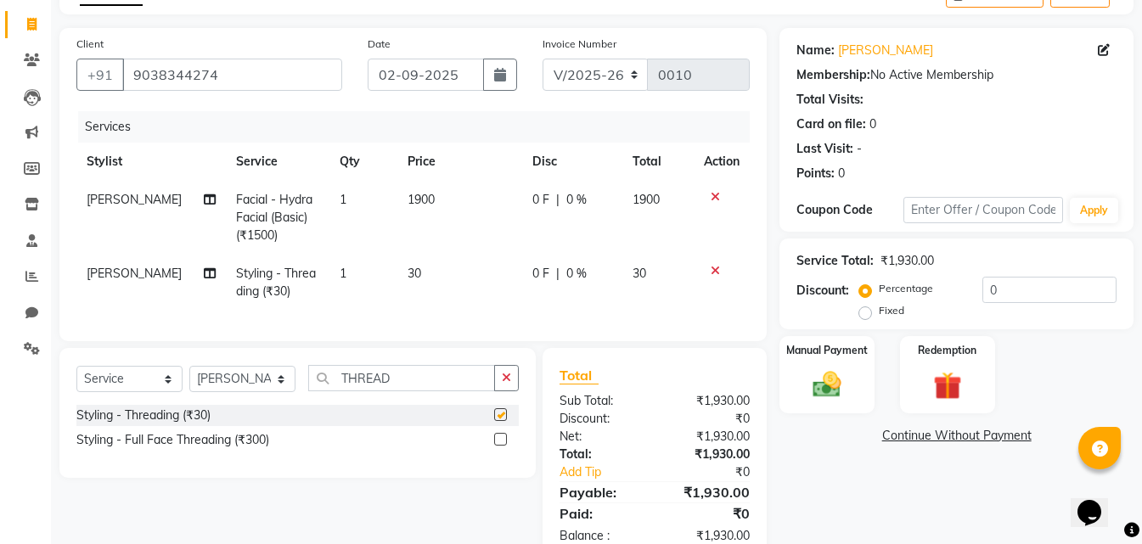
checkbox input "false"
click at [410, 274] on td "30" at bounding box center [459, 283] width 125 height 56
select select "90289"
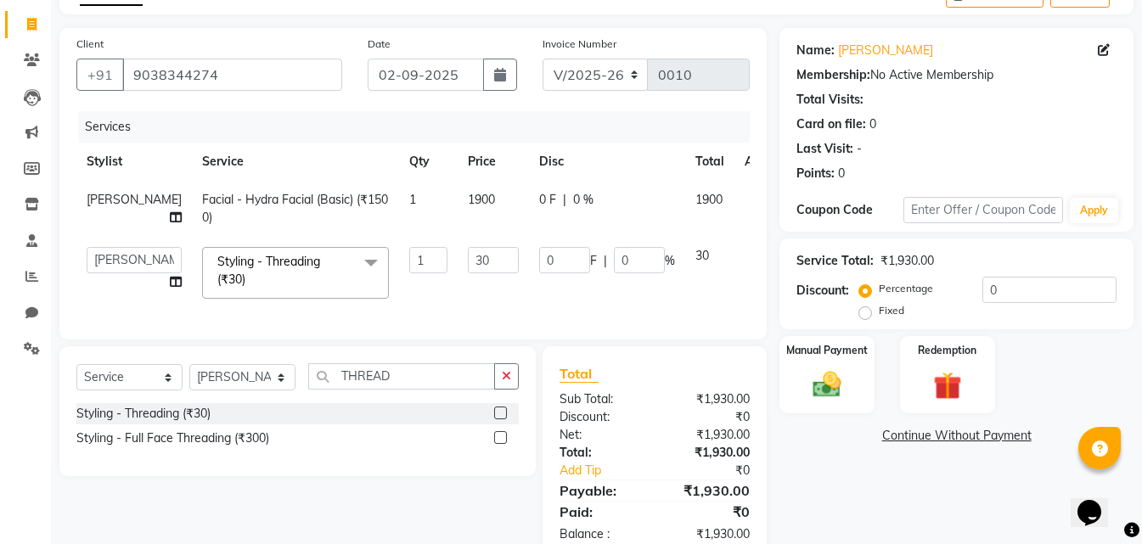
click at [458, 274] on td "30" at bounding box center [493, 273] width 71 height 72
click at [468, 273] on input "30" at bounding box center [493, 260] width 51 height 26
type input "3"
type input "60"
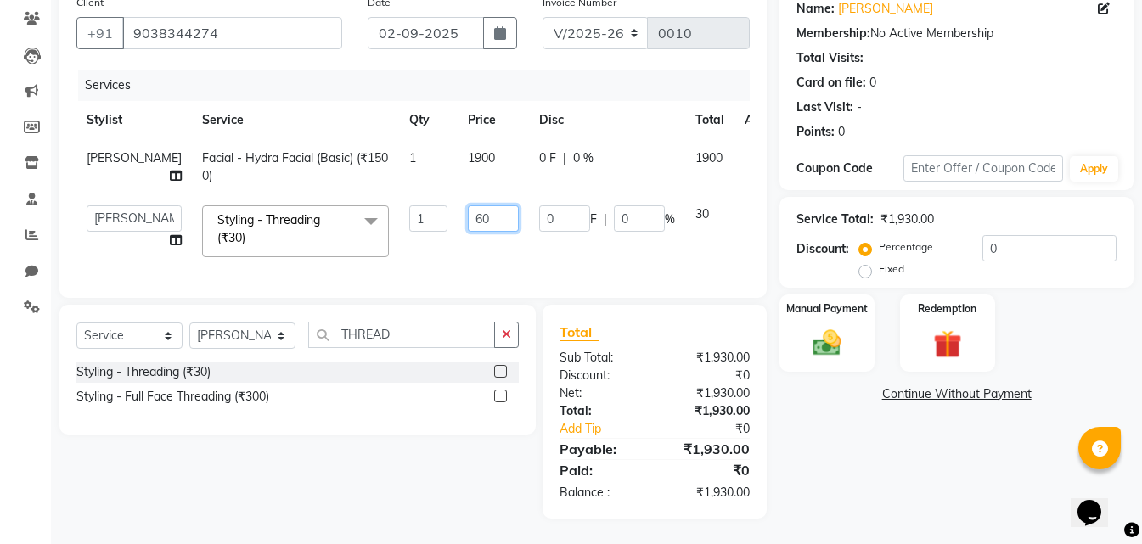
scroll to position [171, 0]
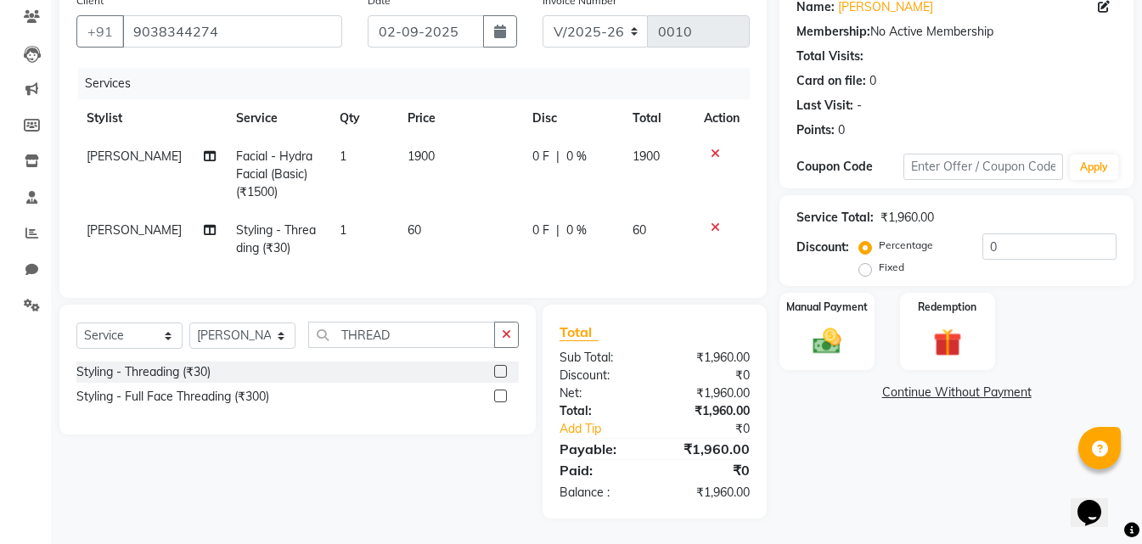
click at [444, 239] on td "60" at bounding box center [459, 239] width 125 height 56
select select "90289"
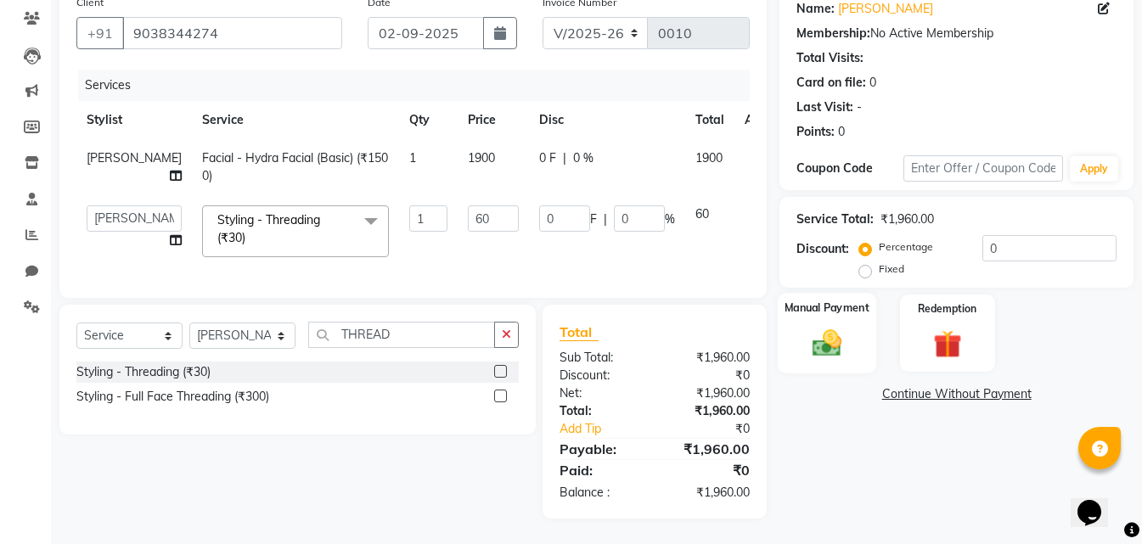
click at [829, 326] on img at bounding box center [827, 343] width 48 height 34
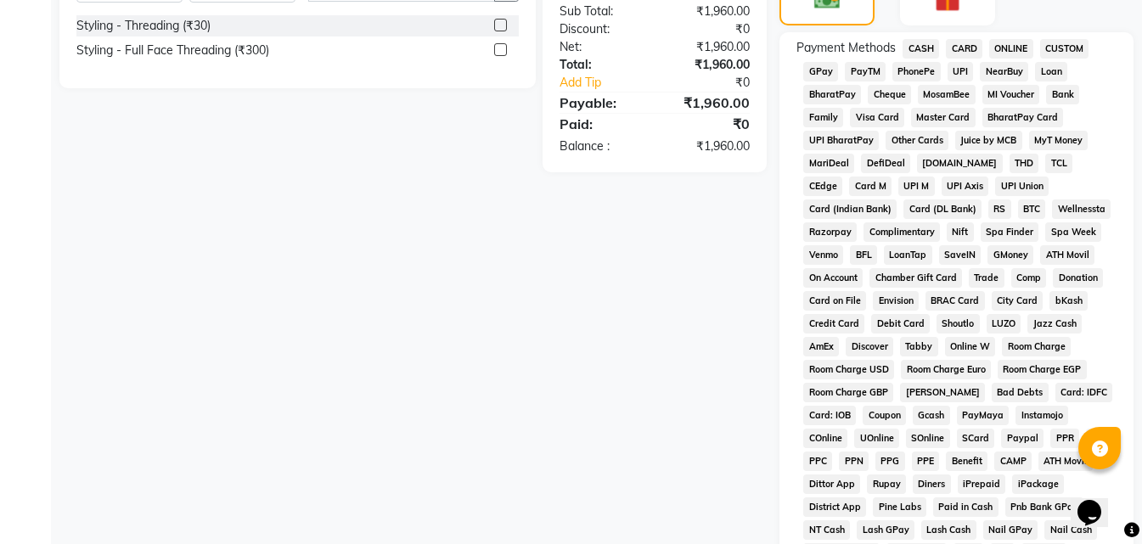
scroll to position [596, 0]
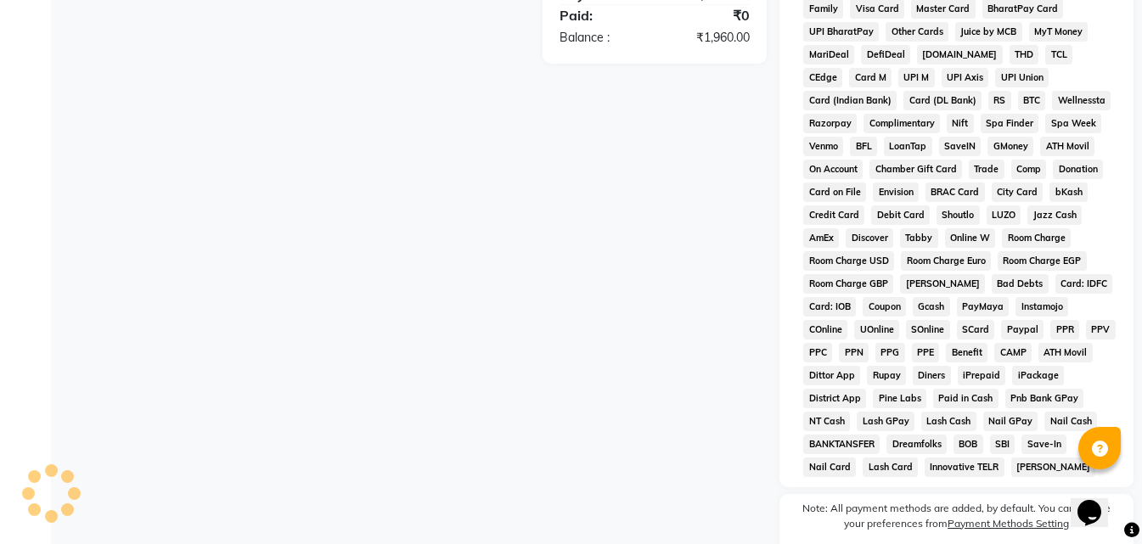
click at [998, 389] on span "Paid in Cash" at bounding box center [965, 399] width 65 height 20
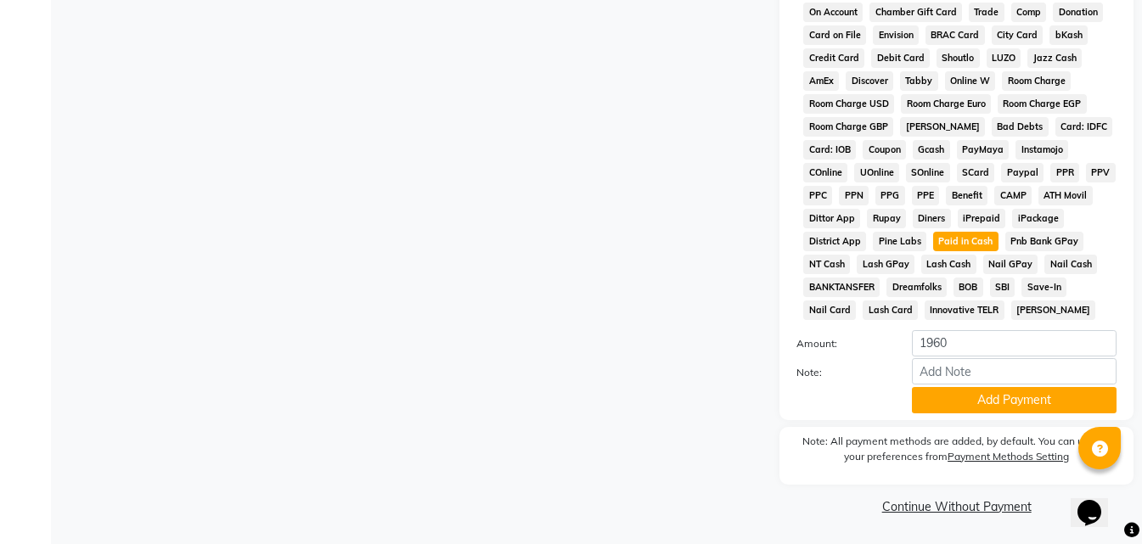
scroll to position [754, 0]
click at [980, 394] on button "Add Payment" at bounding box center [1014, 399] width 205 height 26
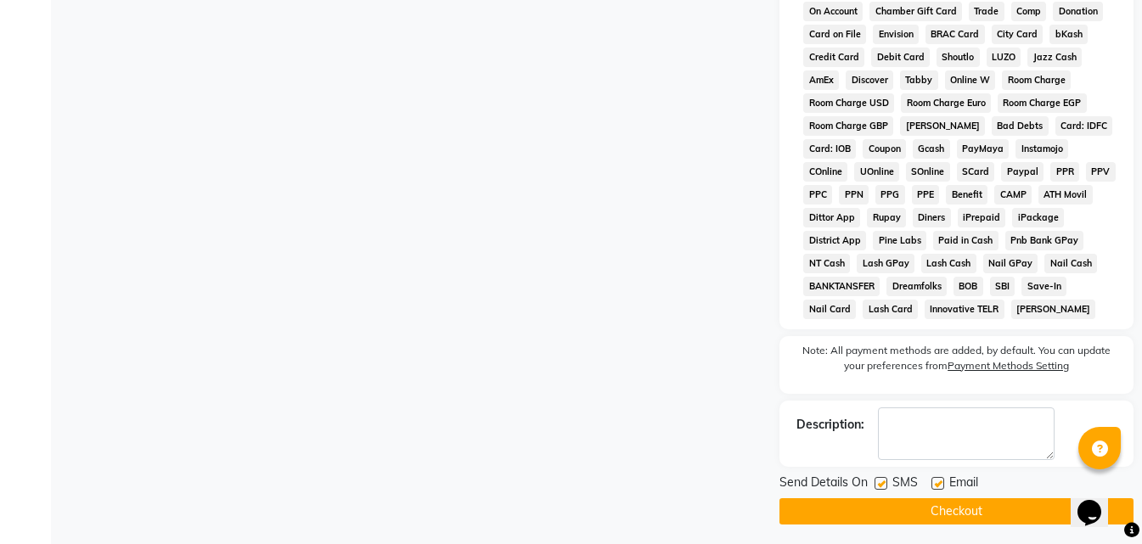
click at [936, 484] on label at bounding box center [937, 483] width 13 height 13
click at [936, 484] on input "checkbox" at bounding box center [936, 484] width 11 height 11
checkbox input "false"
click at [946, 506] on button "Checkout" at bounding box center [956, 511] width 354 height 26
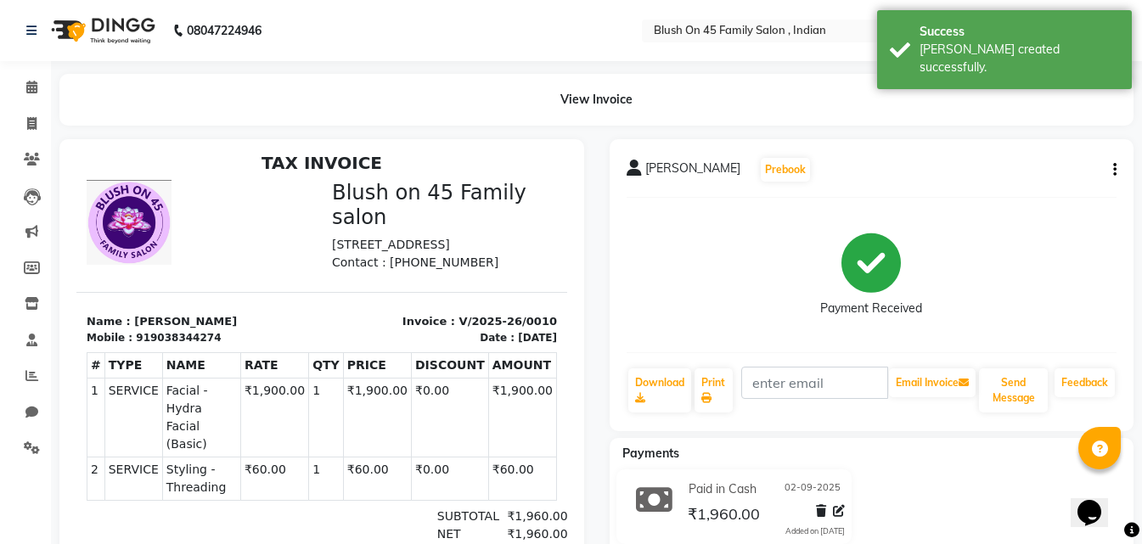
scroll to position [14, 0]
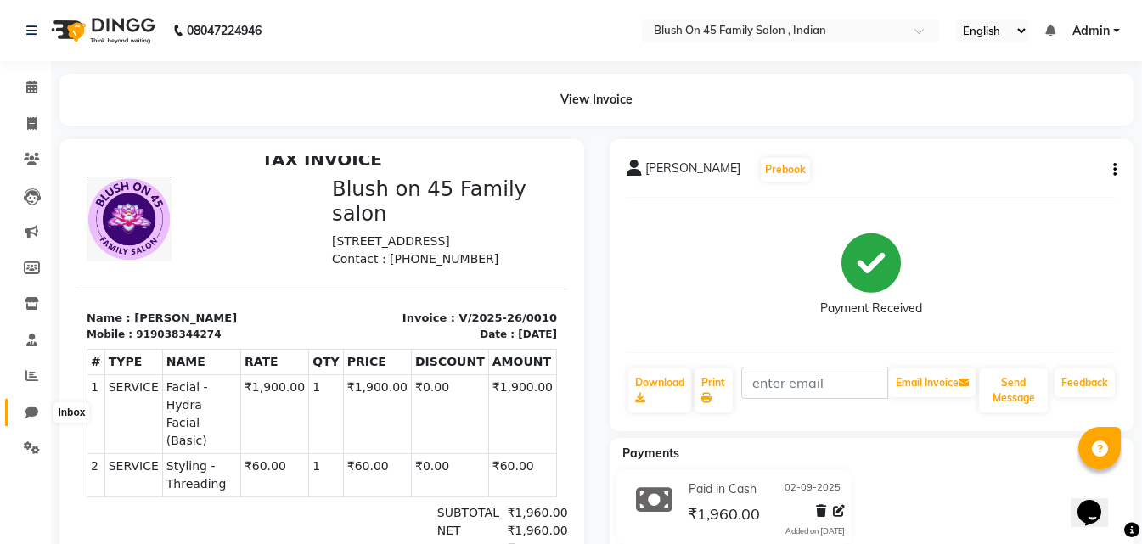
click at [43, 412] on span at bounding box center [32, 413] width 30 height 20
select select "100"
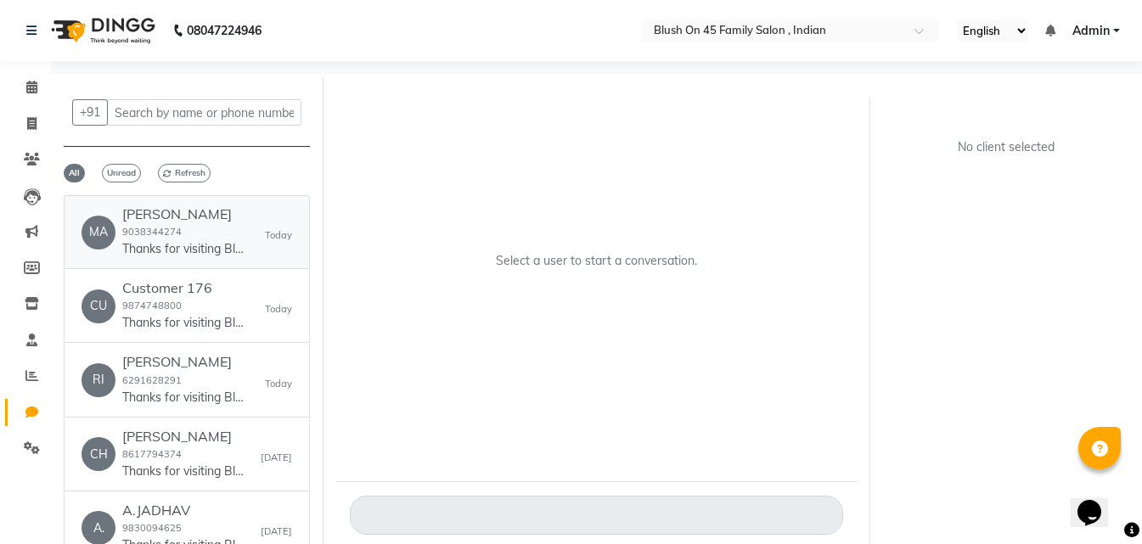
click at [160, 243] on p "Thanks for visiting Blush on 45 Family salon . Your bill amount is 1960. Please…" at bounding box center [185, 249] width 127 height 18
